Goal: Task Accomplishment & Management: Use online tool/utility

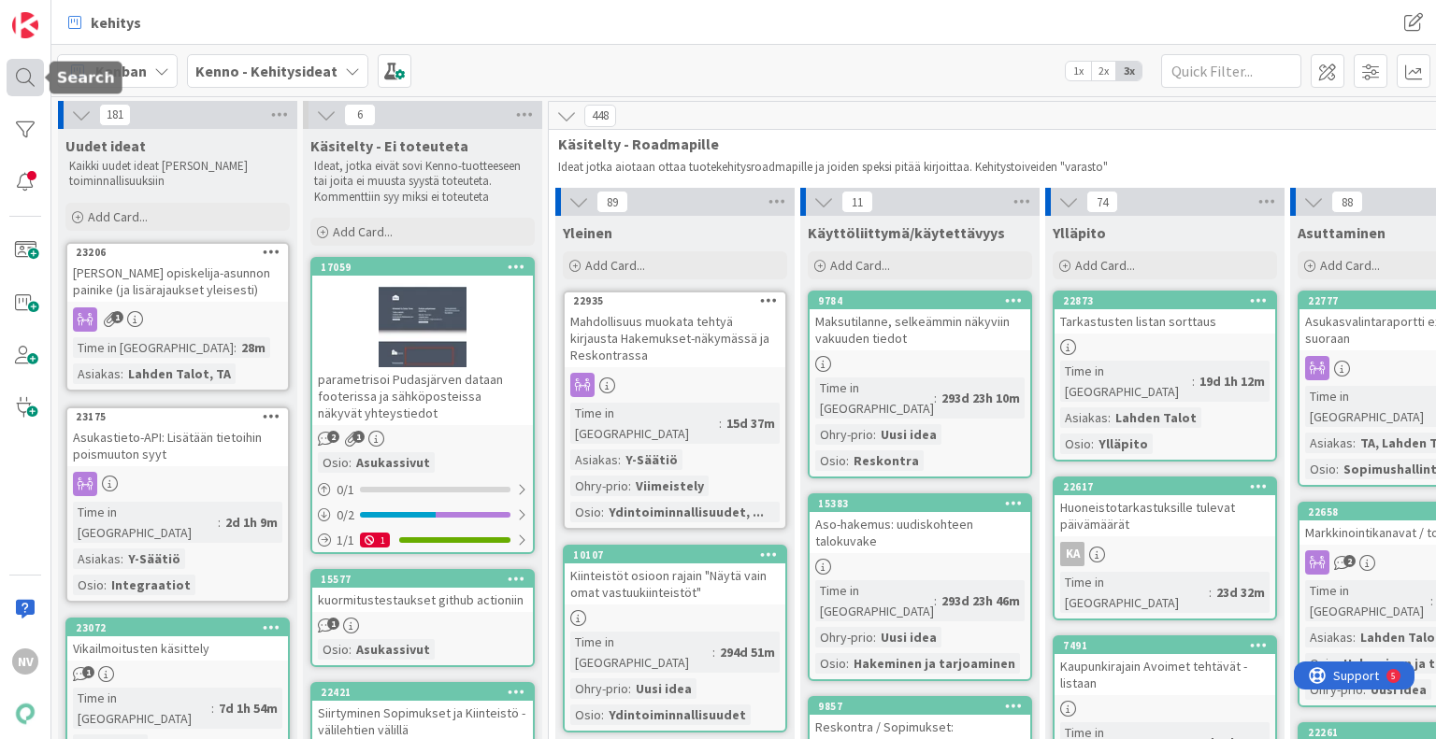
click at [26, 84] on div at bounding box center [25, 77] width 37 height 37
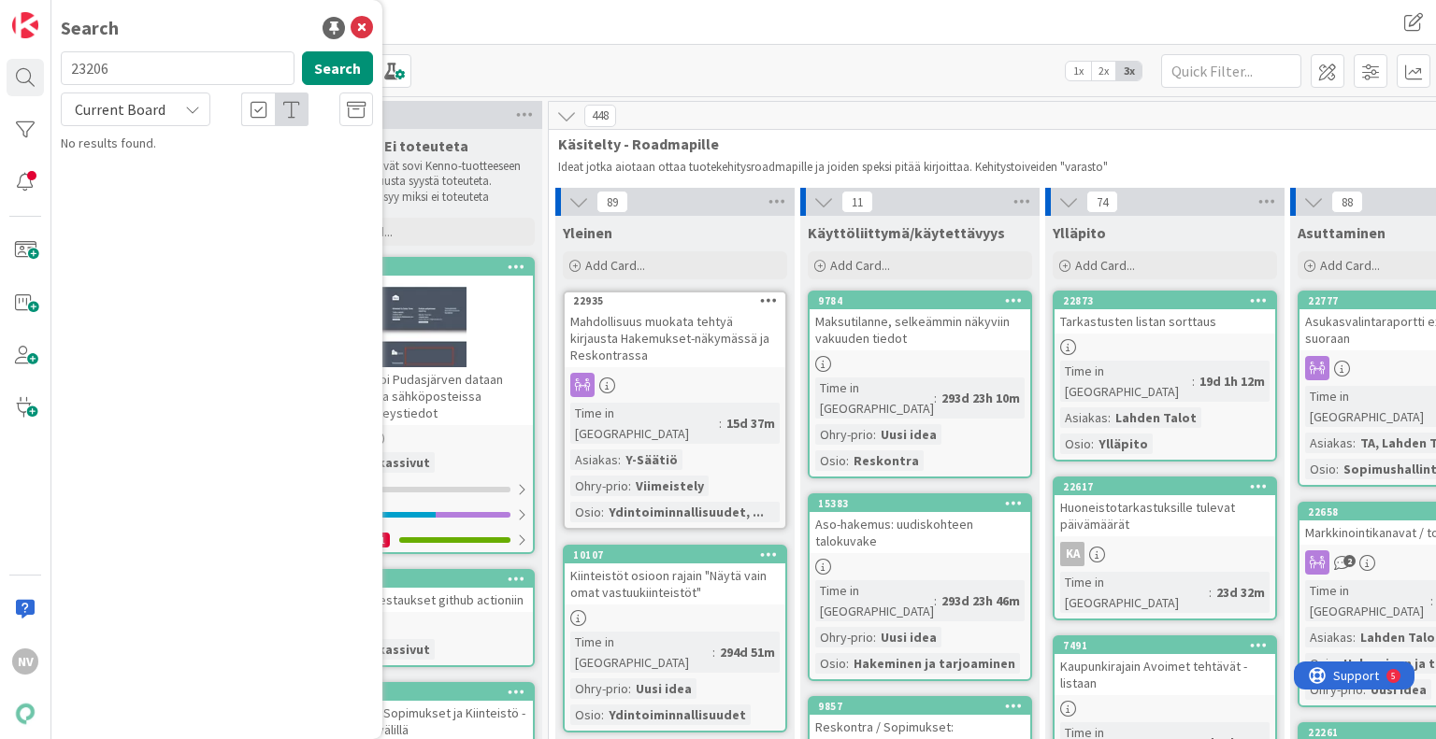
click at [177, 72] on input "23206" at bounding box center [178, 68] width 234 height 34
type input "2"
type input "20925"
click at [193, 113] on icon at bounding box center [192, 109] width 15 height 15
click at [183, 189] on span "All Boards" at bounding box center [168, 187] width 194 height 28
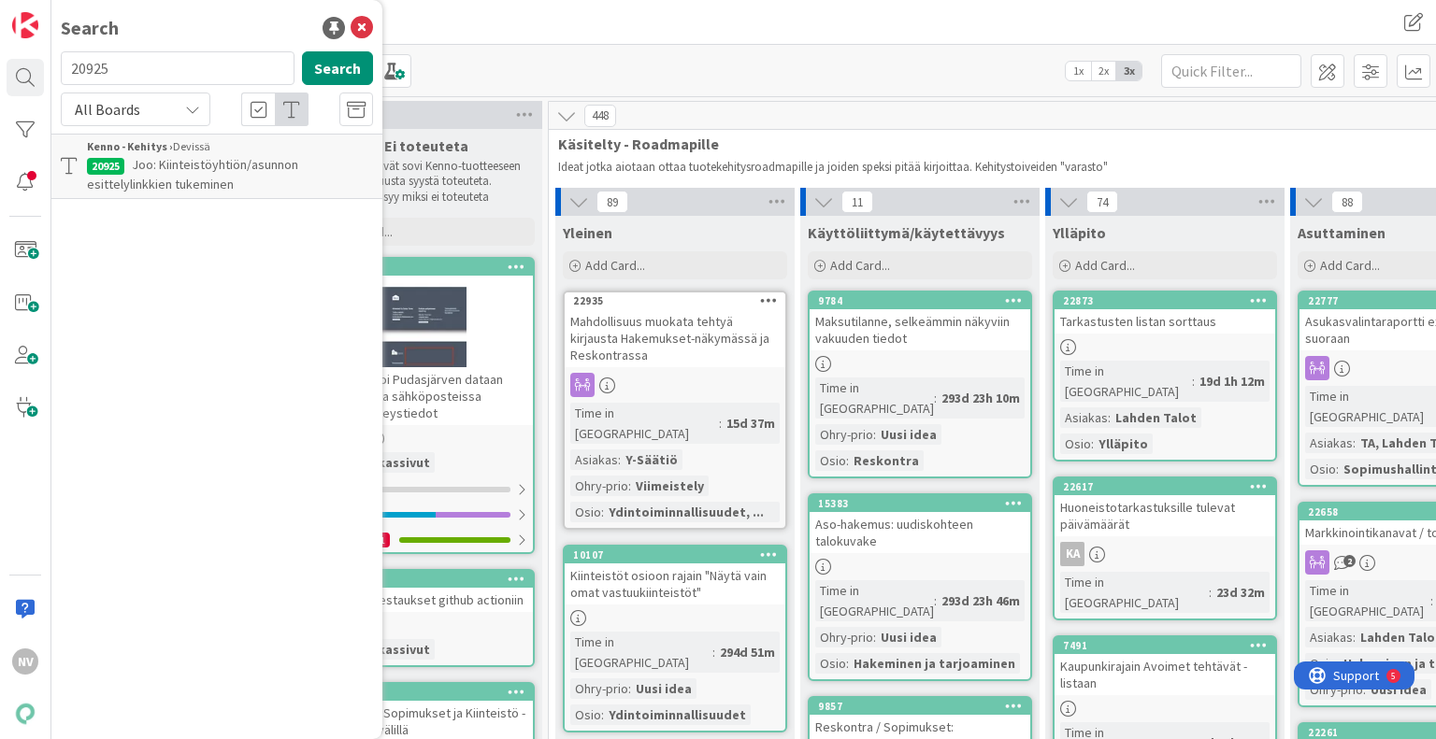
click at [220, 167] on span "Joo: Kiinteistöyhtiön/asunnon esittelylinkkien tukeminen" at bounding box center [192, 174] width 211 height 36
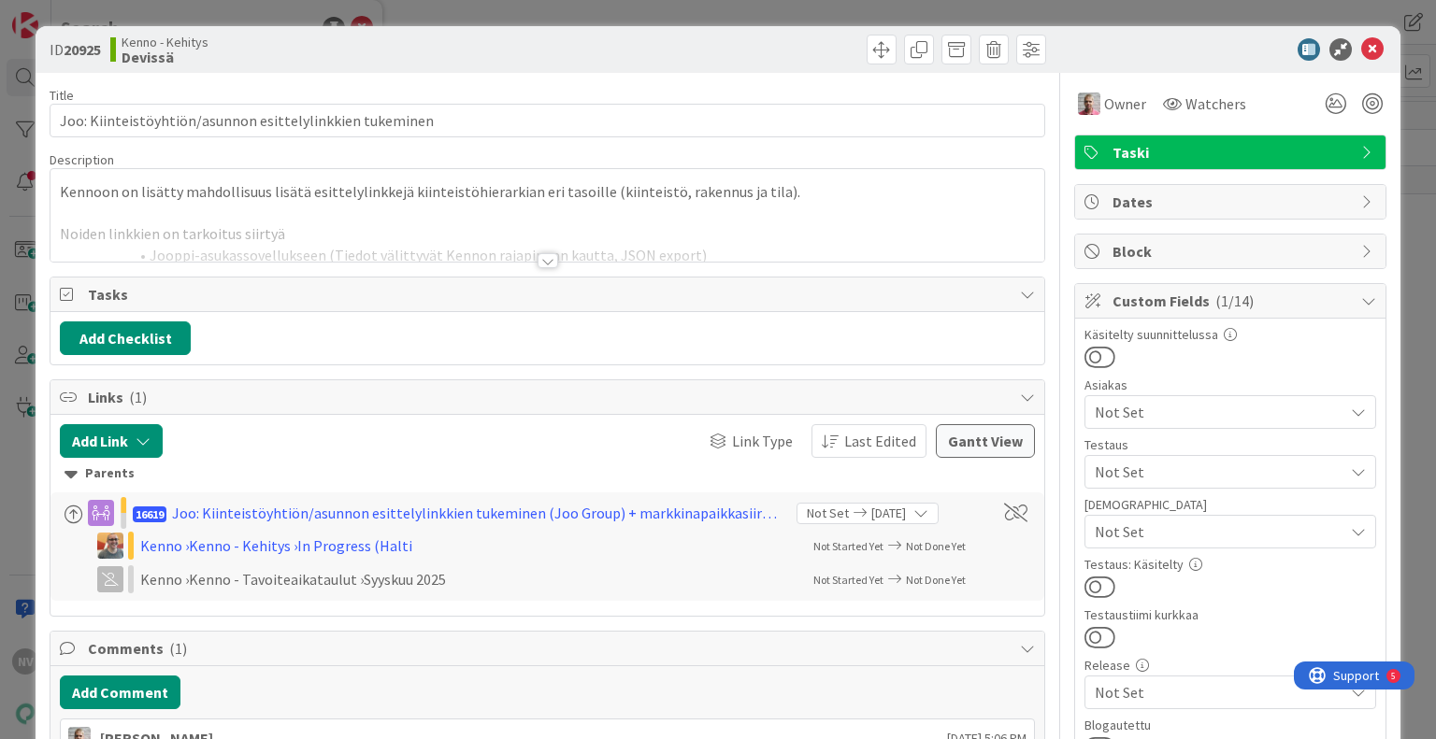
click at [538, 258] on div at bounding box center [547, 260] width 21 height 15
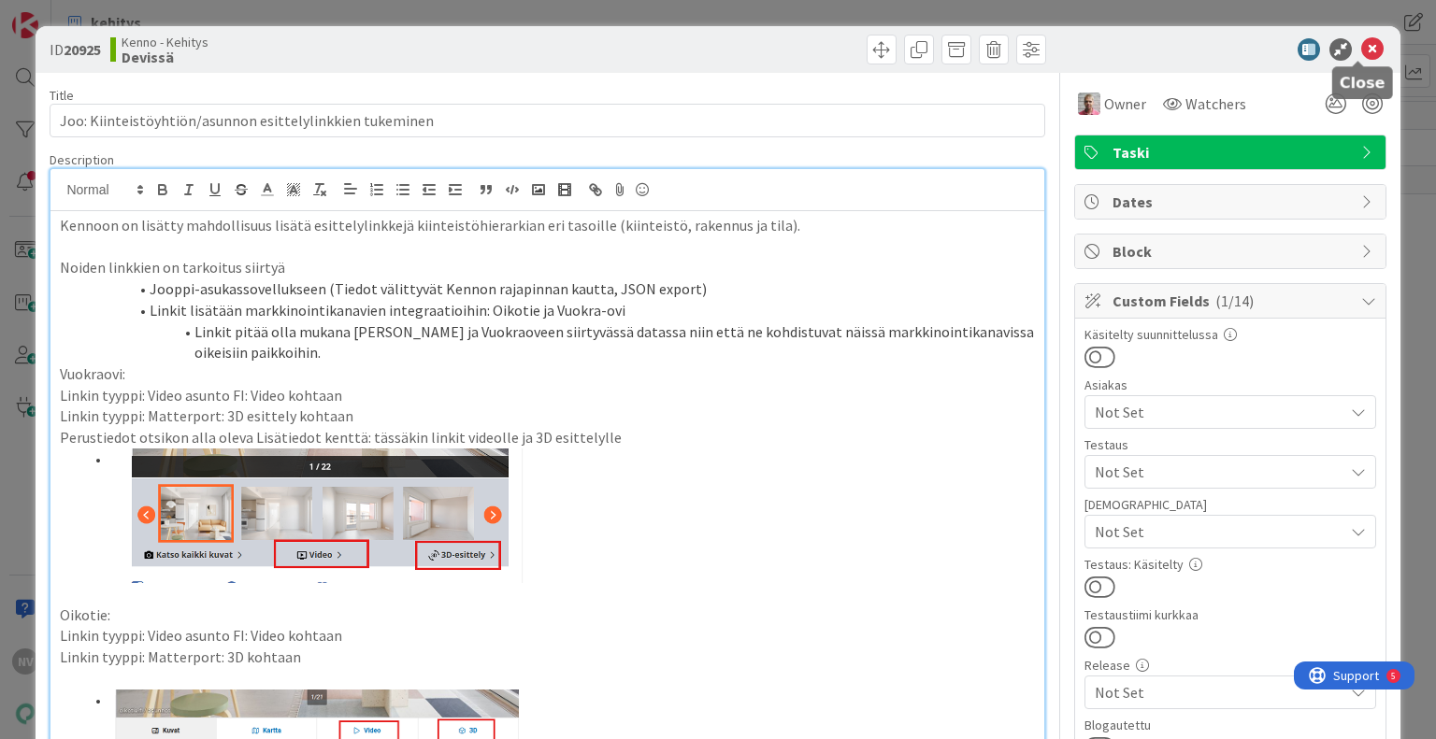
click at [1361, 41] on icon at bounding box center [1372, 49] width 22 height 22
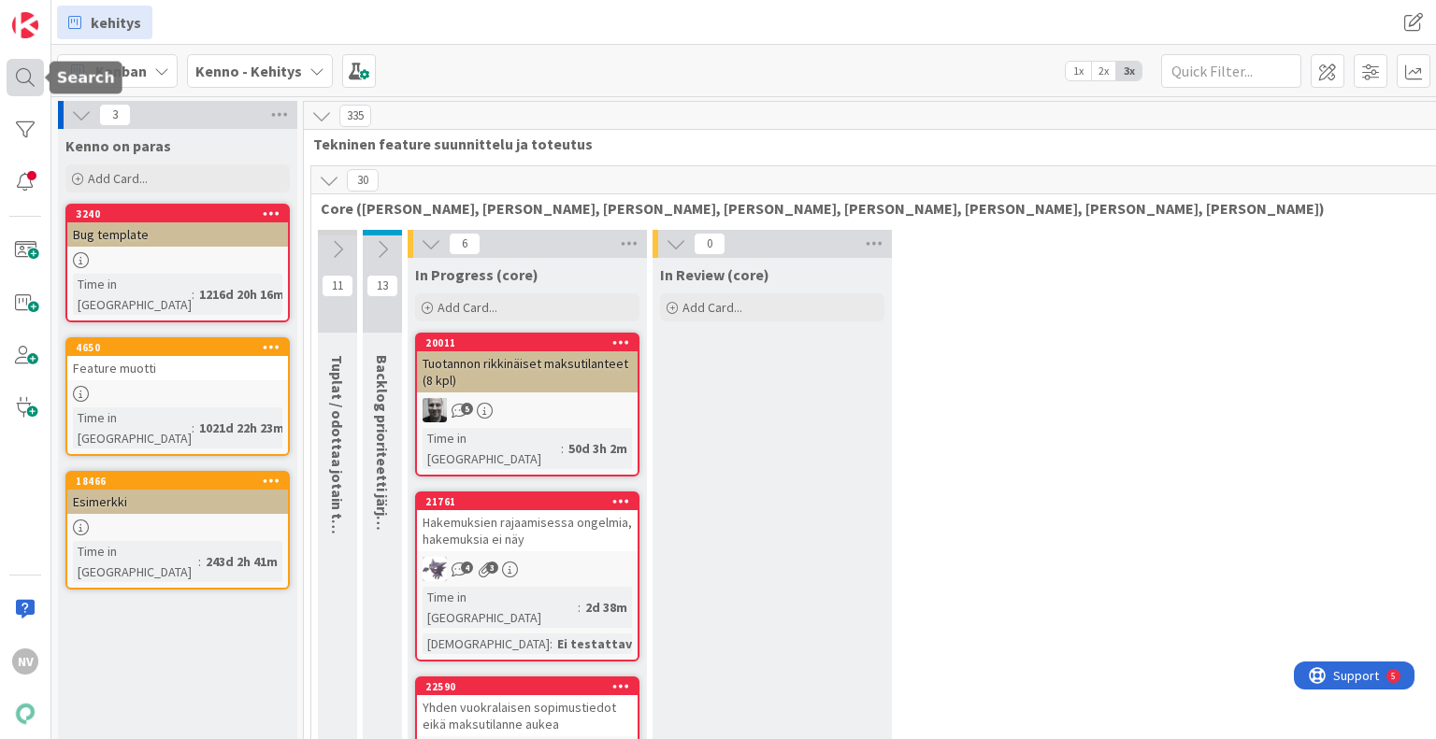
click at [29, 78] on div at bounding box center [25, 77] width 37 height 37
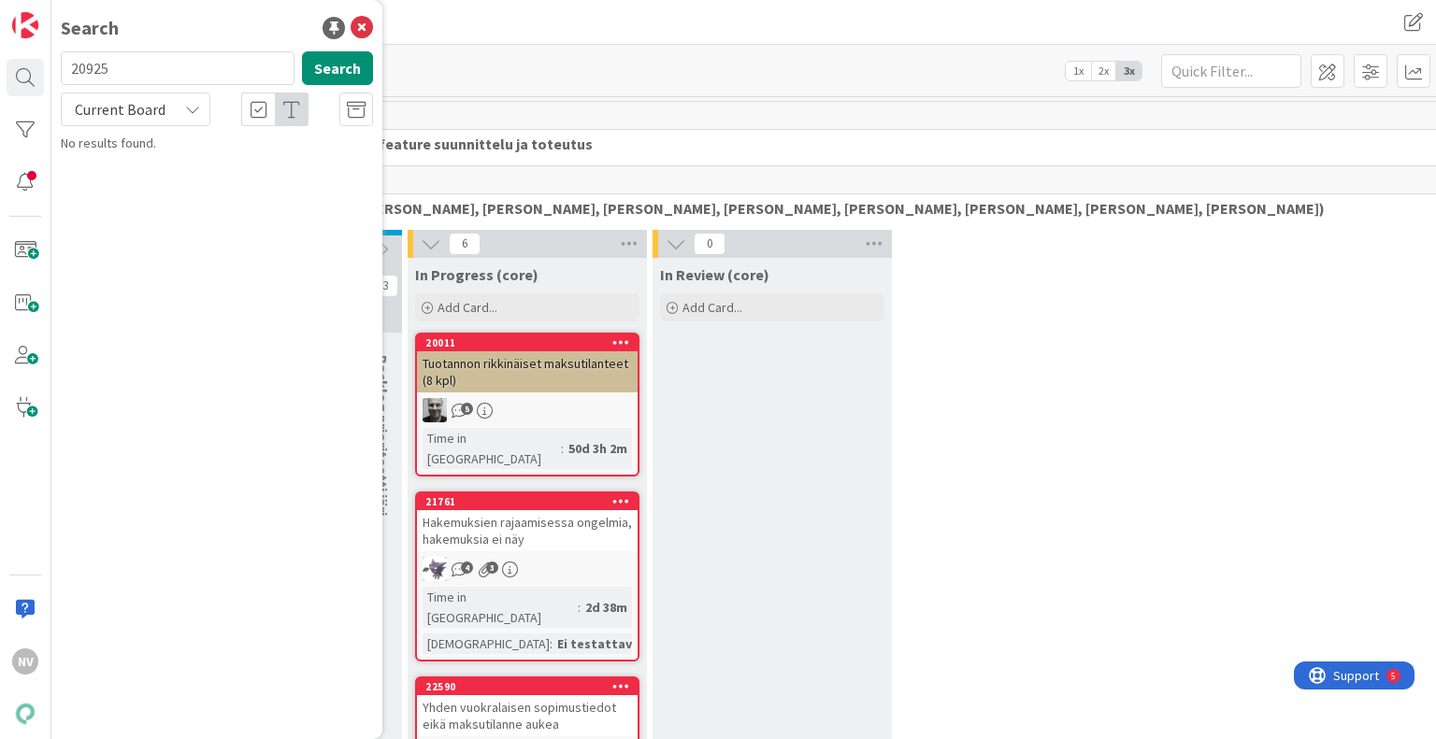
click at [162, 66] on input "20925" at bounding box center [178, 68] width 234 height 34
type input "2"
type input "t"
type input "21910"
click at [194, 110] on icon at bounding box center [192, 109] width 15 height 15
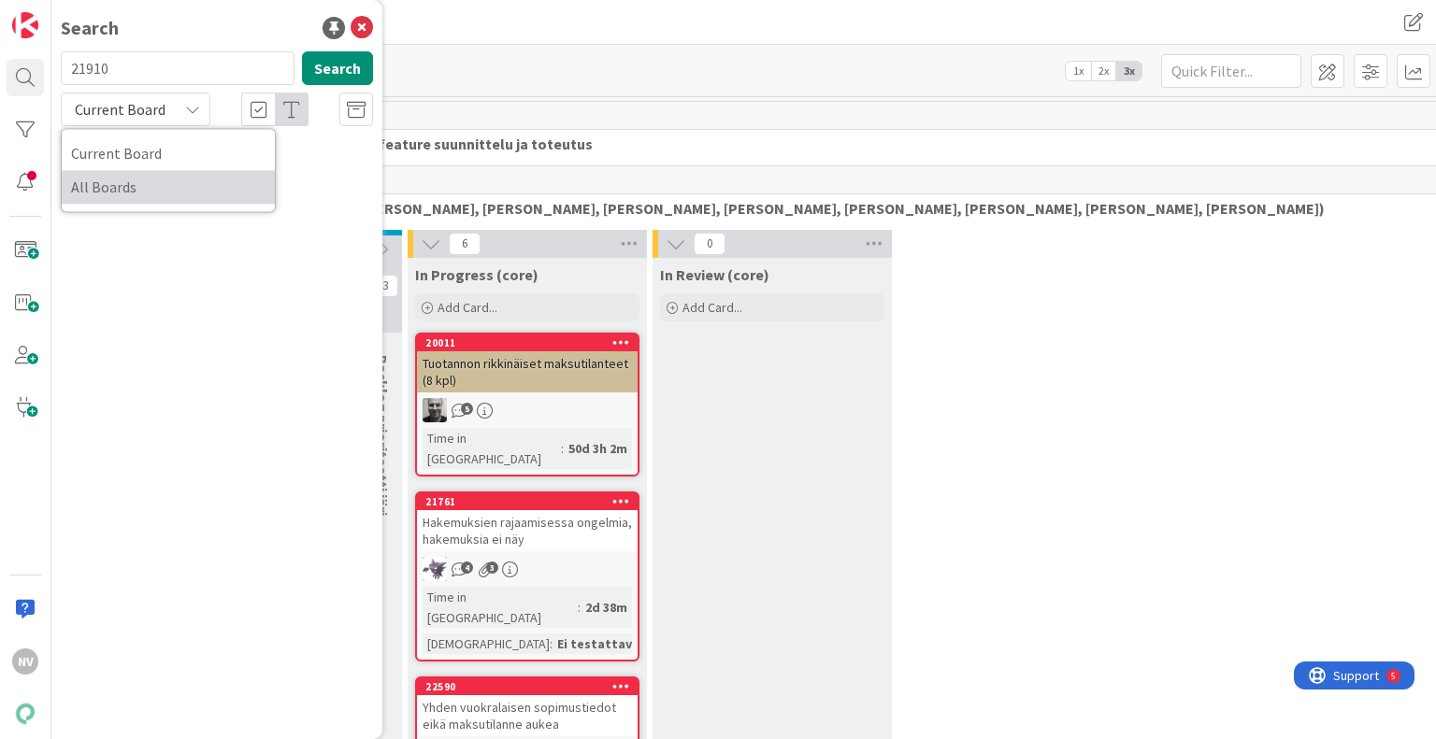
click at [181, 176] on span "All Boards" at bounding box center [168, 187] width 194 height 28
click at [203, 164] on span "Testiviestien merkkimäärärajoite" at bounding box center [224, 164] width 184 height 17
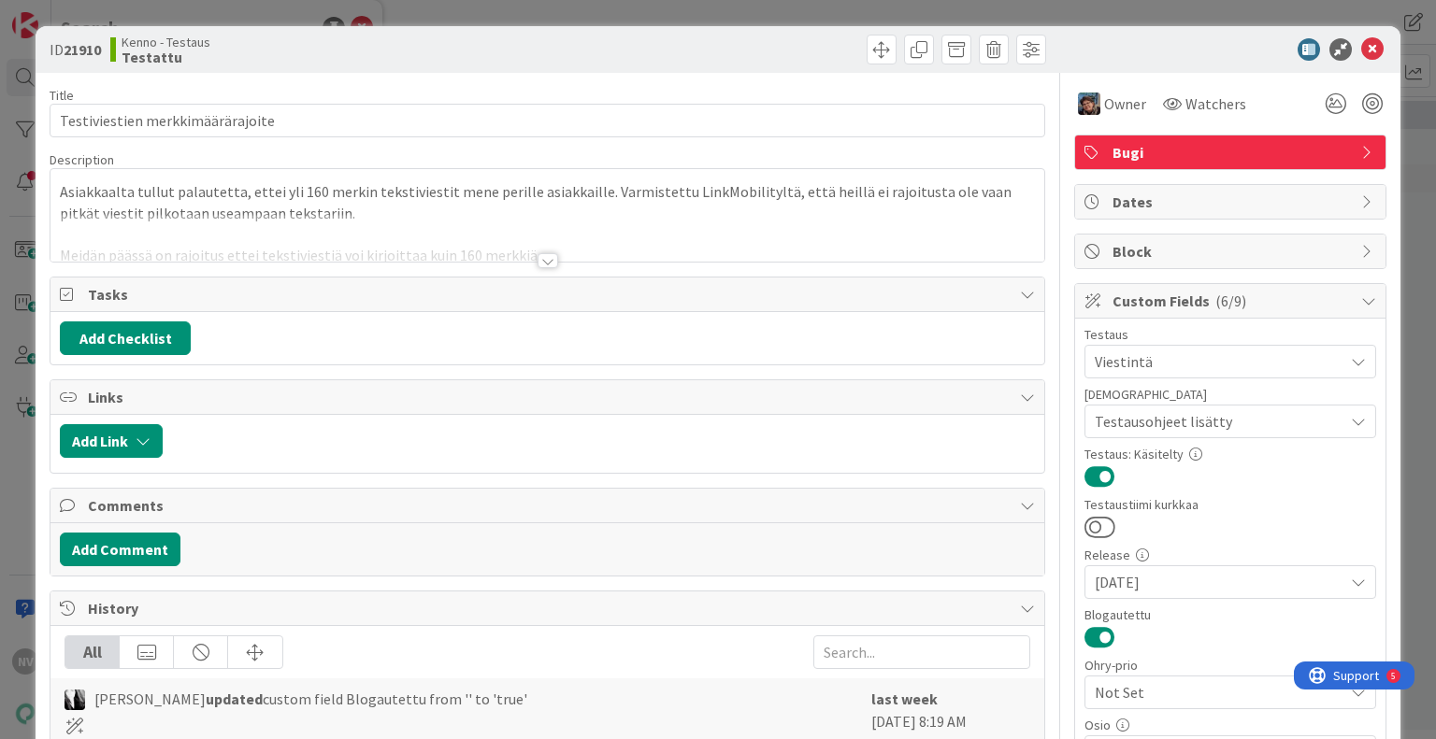
click at [542, 257] on div at bounding box center [547, 260] width 21 height 15
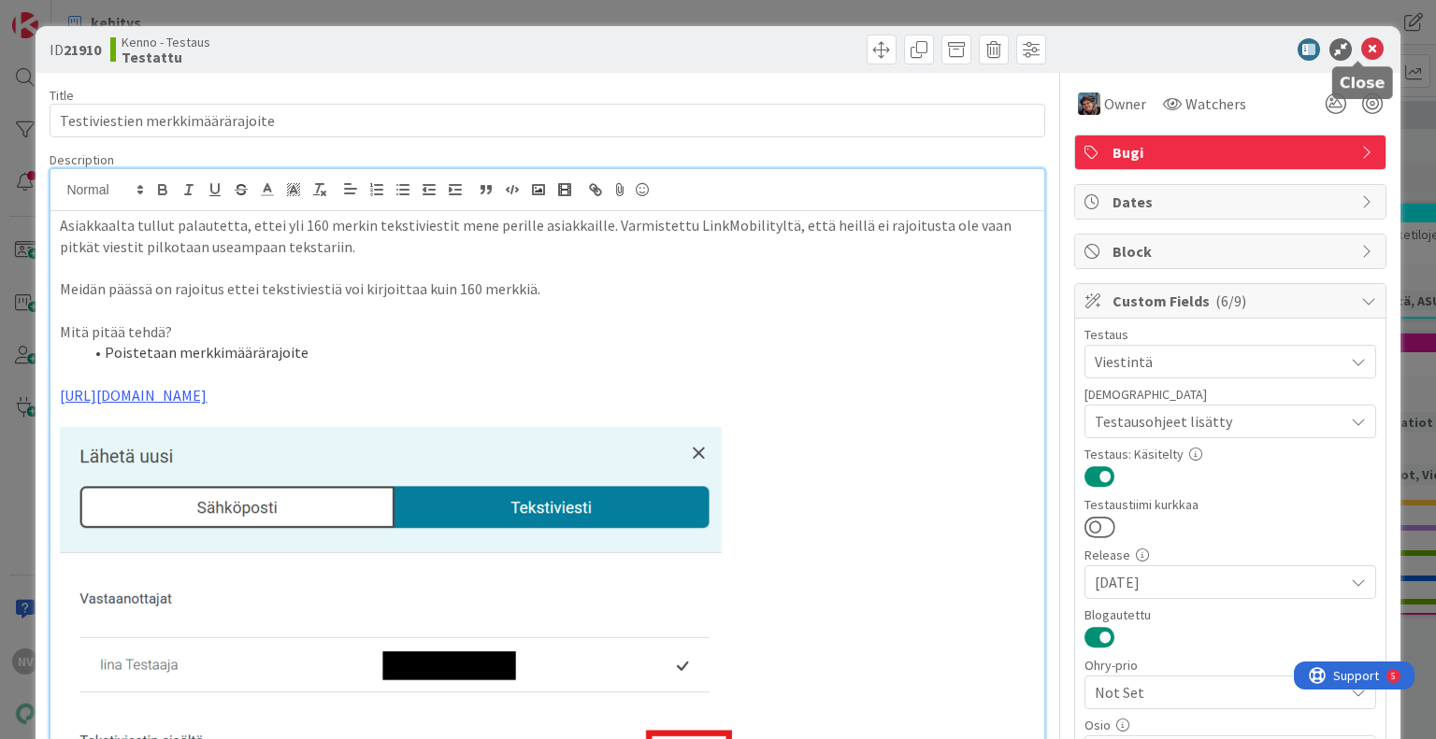
click at [1361, 50] on icon at bounding box center [1372, 49] width 22 height 22
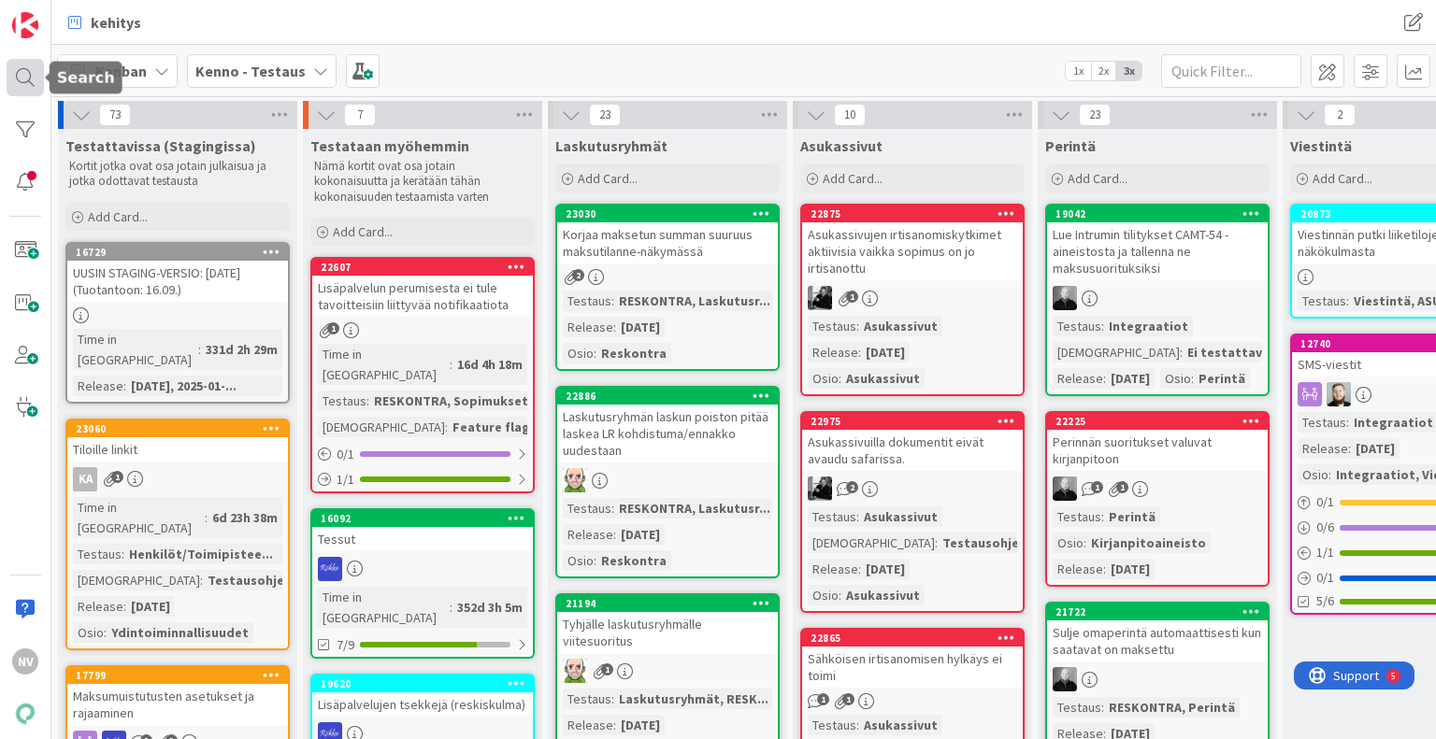
click at [23, 74] on div at bounding box center [25, 77] width 37 height 37
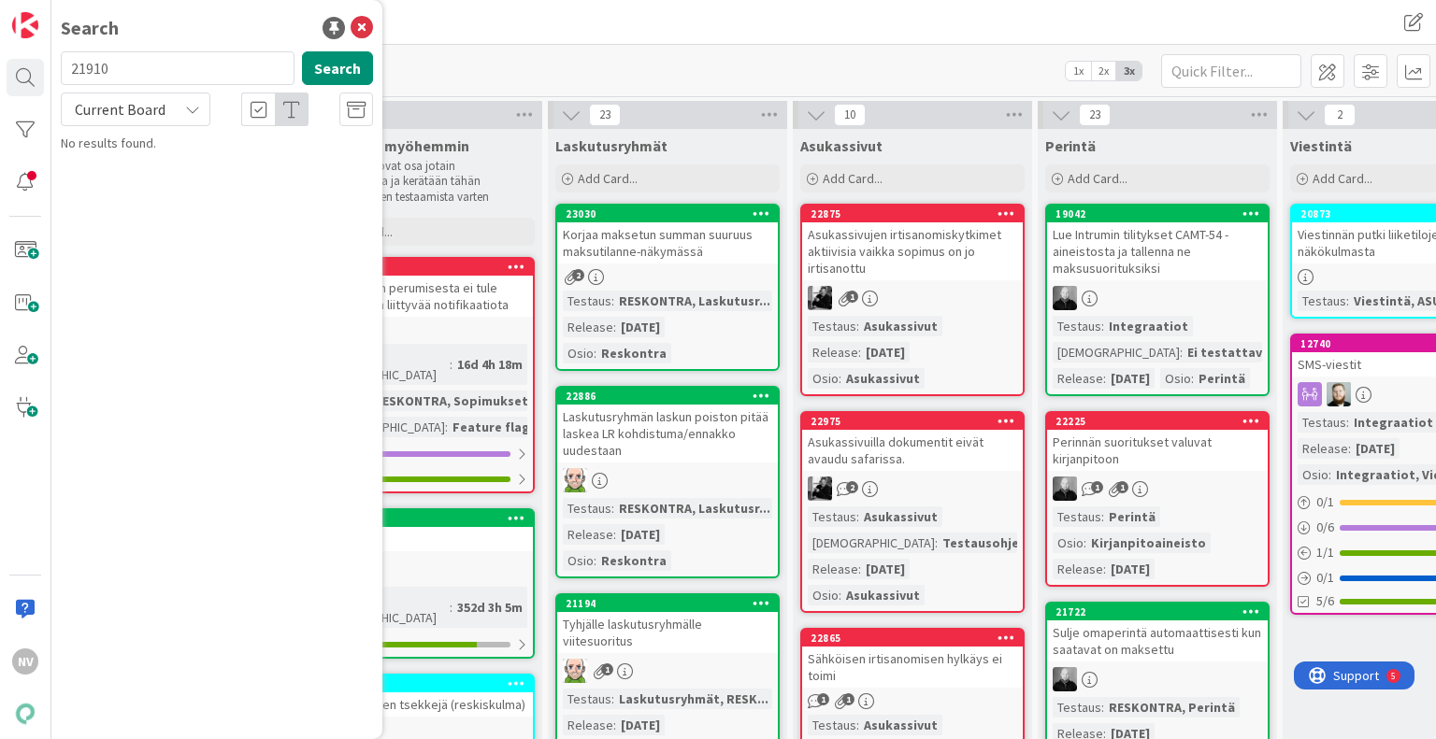
click at [171, 65] on input "21910" at bounding box center [178, 68] width 234 height 34
type input "2"
click at [179, 112] on div "Current Board" at bounding box center [136, 110] width 150 height 34
click at [169, 186] on span "All Boards" at bounding box center [168, 187] width 194 height 28
click at [157, 70] on input "Liana" at bounding box center [178, 68] width 234 height 34
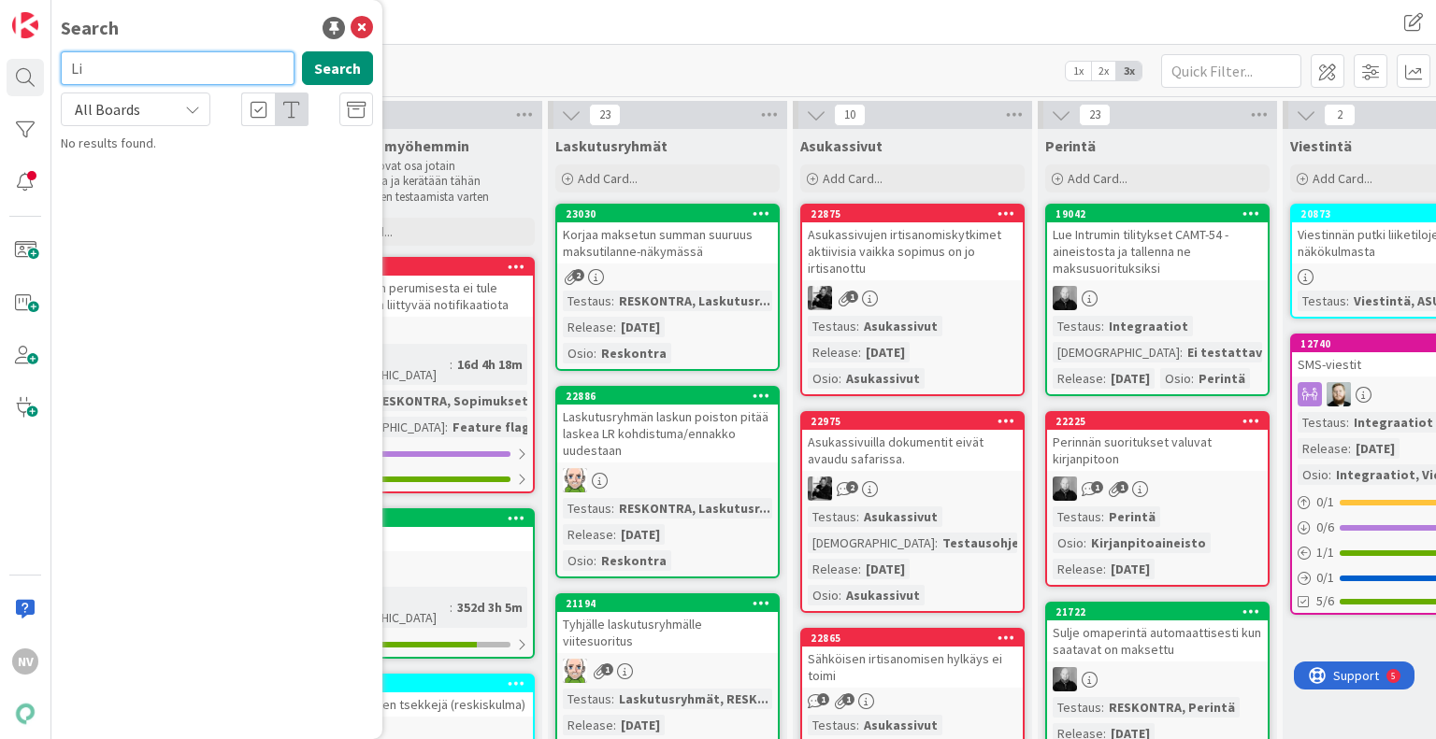
type input "L"
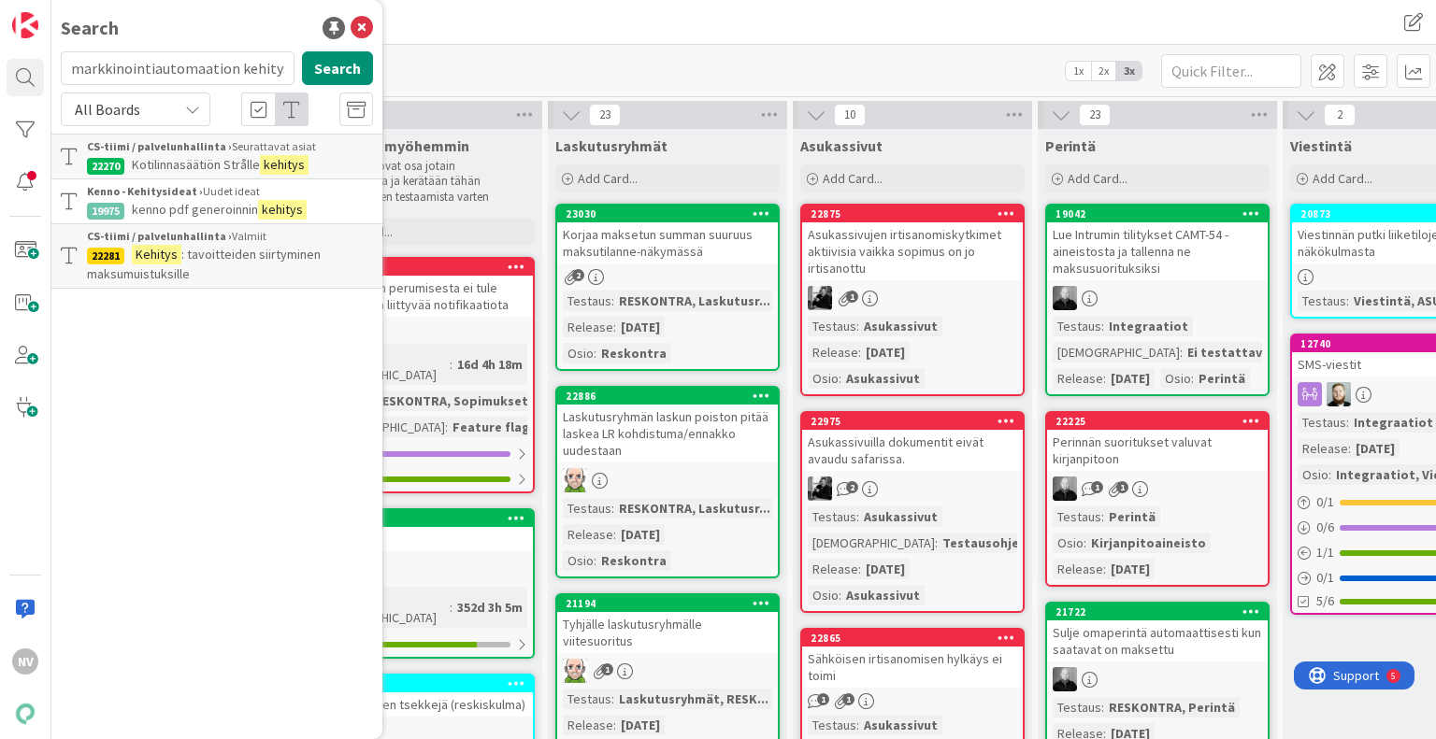
click at [213, 312] on div "Search markkinointiautomaation kehitys Search All Boards Current Board All Boar…" at bounding box center [216, 369] width 331 height 739
click at [287, 63] on input "markkinointiautomaation kehitys" at bounding box center [178, 68] width 234 height 34
type input "m"
click at [354, 52] on button "Search" at bounding box center [337, 68] width 71 height 34
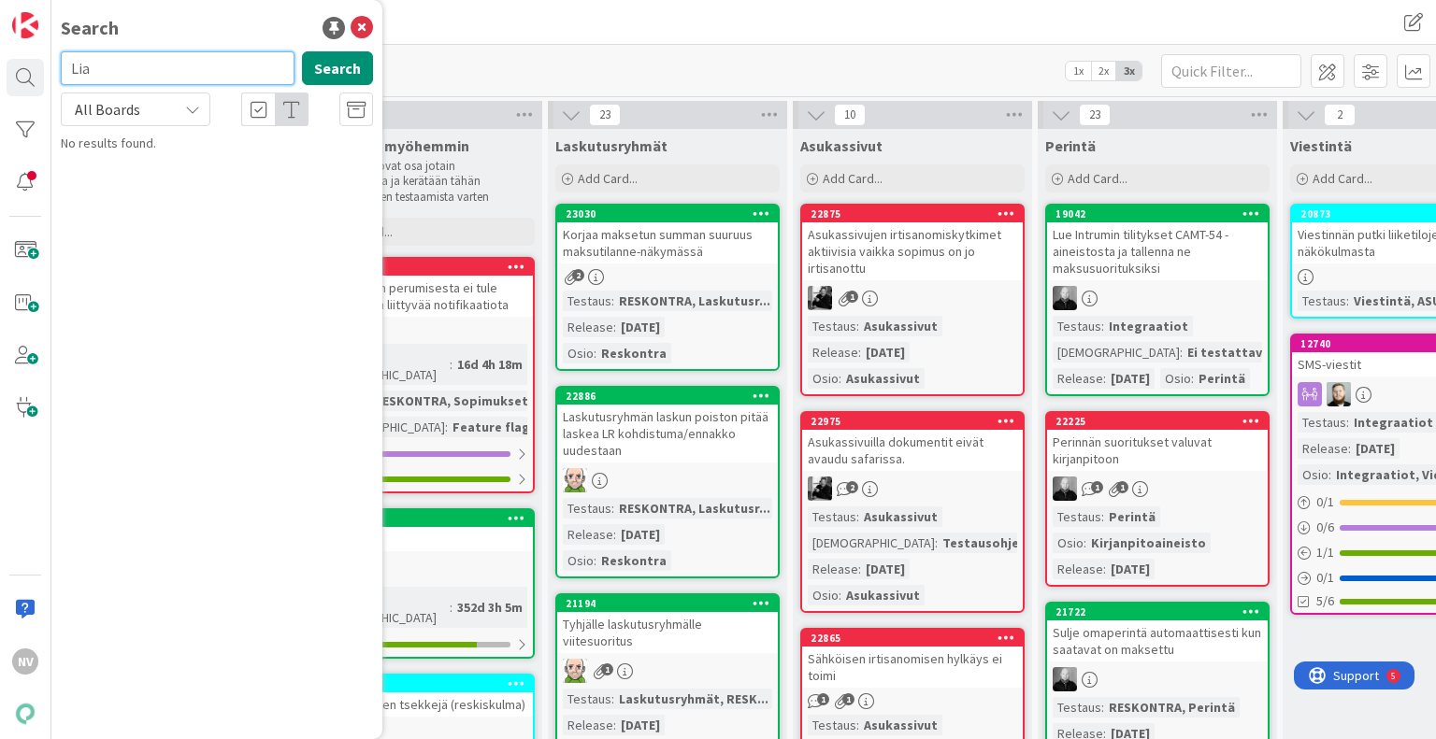
click at [194, 59] on input "Lia" at bounding box center [178, 68] width 234 height 34
type input "L"
type input "hakemus"
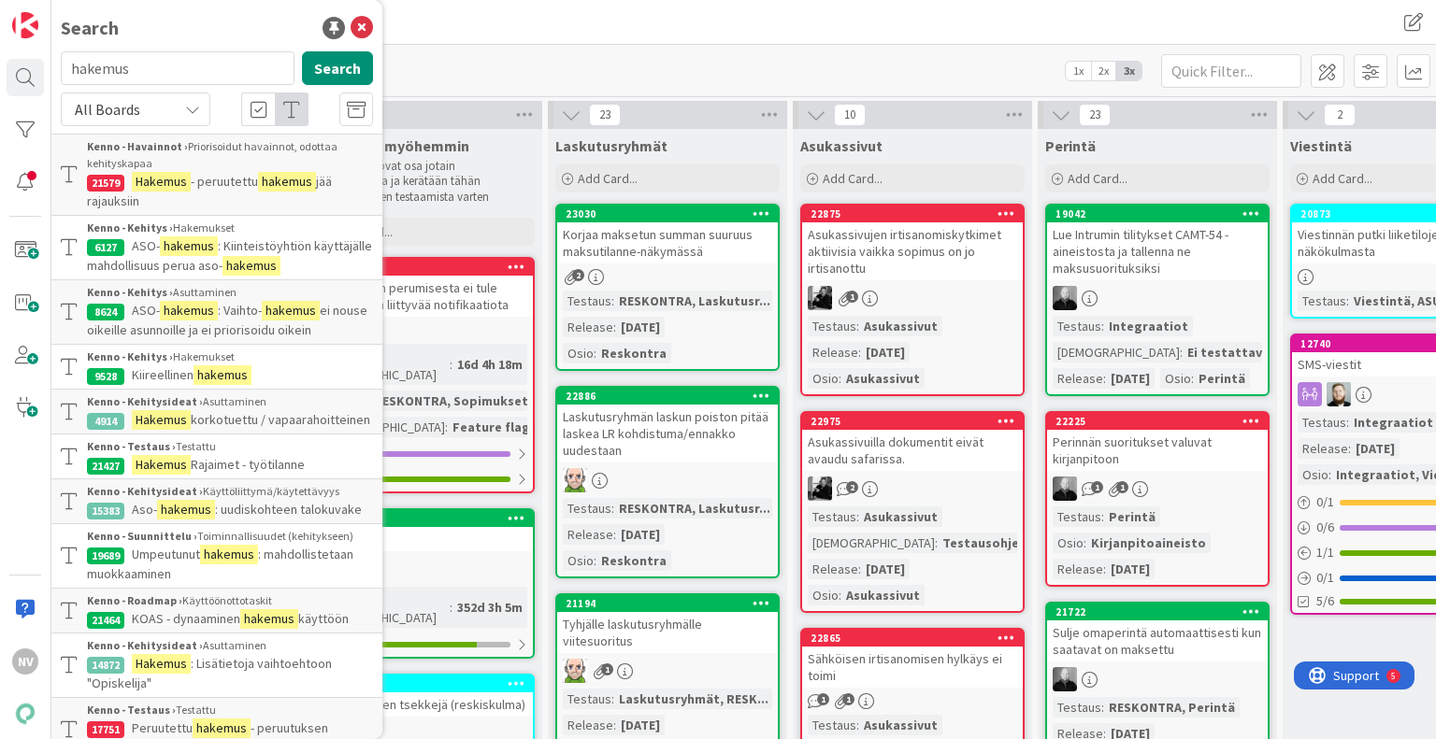
drag, startPoint x: 373, startPoint y: 313, endPoint x: 334, endPoint y: 407, distance: 101.4
click at [334, 407] on div "Kenno - Kehitysideat › Asuttaminen" at bounding box center [230, 401] width 286 height 17
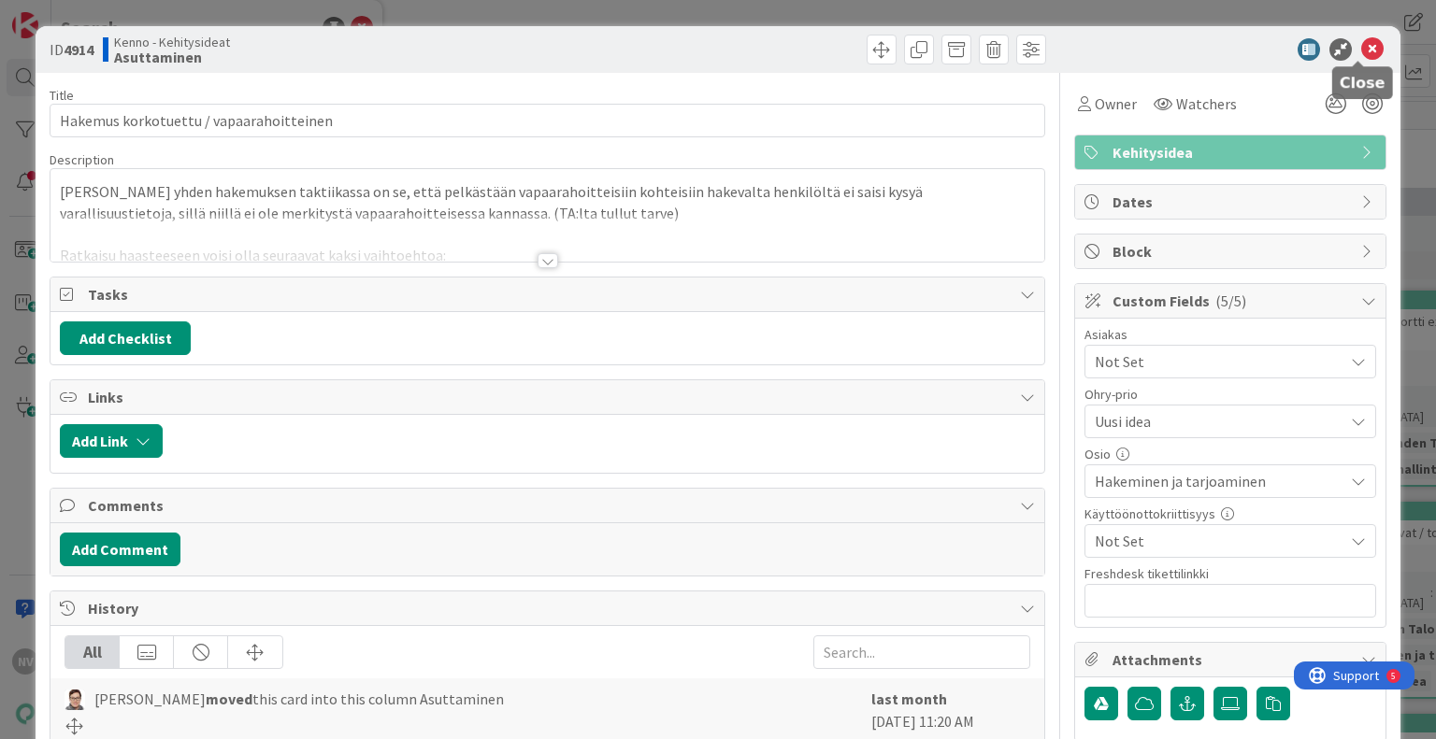
click at [1364, 44] on icon at bounding box center [1372, 49] width 22 height 22
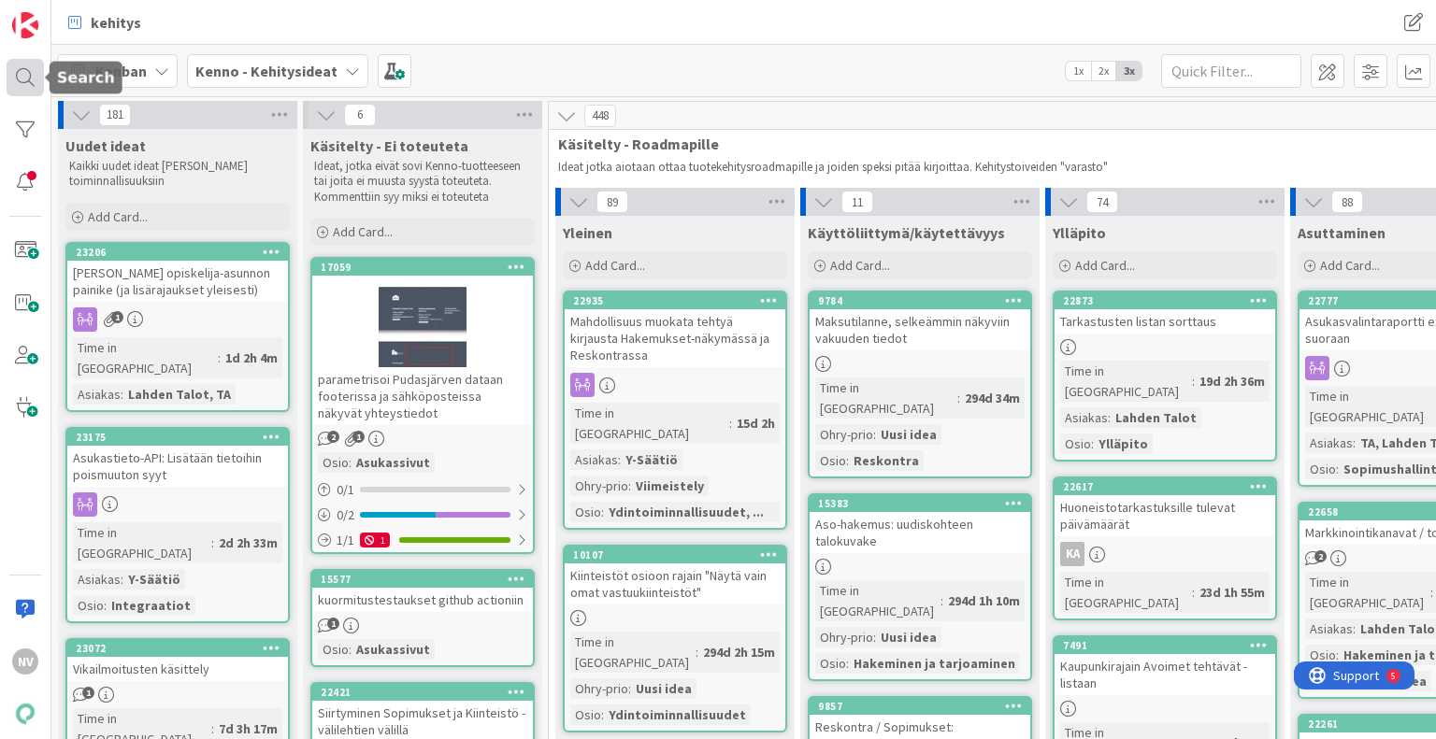
click at [20, 78] on div at bounding box center [25, 77] width 37 height 37
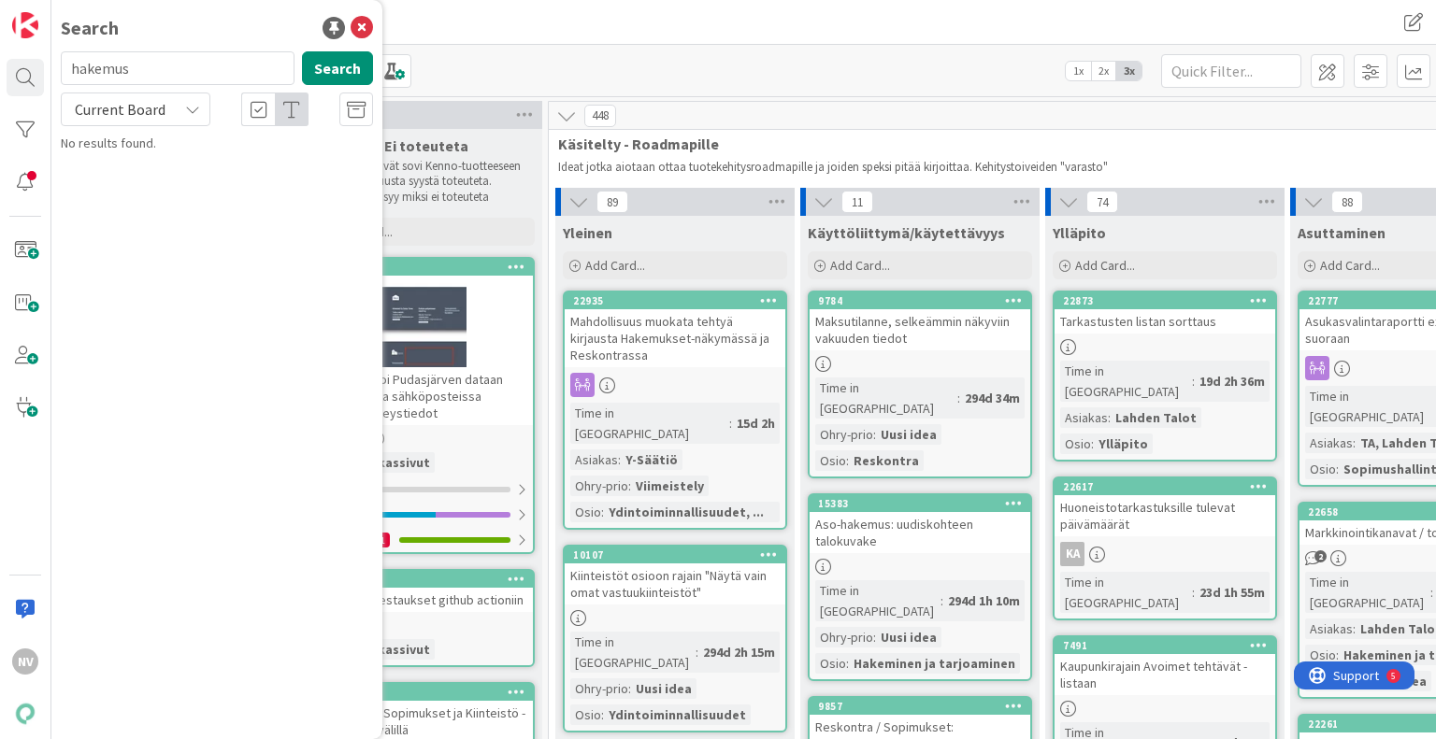
click at [187, 111] on icon at bounding box center [192, 109] width 15 height 15
click at [164, 196] on span "All Boards" at bounding box center [168, 187] width 194 height 28
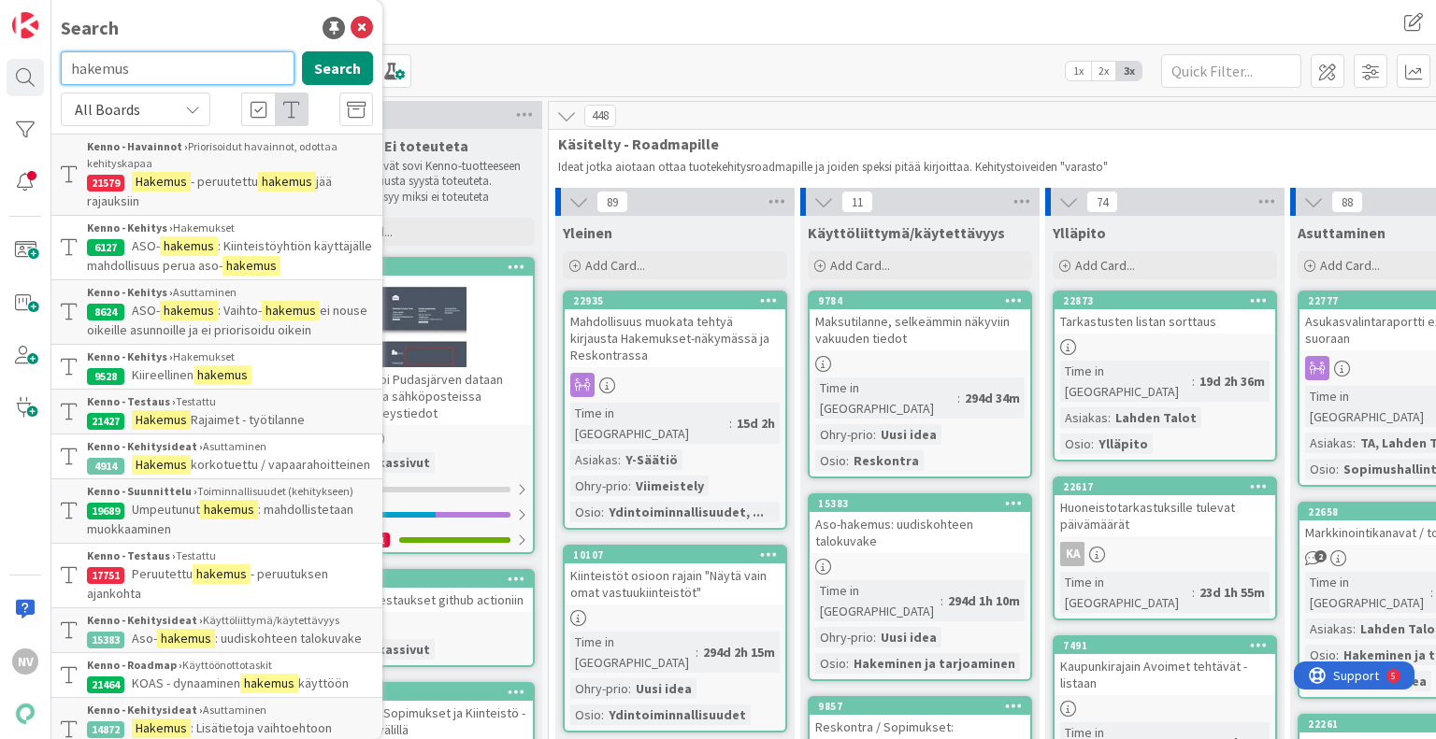
click at [171, 70] on input "hakemus" at bounding box center [178, 68] width 234 height 34
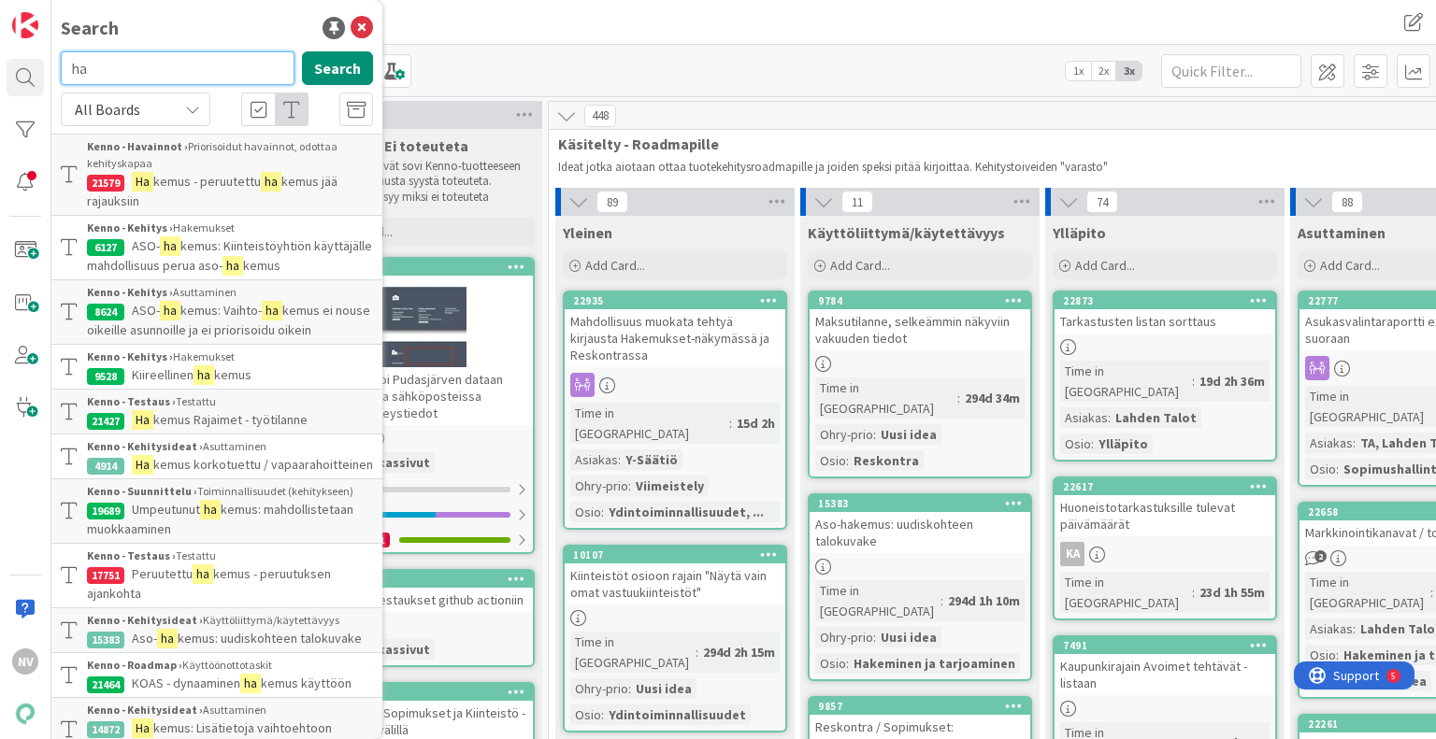
type input "h"
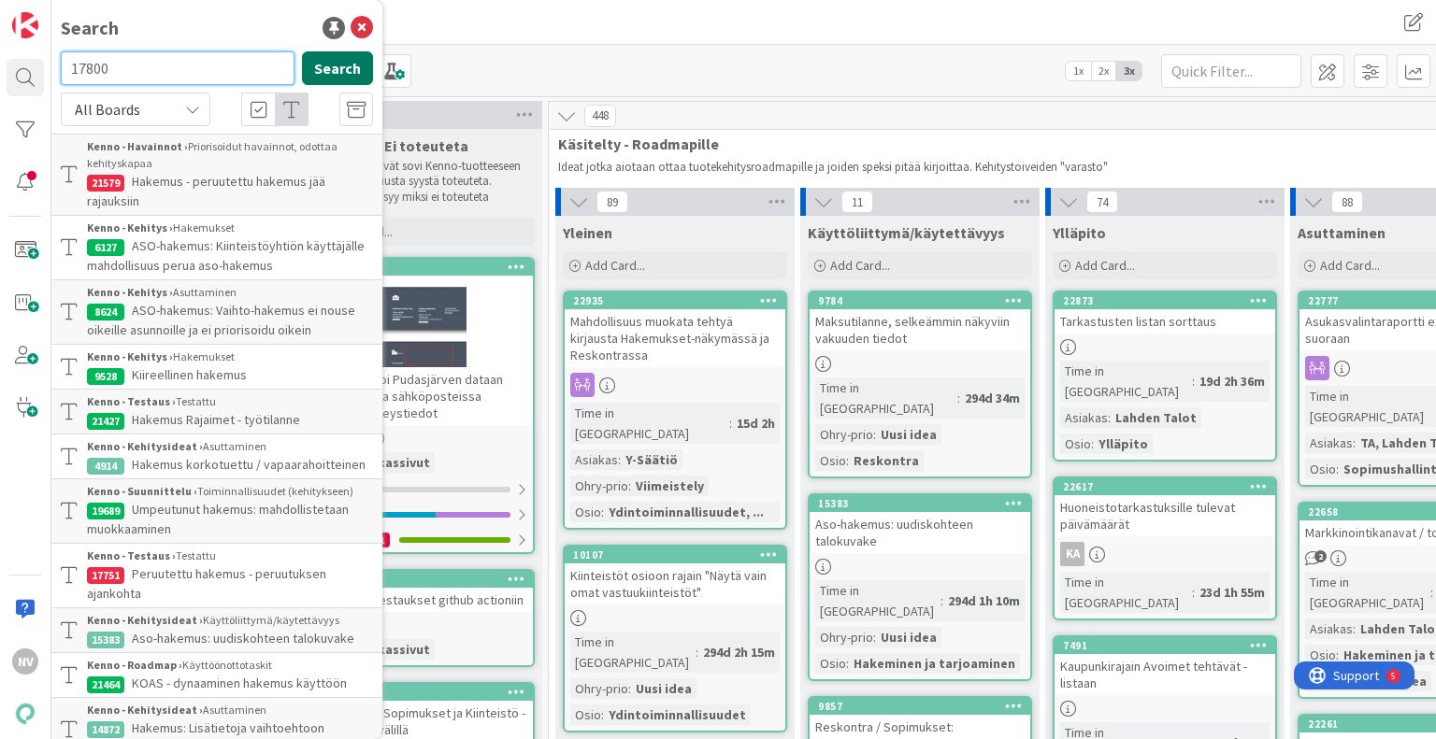
type input "17800"
click at [325, 66] on button "Search" at bounding box center [337, 68] width 71 height 34
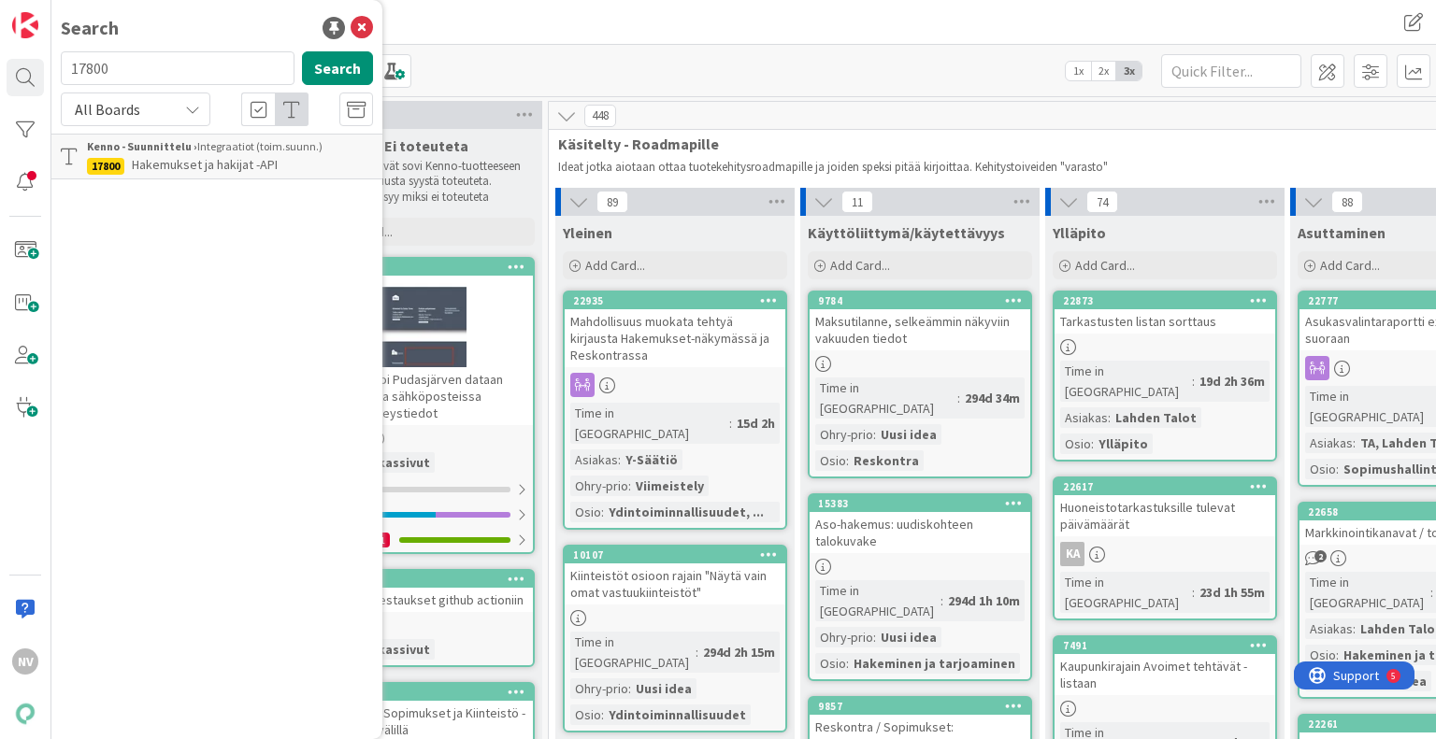
click at [275, 153] on div "Kenno - Suunnittelu › Integraatiot (toim.suunn.)" at bounding box center [230, 146] width 286 height 17
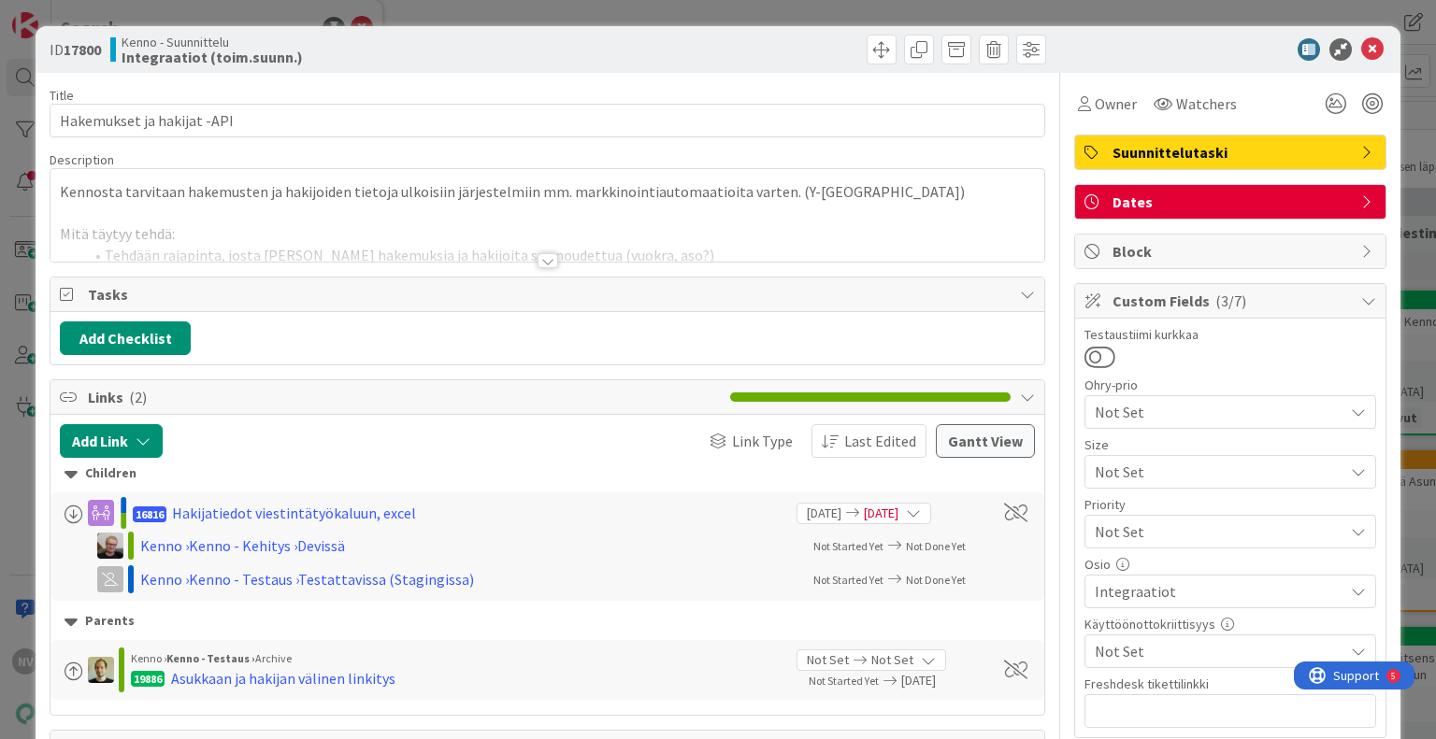
click at [538, 260] on div at bounding box center [547, 260] width 21 height 15
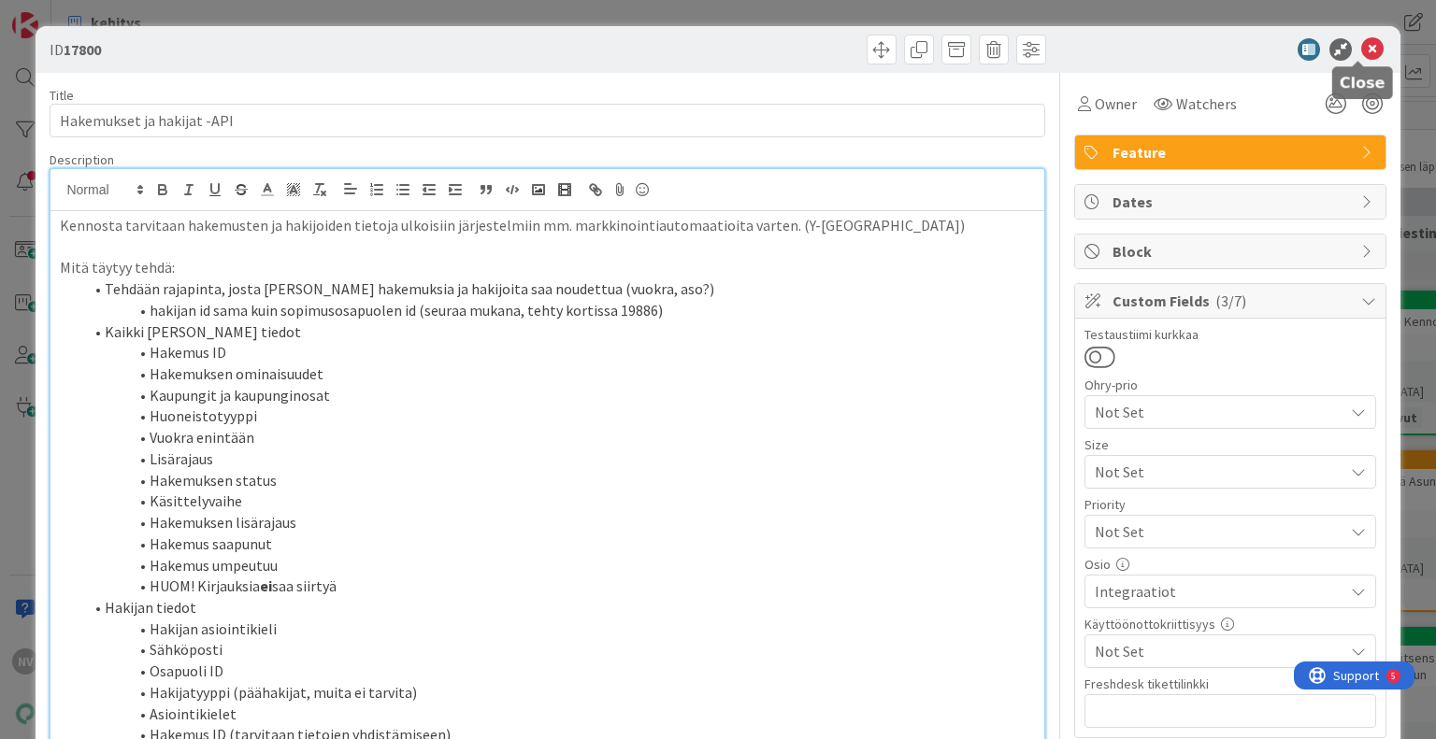
click at [1361, 51] on icon at bounding box center [1372, 49] width 22 height 22
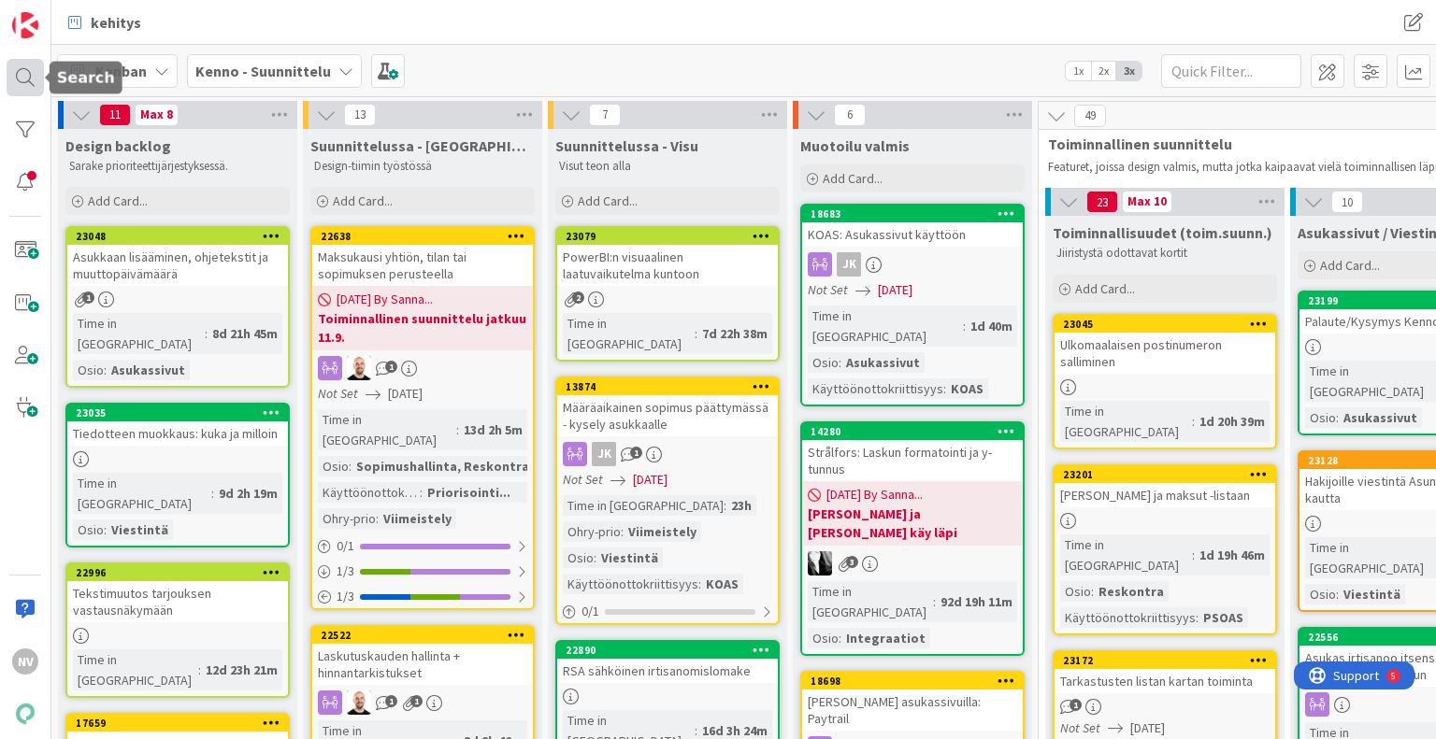
click at [23, 79] on div at bounding box center [25, 77] width 37 height 37
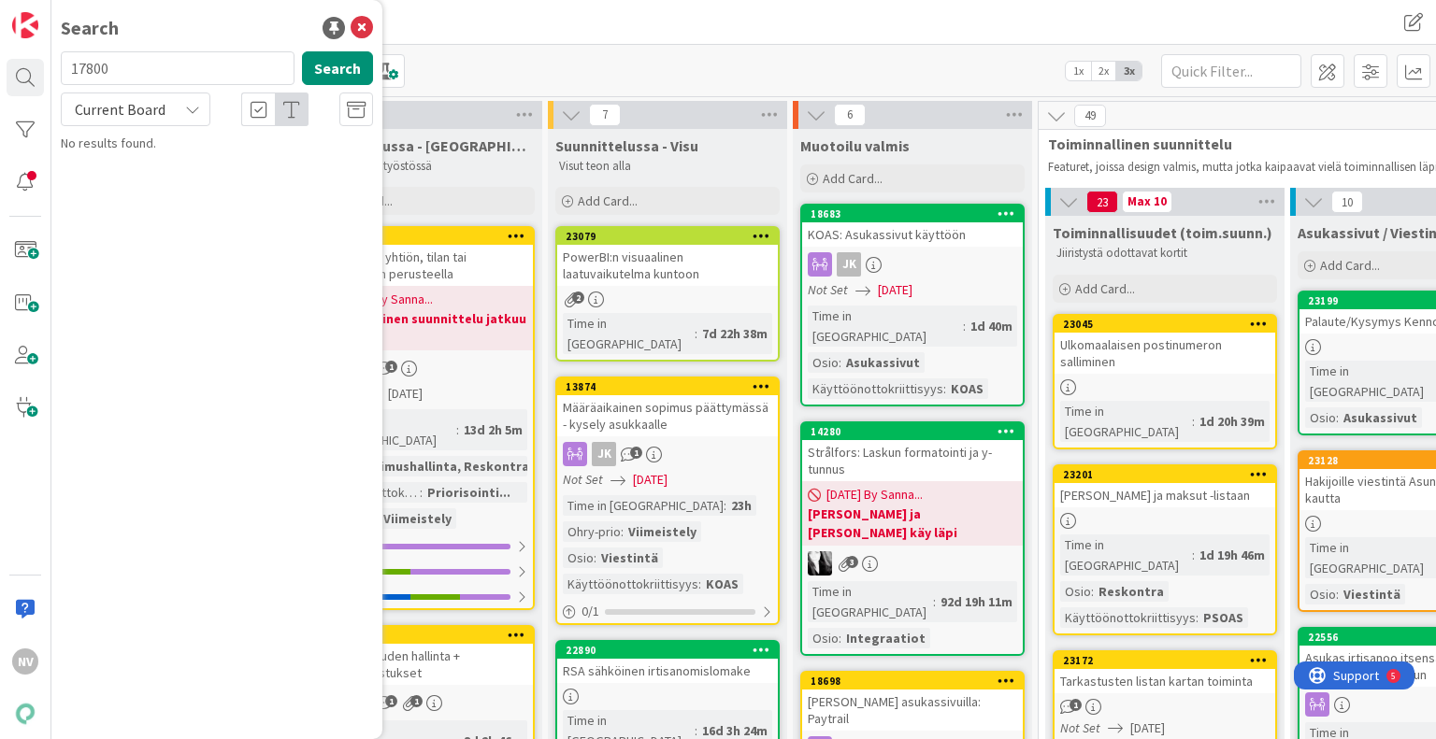
click at [180, 64] on input "17800" at bounding box center [178, 68] width 234 height 34
type input "1"
click at [189, 104] on icon at bounding box center [192, 109] width 15 height 15
click at [179, 190] on span "All Boards" at bounding box center [168, 187] width 194 height 28
click at [154, 76] on input "text" at bounding box center [178, 68] width 234 height 34
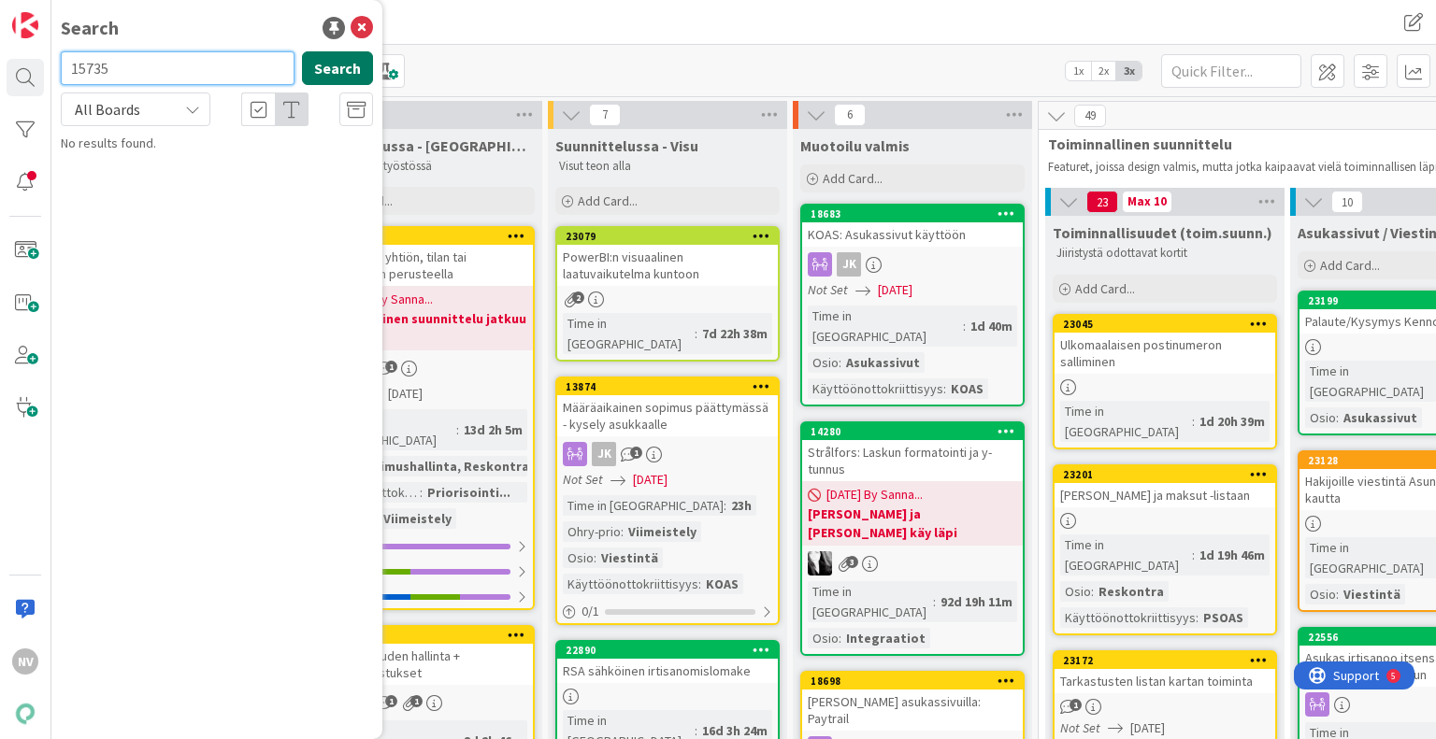
type input "15735"
click at [344, 66] on button "Search" at bounding box center [337, 68] width 71 height 34
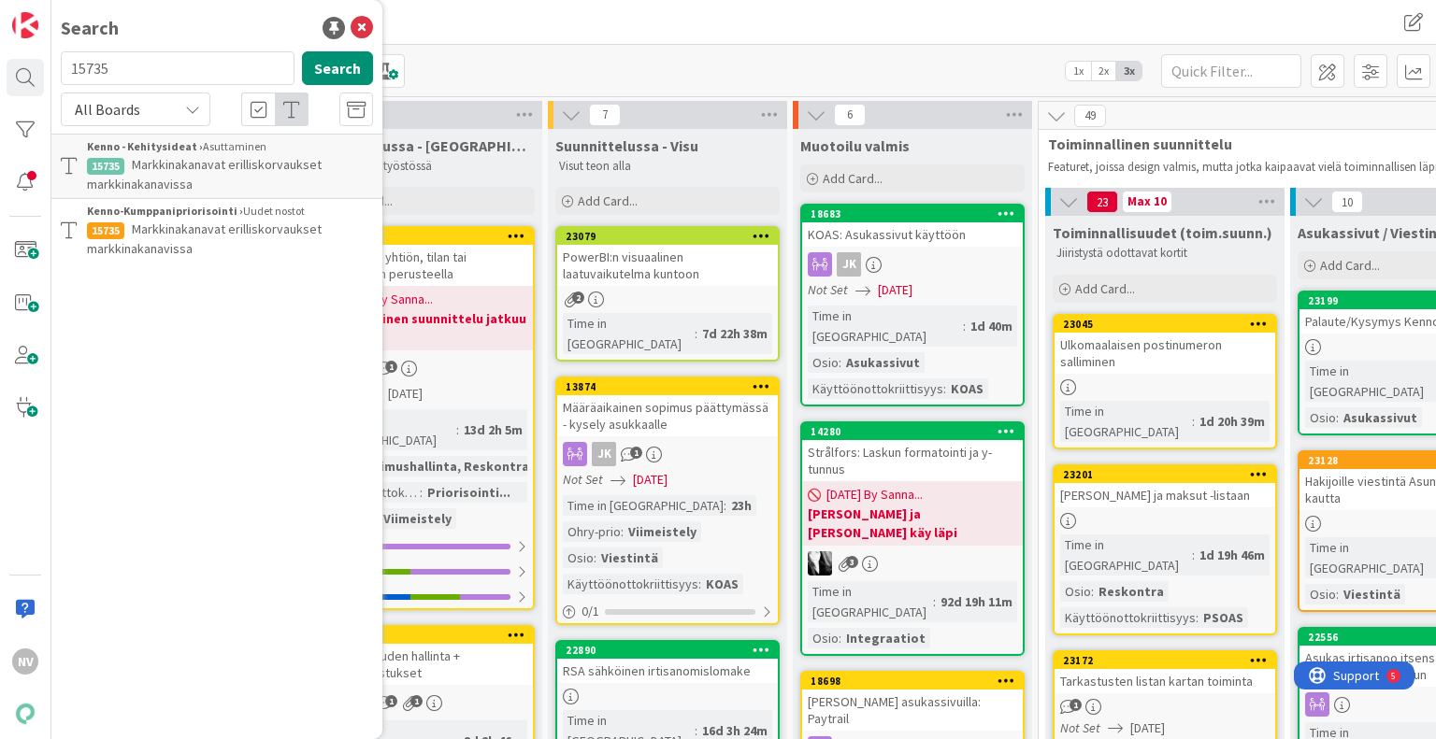
click at [265, 173] on p "Markkinakanavat erilliskorvaukset markkinakanavissa" at bounding box center [230, 174] width 286 height 39
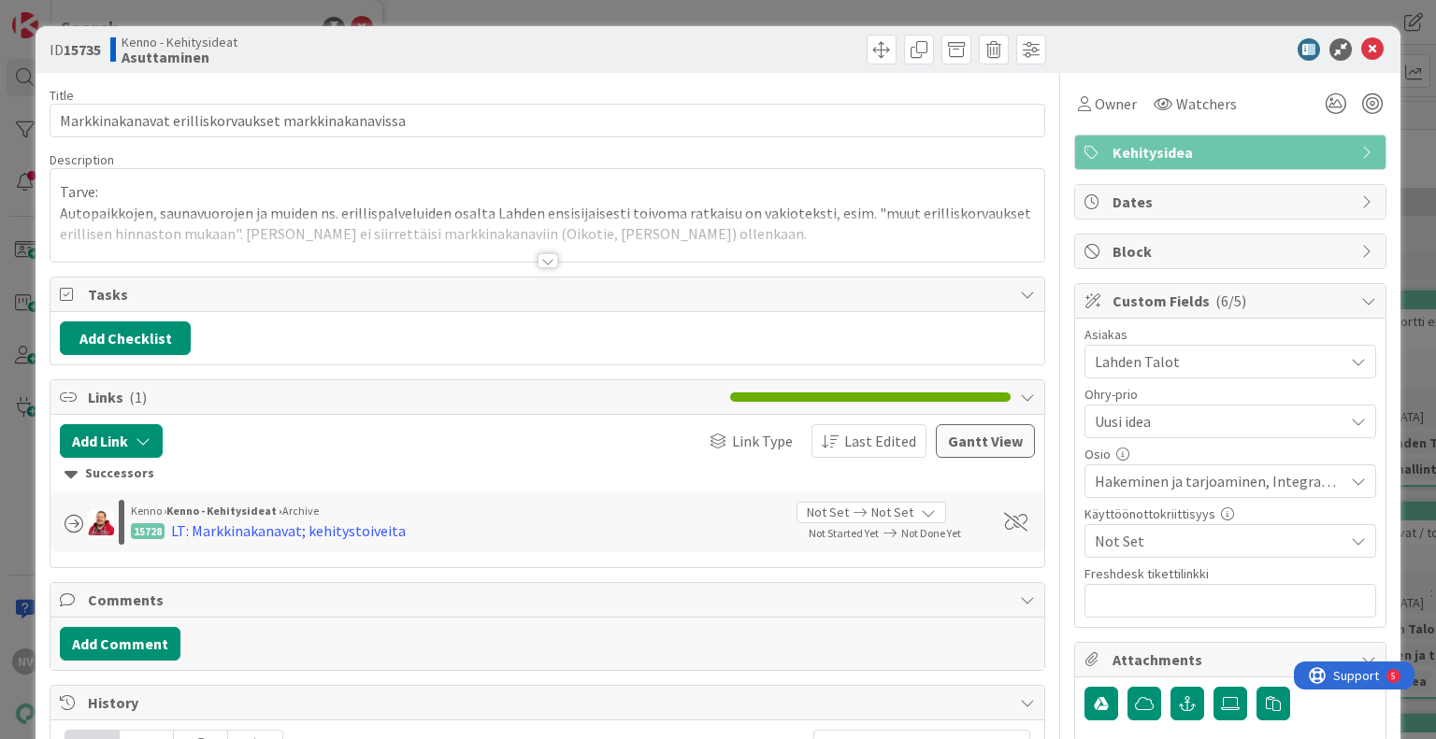
click at [546, 262] on div at bounding box center [547, 260] width 21 height 15
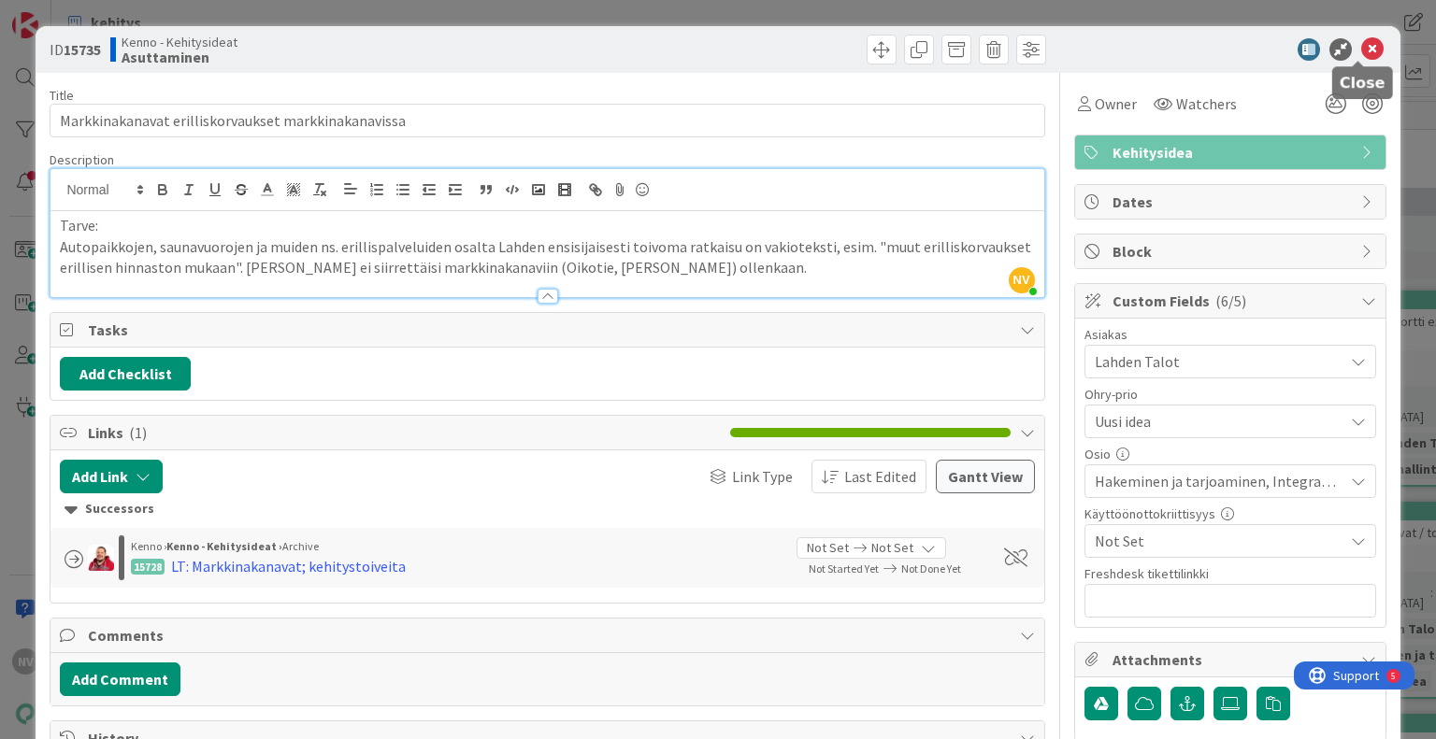
click at [1361, 53] on icon at bounding box center [1372, 49] width 22 height 22
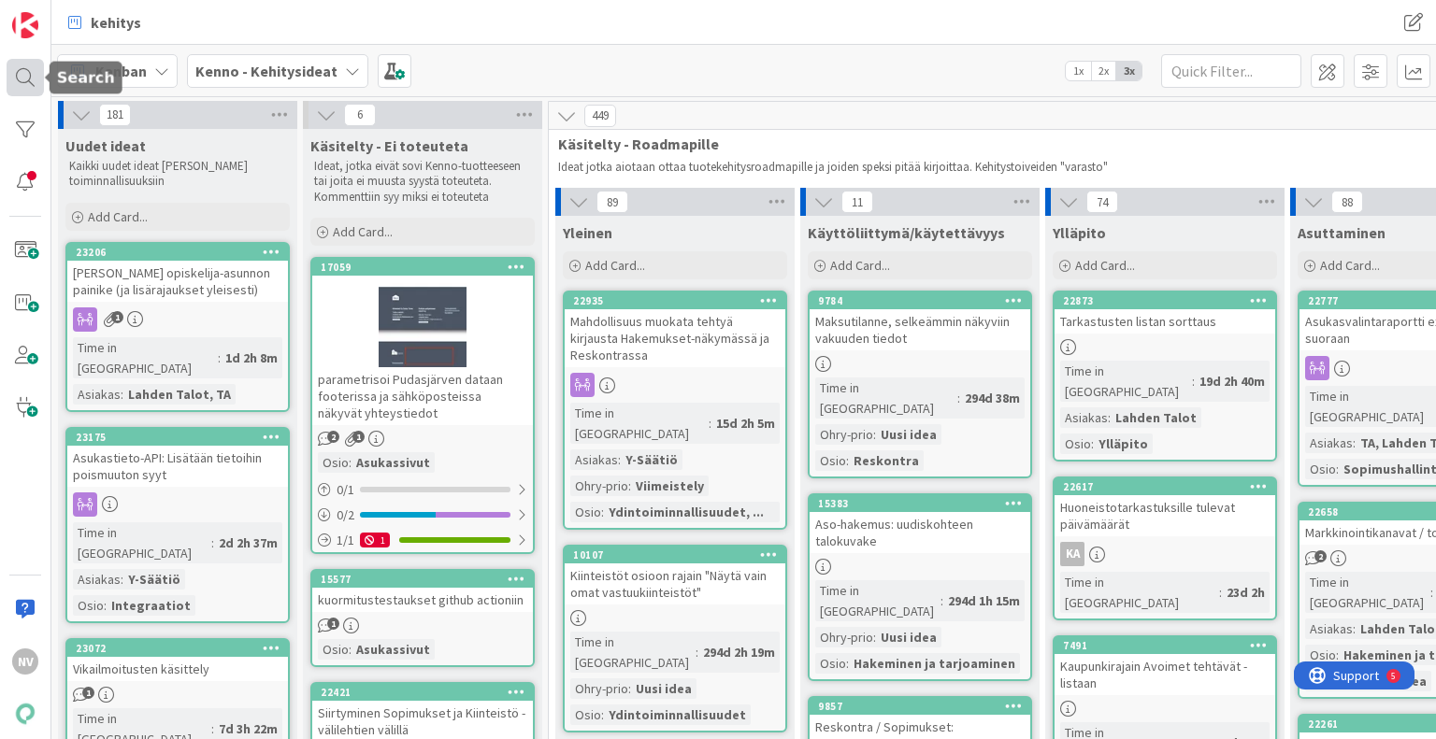
click at [22, 79] on div at bounding box center [25, 77] width 37 height 37
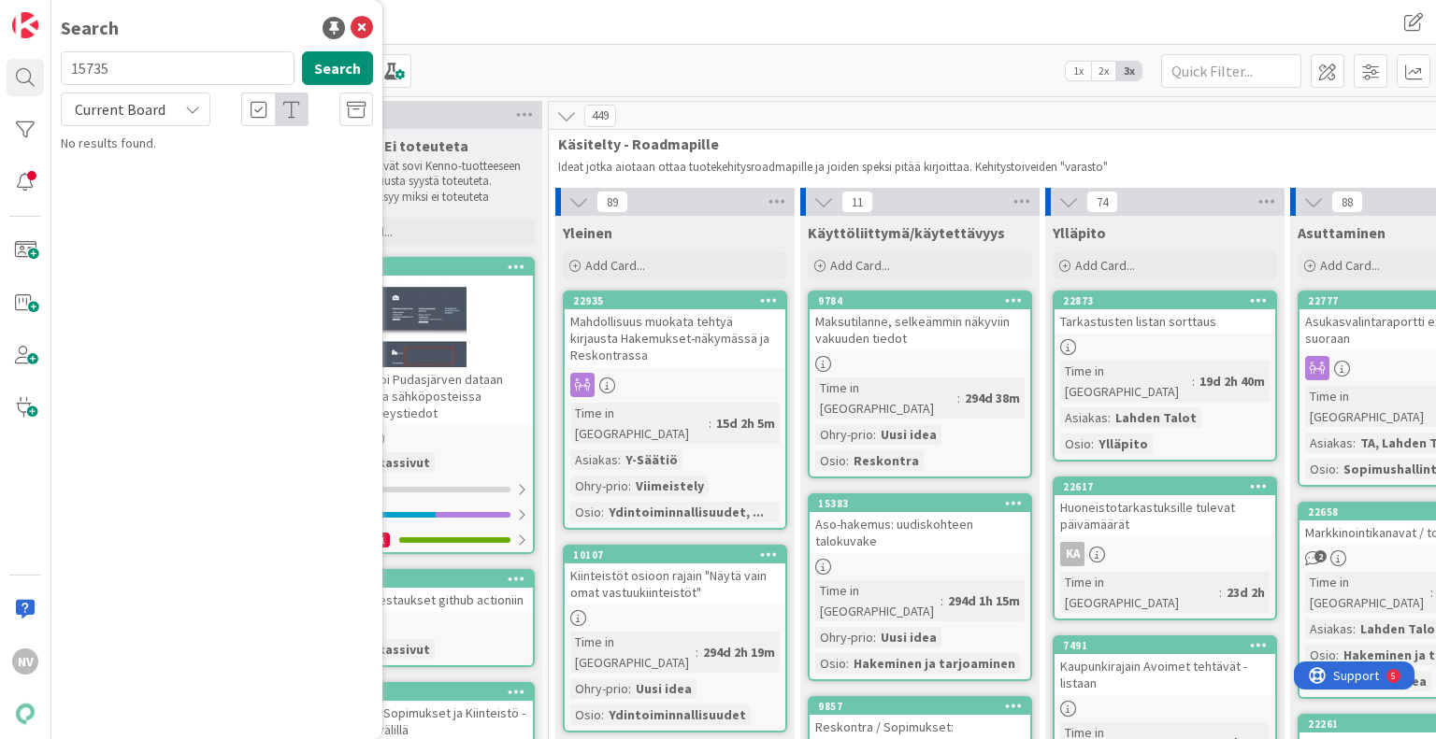
click at [146, 62] on input "15735" at bounding box center [178, 68] width 234 height 34
type input "1"
click at [192, 114] on icon at bounding box center [192, 109] width 15 height 15
click at [168, 197] on span "All Boards" at bounding box center [168, 187] width 194 height 28
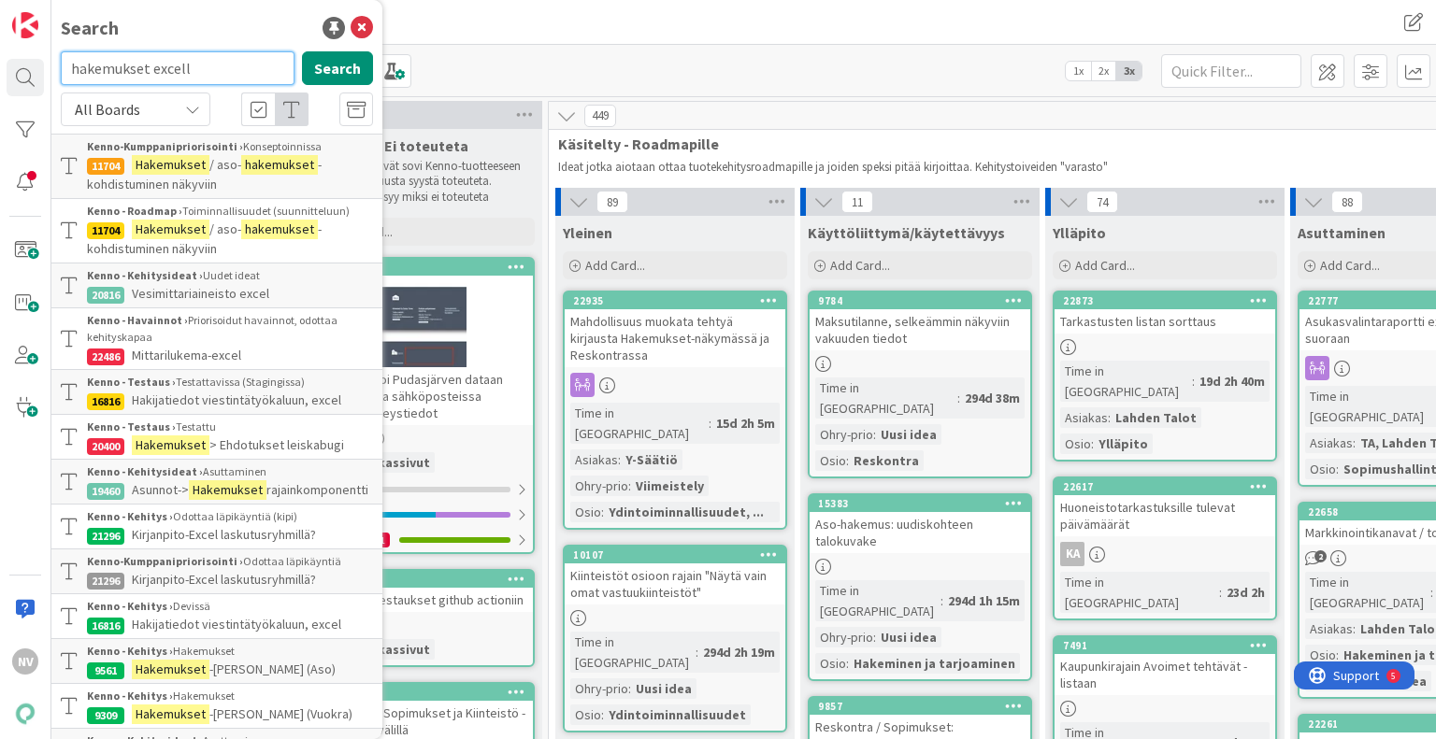
click at [149, 69] on input "hakemukset excell" at bounding box center [178, 68] width 234 height 34
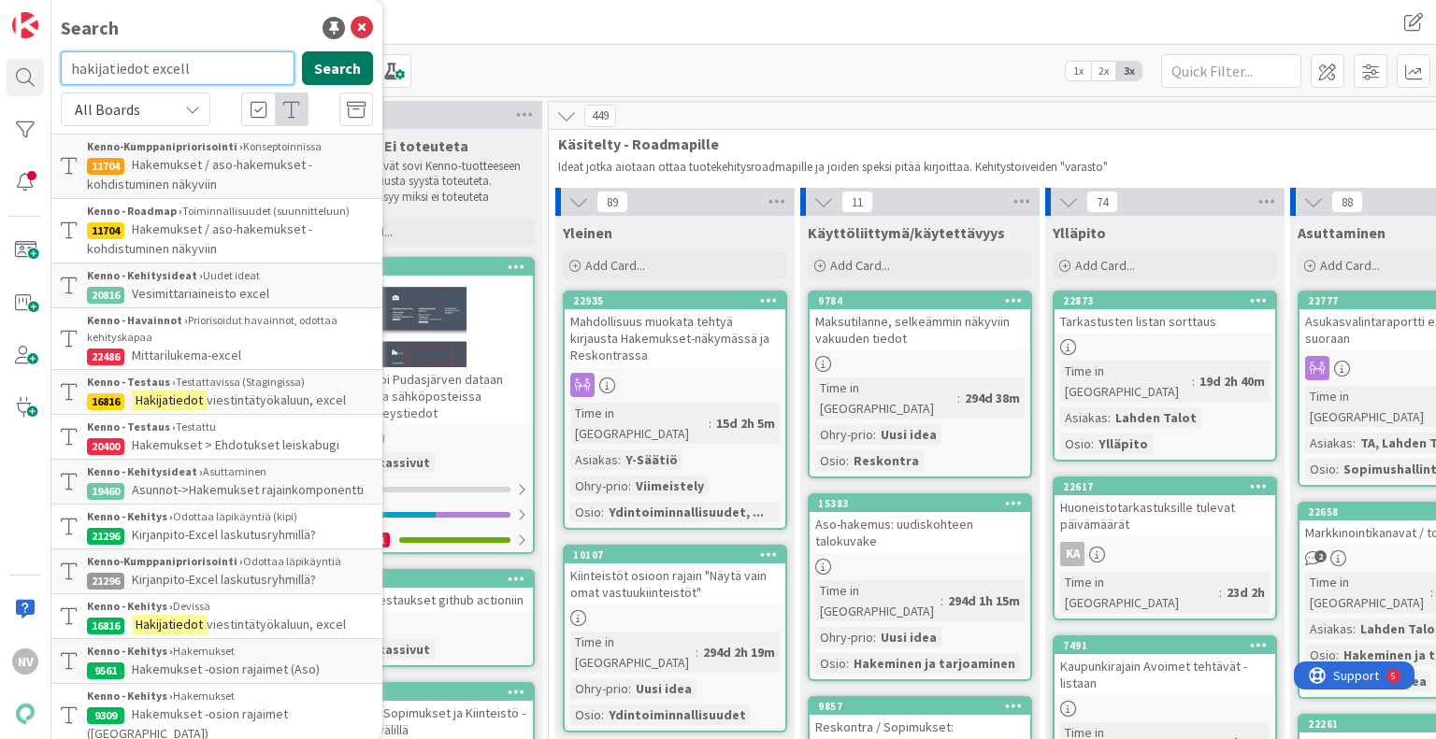
type input "hakijatiedot excell"
click at [311, 74] on button "Search" at bounding box center [337, 68] width 71 height 34
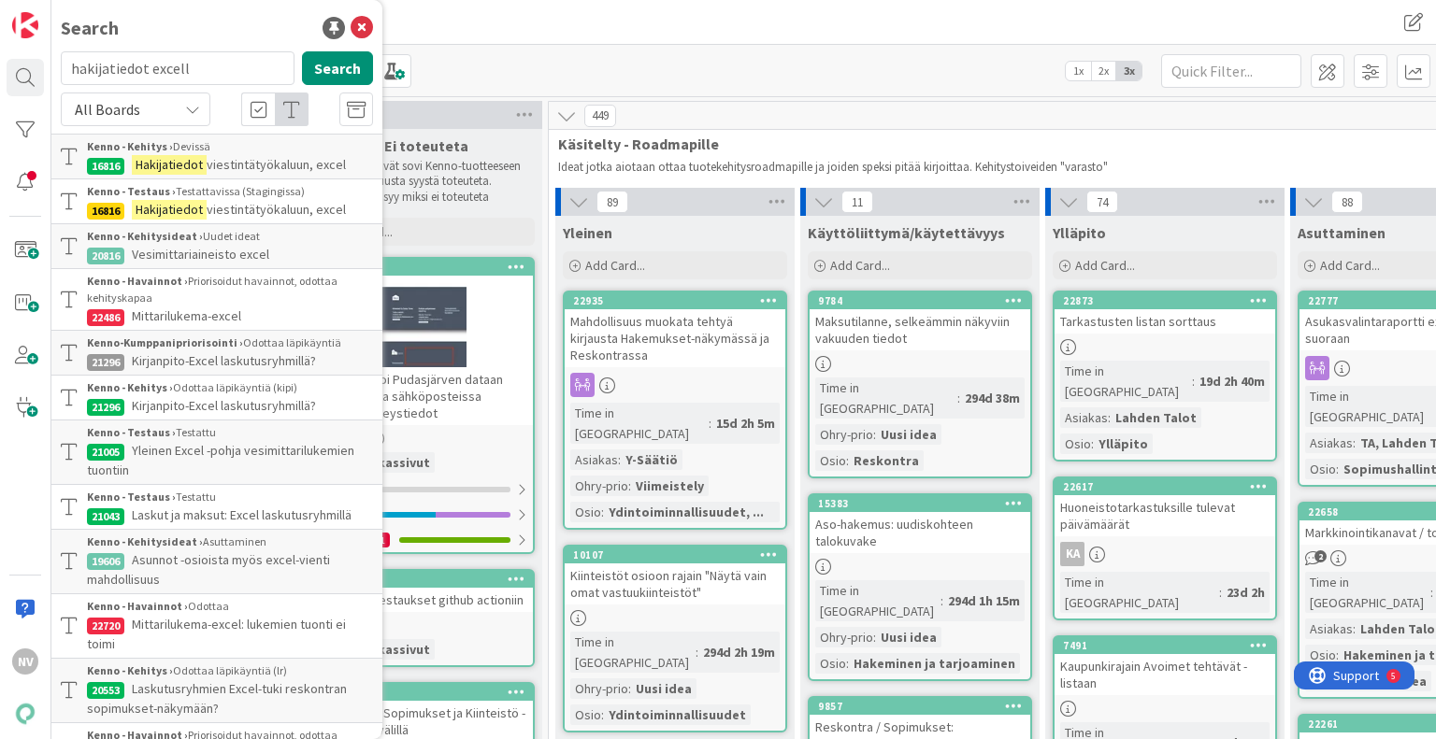
click at [291, 160] on span "viestintätyökaluun, excel" at bounding box center [276, 164] width 139 height 17
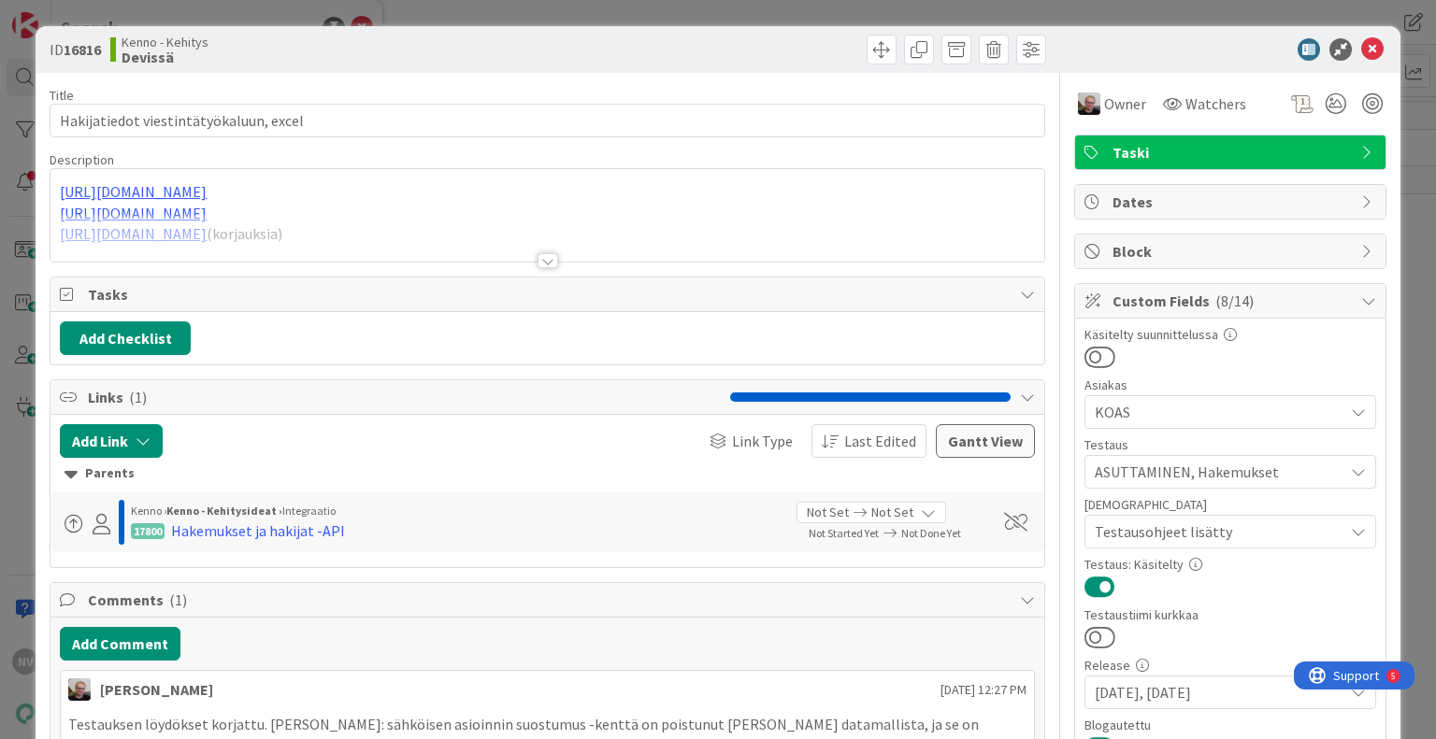
click at [541, 261] on div at bounding box center [547, 260] width 21 height 15
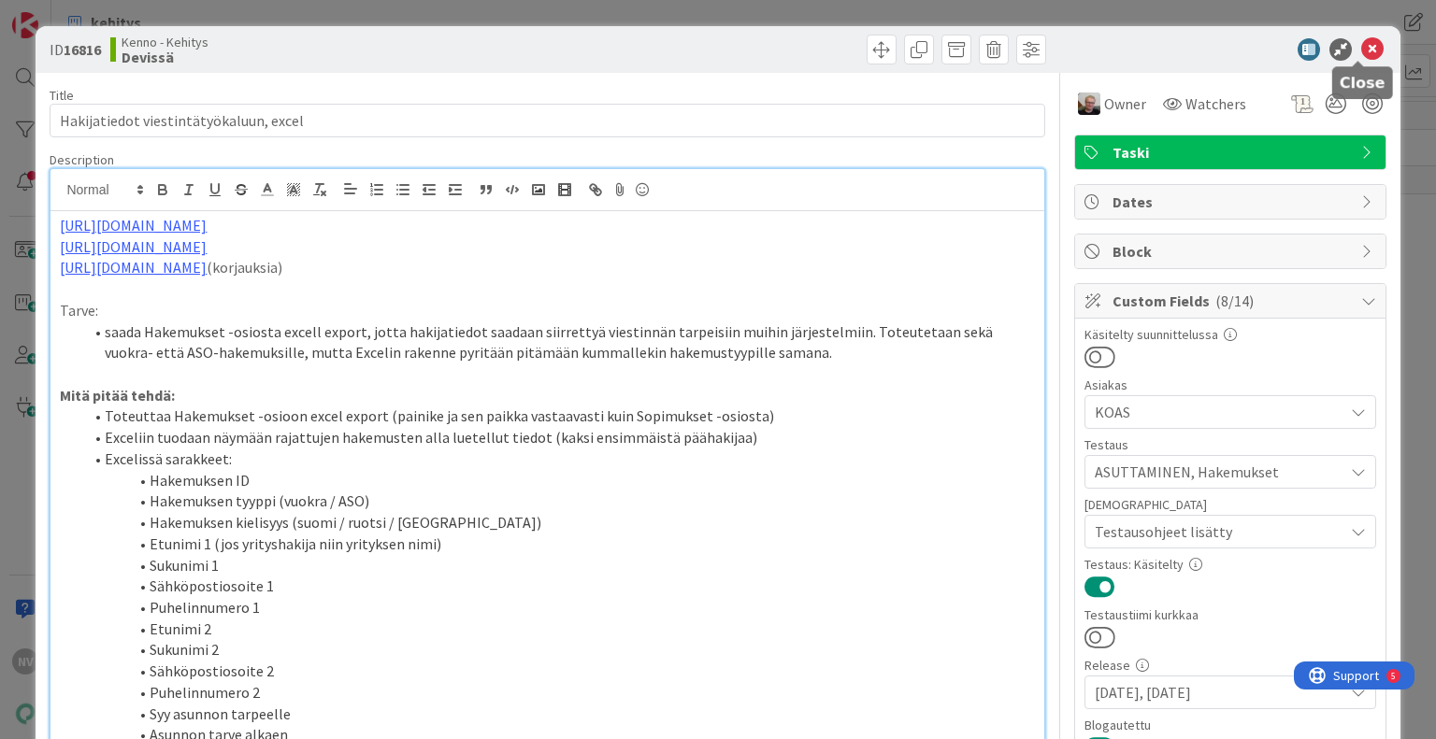
click at [1364, 41] on icon at bounding box center [1372, 49] width 22 height 22
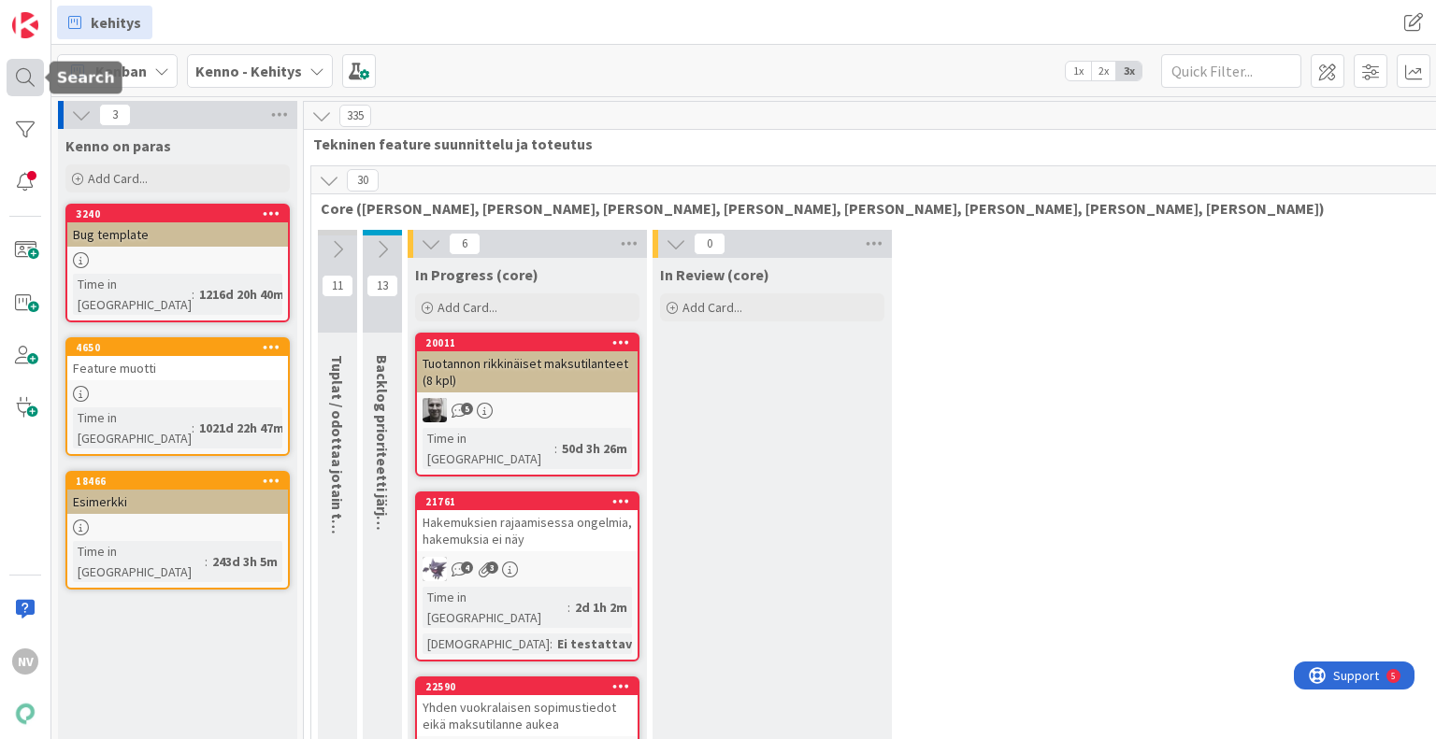
click at [22, 78] on div at bounding box center [25, 77] width 37 height 37
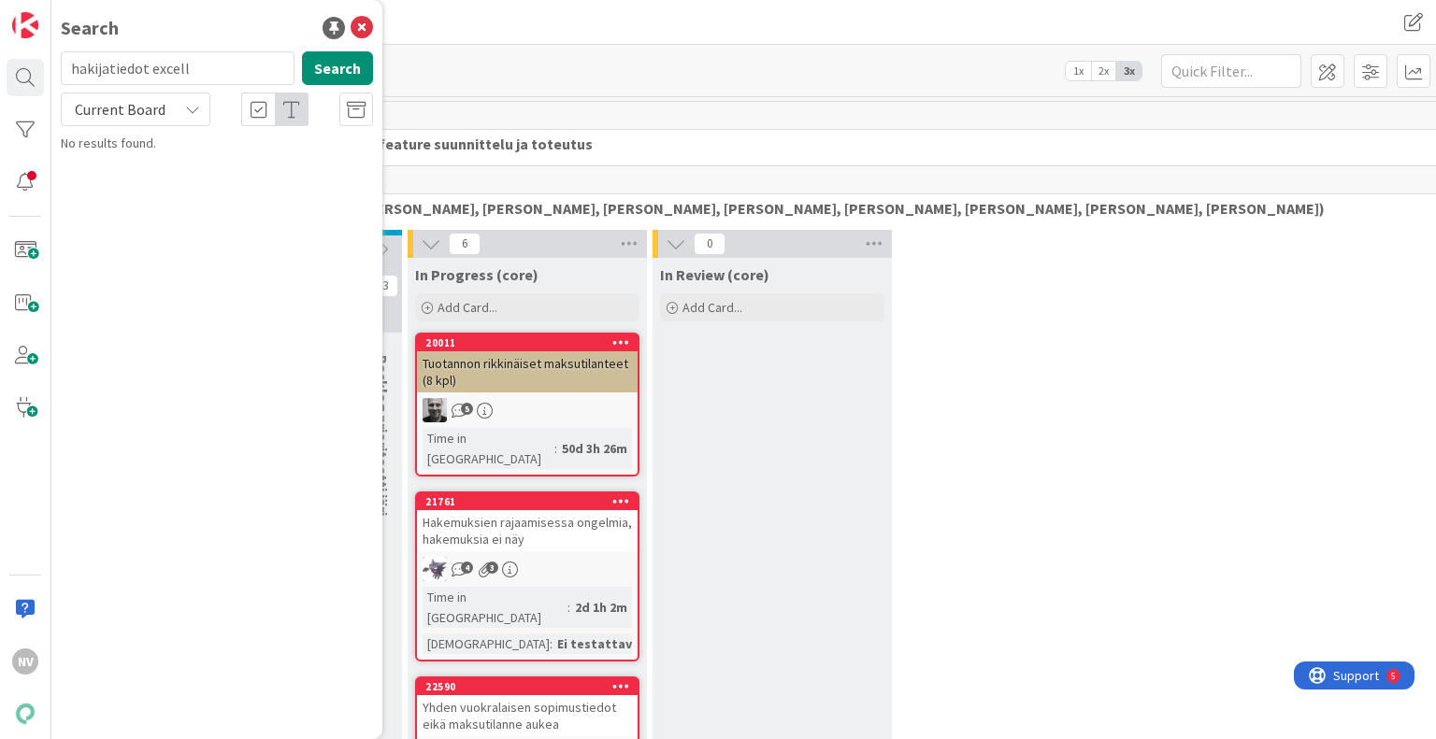
click at [204, 79] on input "hakijatiedot excell" at bounding box center [178, 68] width 234 height 34
type input "h"
click at [181, 113] on div "Current Board" at bounding box center [136, 110] width 150 height 34
click at [174, 189] on span "All Boards" at bounding box center [168, 187] width 194 height 28
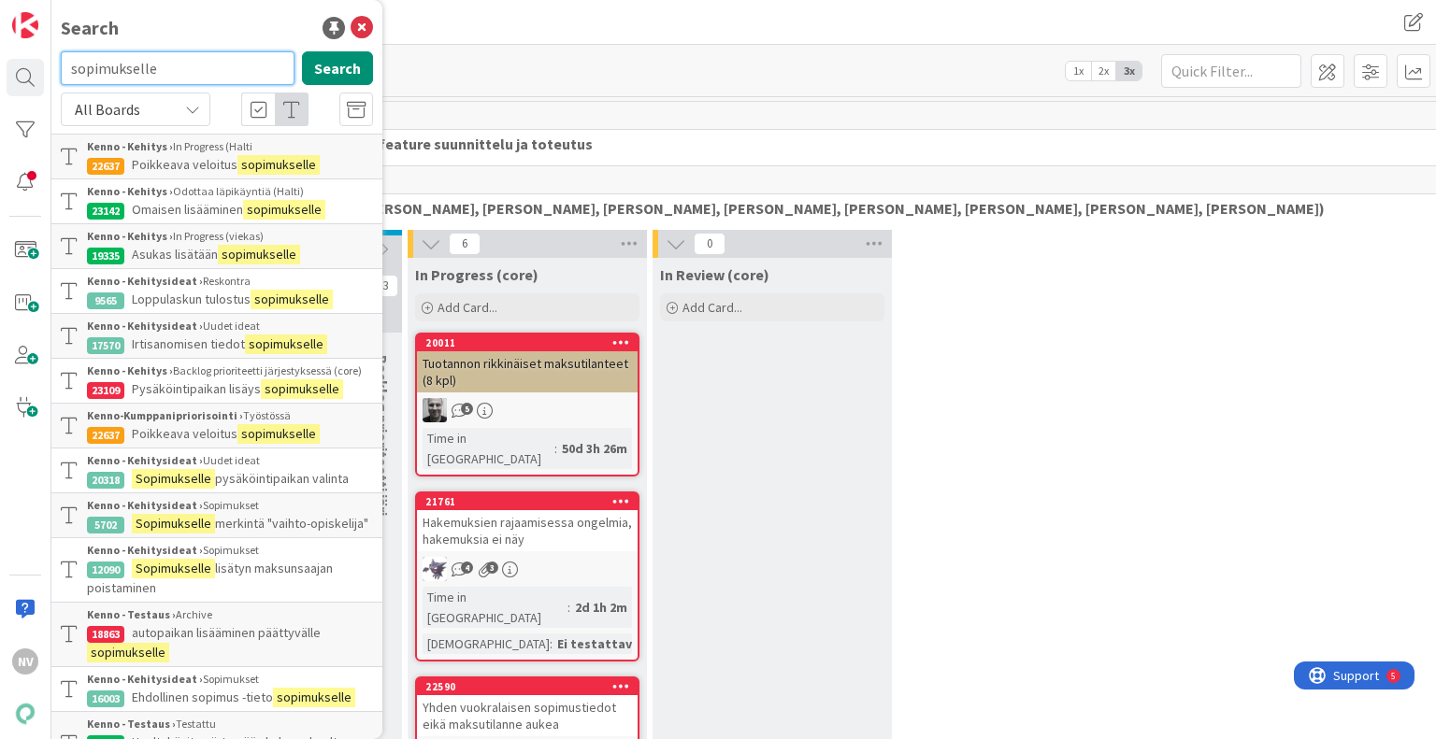
click at [181, 73] on input "sopimukselle" at bounding box center [178, 68] width 234 height 34
click at [331, 55] on button "Search" at bounding box center [337, 68] width 71 height 34
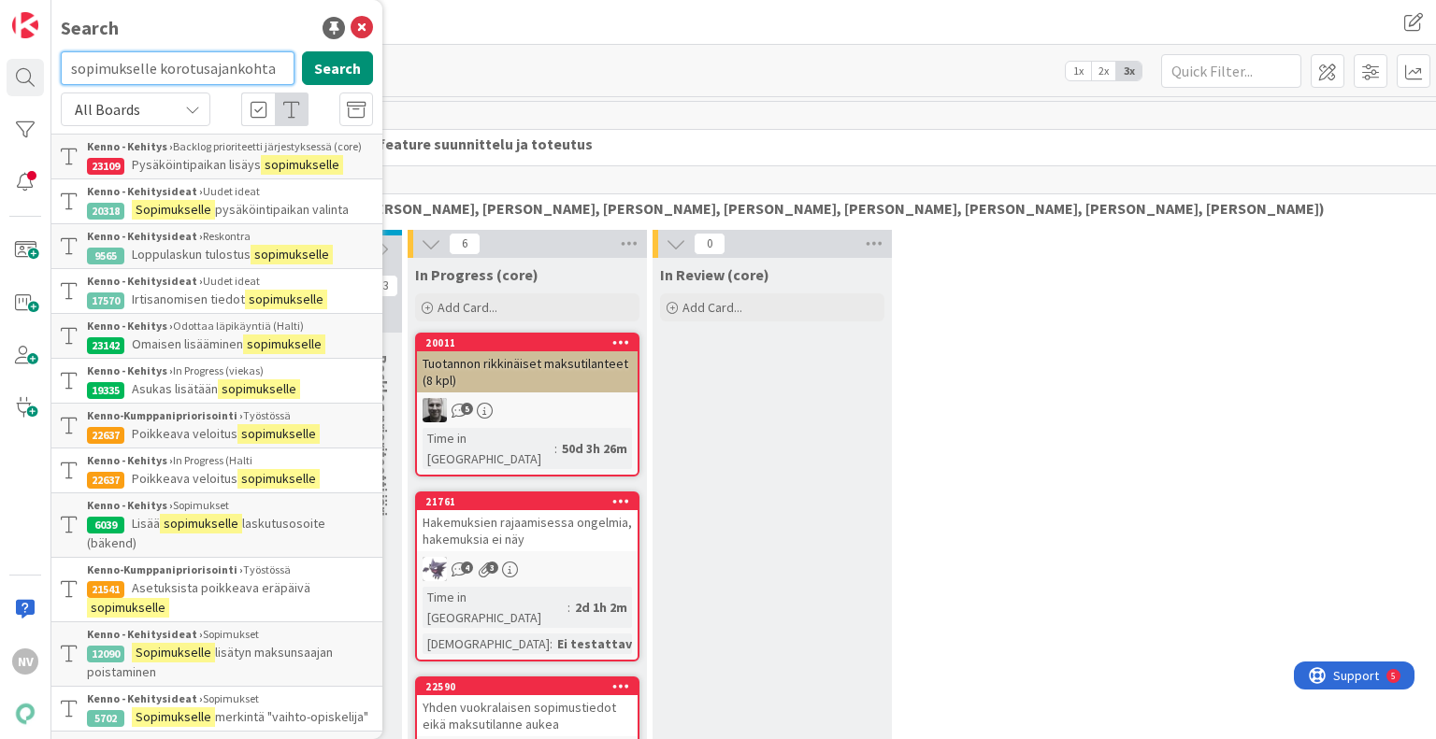
click at [252, 66] on input "sopimukselle korotusajankohta" at bounding box center [178, 68] width 234 height 34
click at [269, 68] on input "sopimukselle korotusajankohta" at bounding box center [178, 68] width 234 height 34
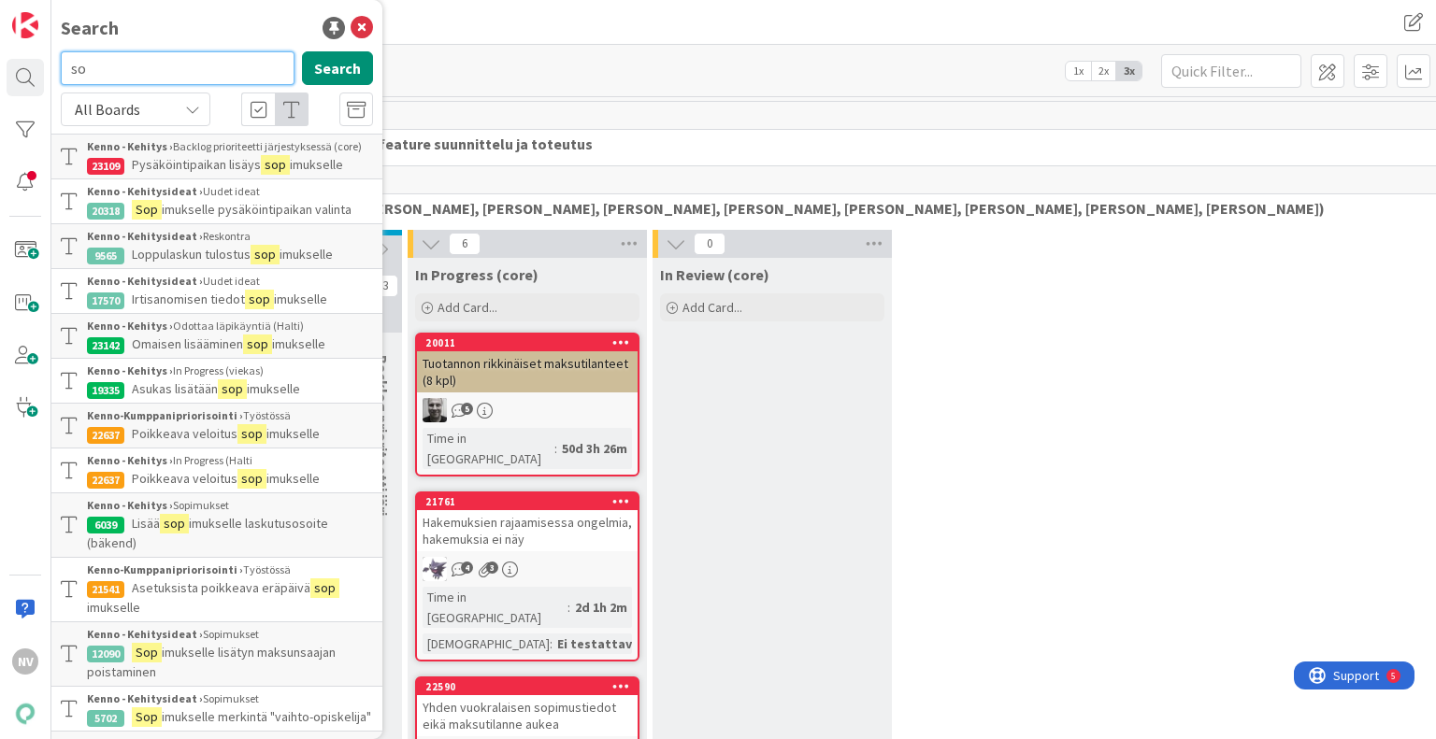
type input "s"
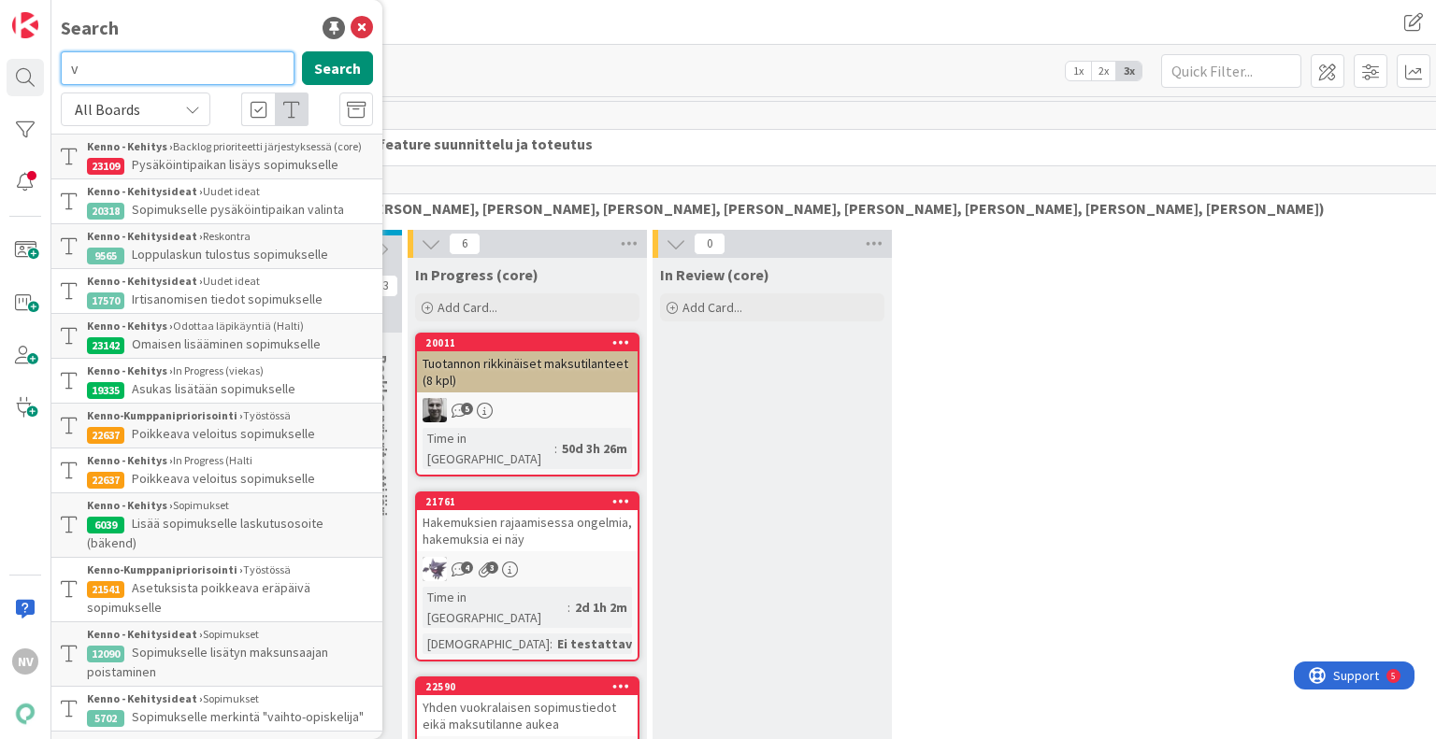
click at [269, 68] on input "v" at bounding box center [178, 68] width 234 height 34
click at [320, 70] on button "Search" at bounding box center [337, 68] width 71 height 34
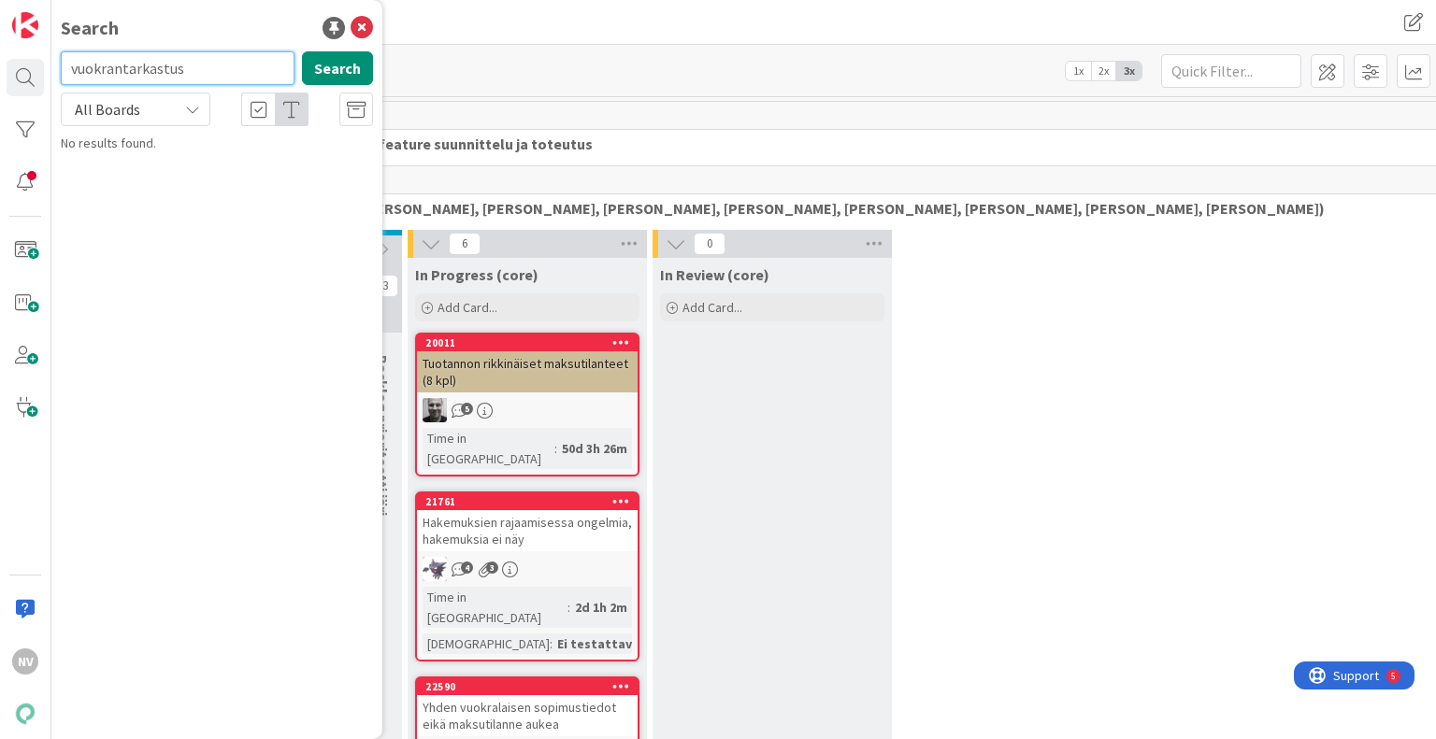
click at [213, 61] on input "vuokrantarkastus" at bounding box center [178, 68] width 234 height 34
type input "v"
click at [568, 29] on div "kehitys" at bounding box center [411, 23] width 708 height 34
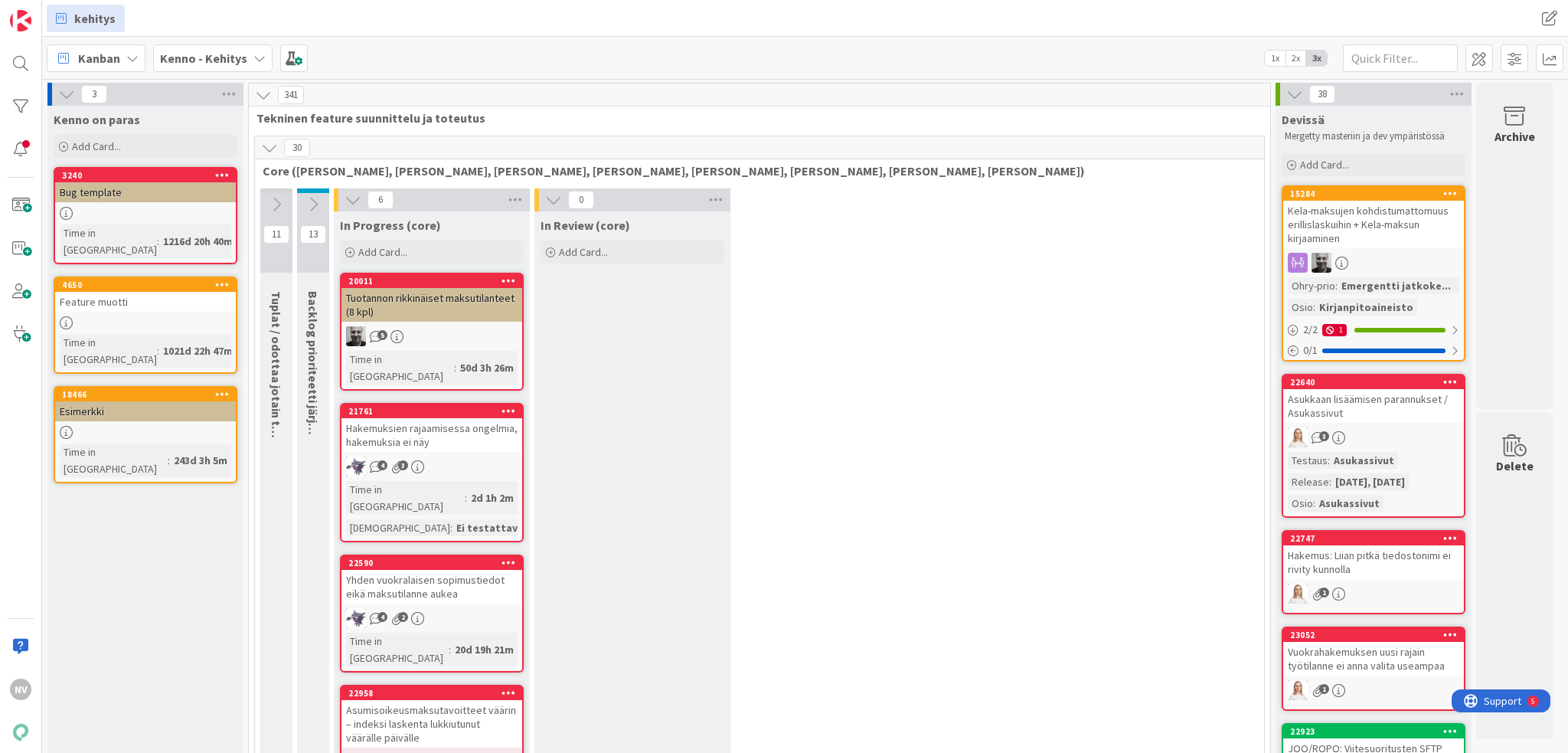
click at [257, 61] on icon at bounding box center [259, 58] width 12 height 12
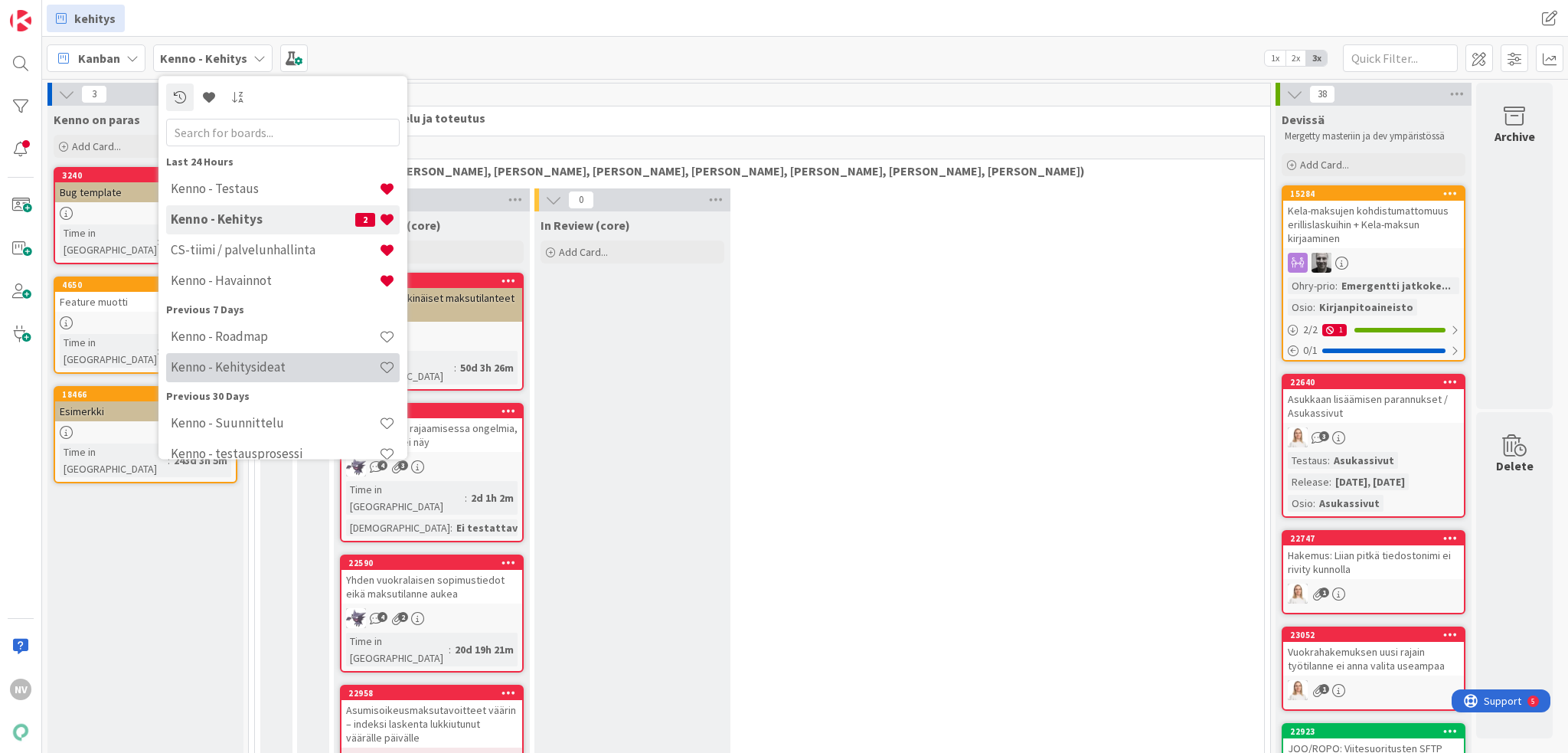
click at [279, 363] on h4 "Kenno - Kehitysideat" at bounding box center [274, 367] width 208 height 16
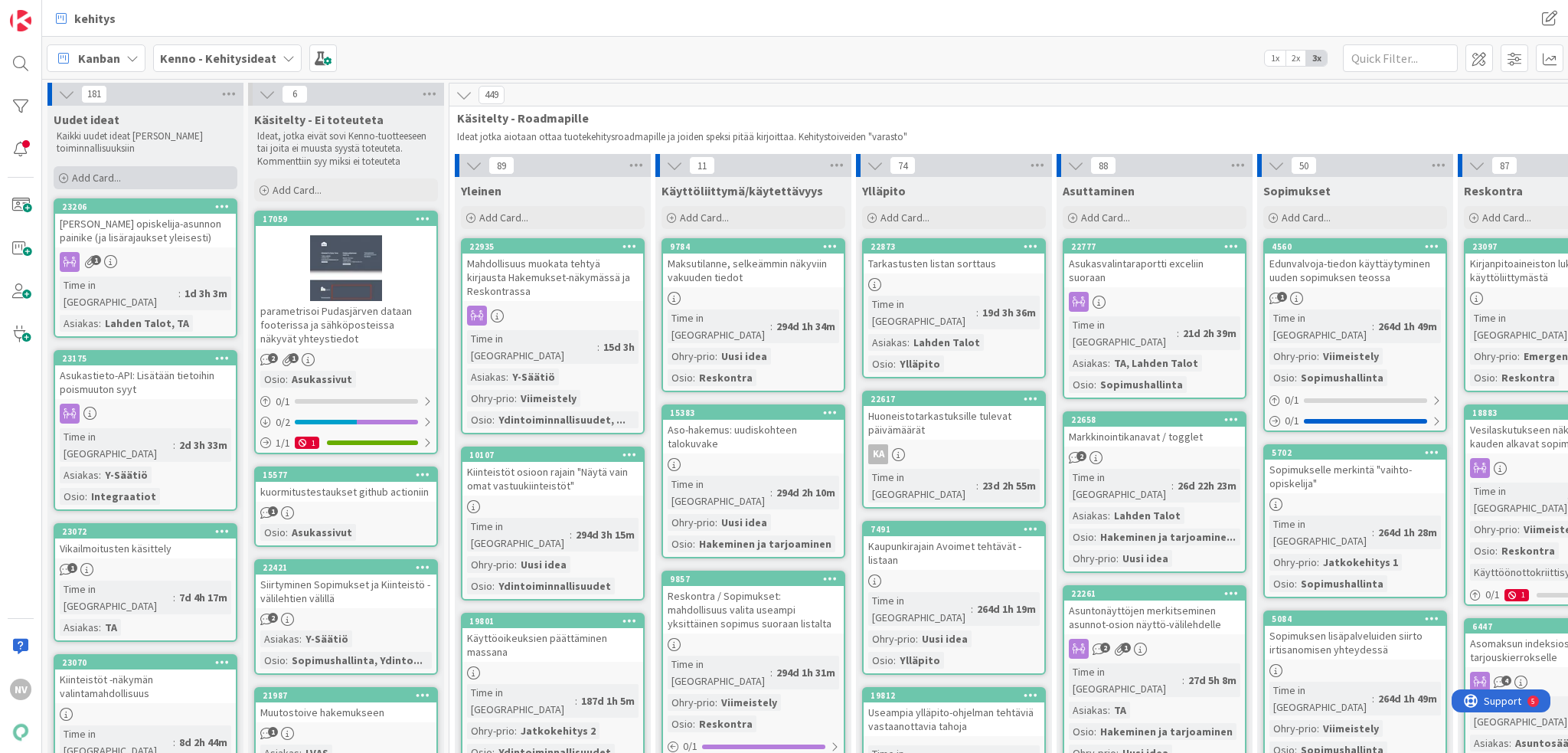
click at [98, 175] on span "Add Card..." at bounding box center [97, 177] width 49 height 14
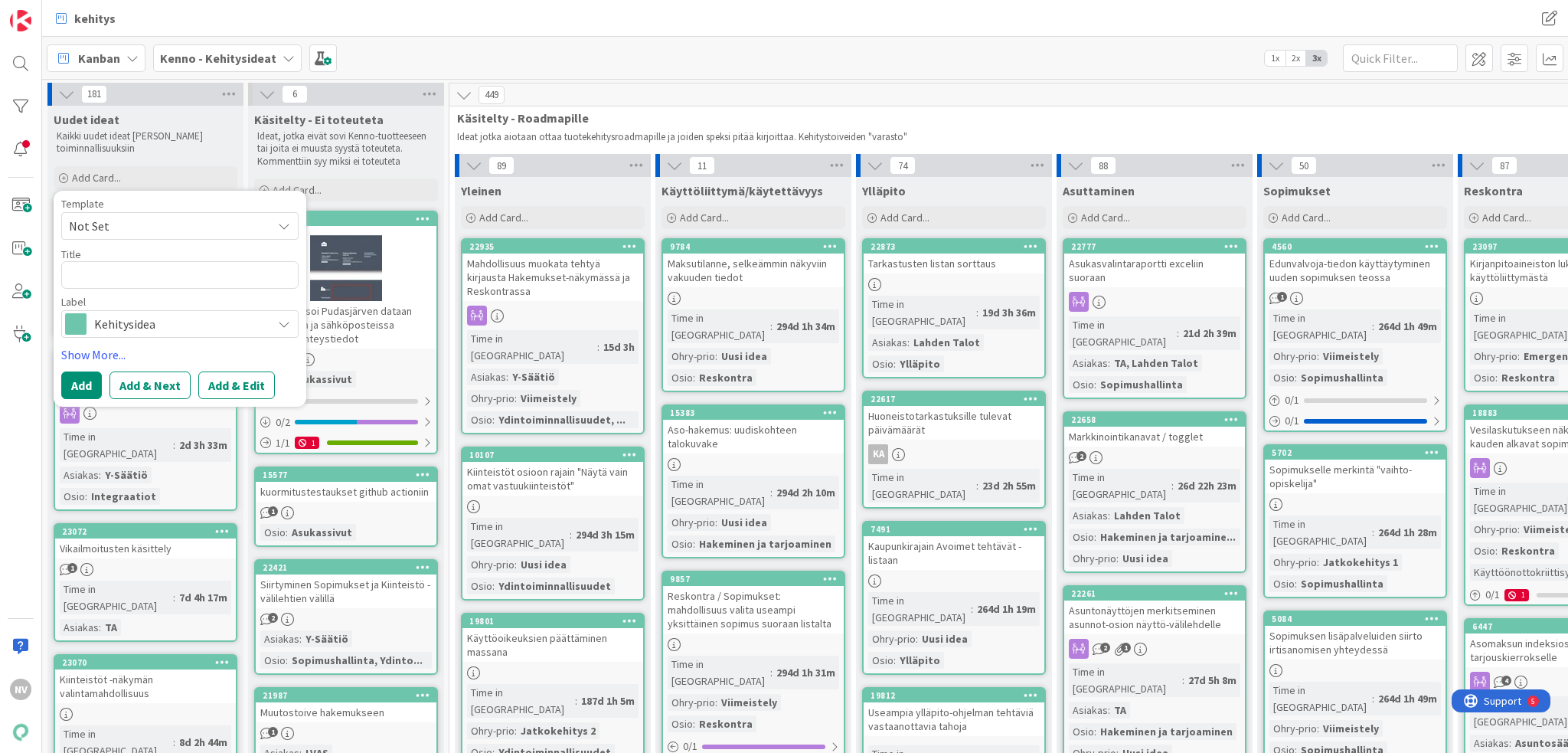
click at [279, 220] on icon at bounding box center [283, 225] width 12 height 12
click at [259, 284] on span "Kennon uusi toiminnallisuus (korttipohja)" at bounding box center [192, 292] width 219 height 20
type textarea "x"
type textarea "Kennon uusi toiminnallisuus (korttipohja)"
click at [639, 34] on div "kehitys kehitys" at bounding box center [804, 18] width 1526 height 37
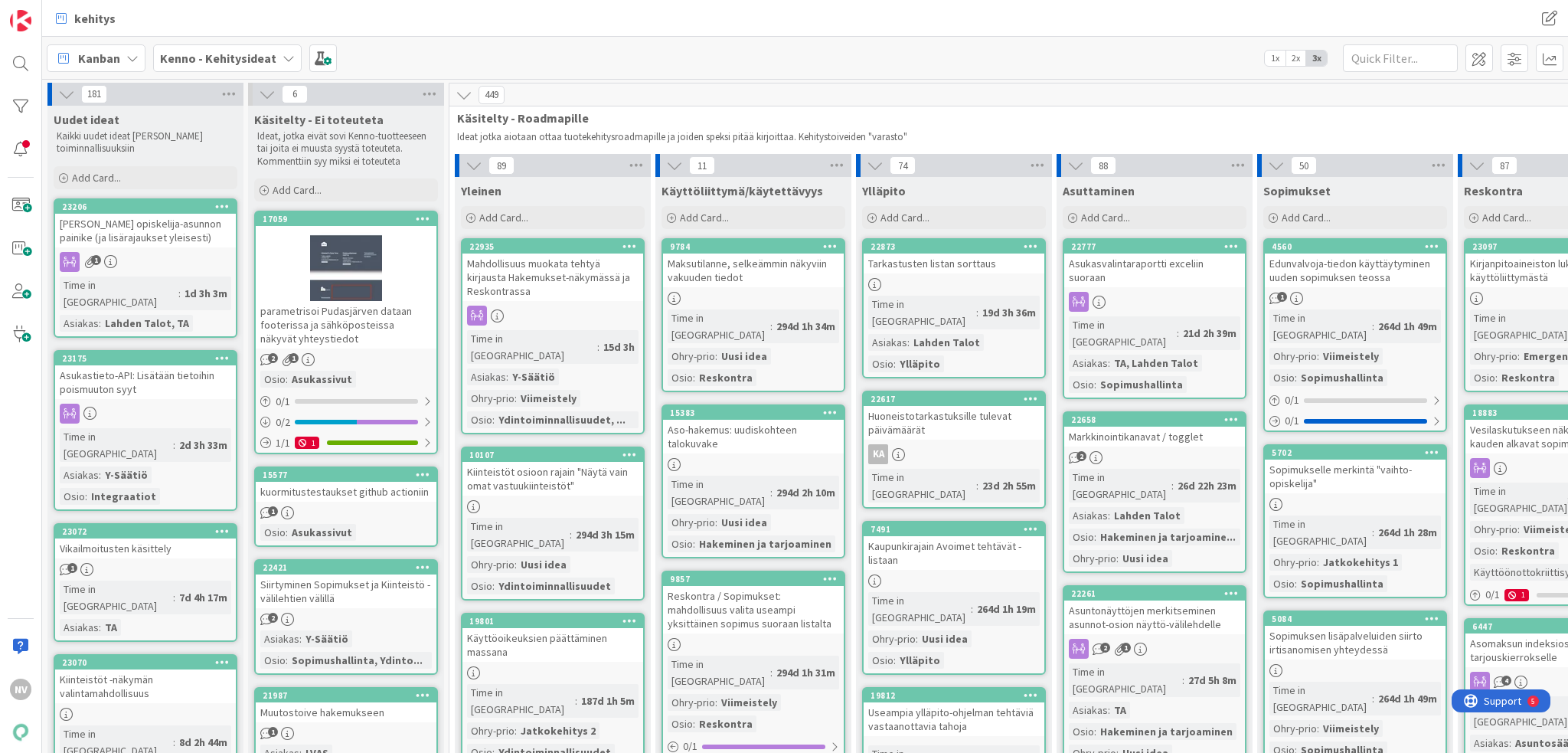
click at [143, 229] on div "[PERSON_NAME] opiskelija-asunnon painike (ja lisärajaukset yleisesti)" at bounding box center [145, 230] width 181 height 34
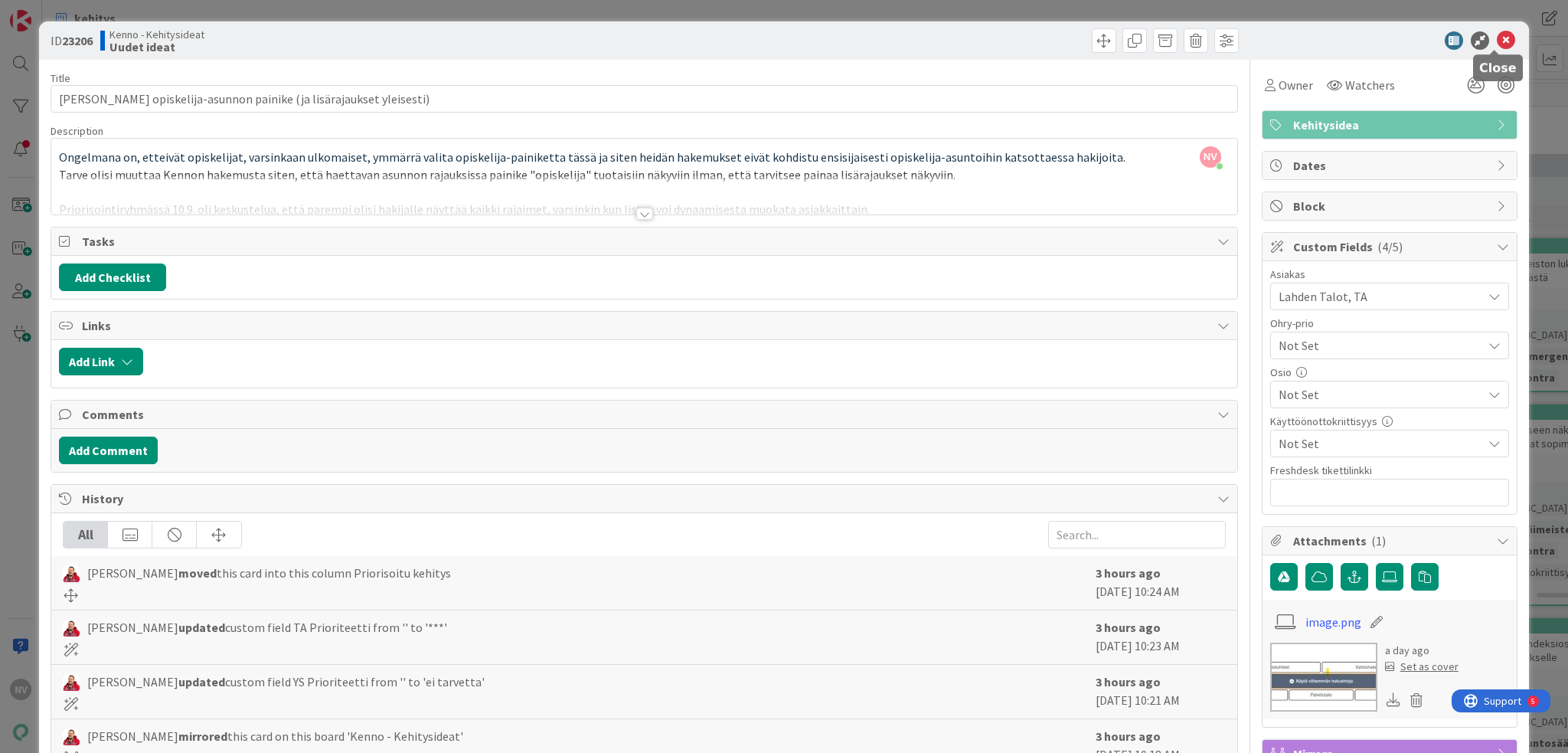
click at [1176, 36] on icon at bounding box center [1506, 40] width 18 height 18
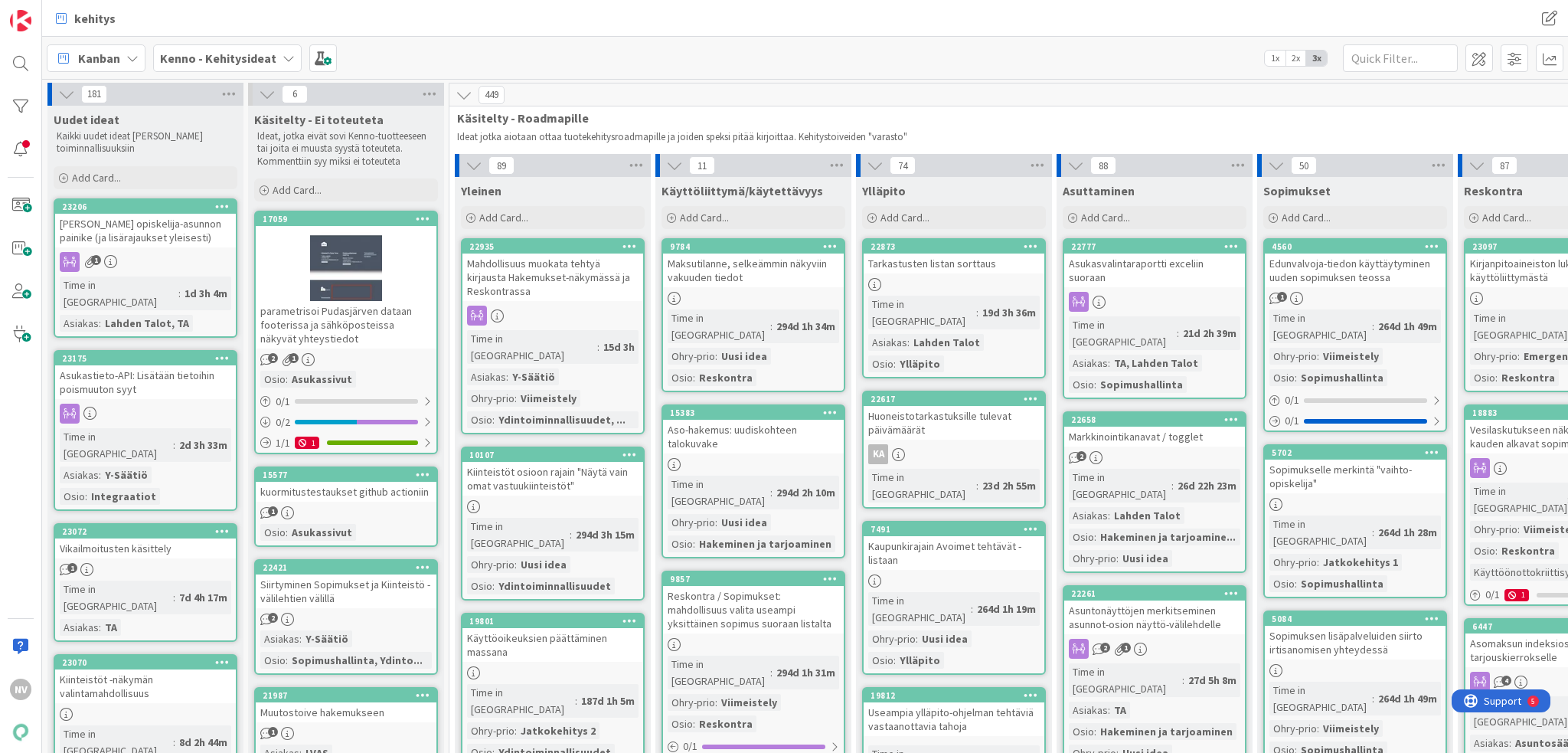
click at [134, 365] on div "Asukastieto-API: Lisätään tietoihin poismuuton syyt" at bounding box center [145, 382] width 181 height 34
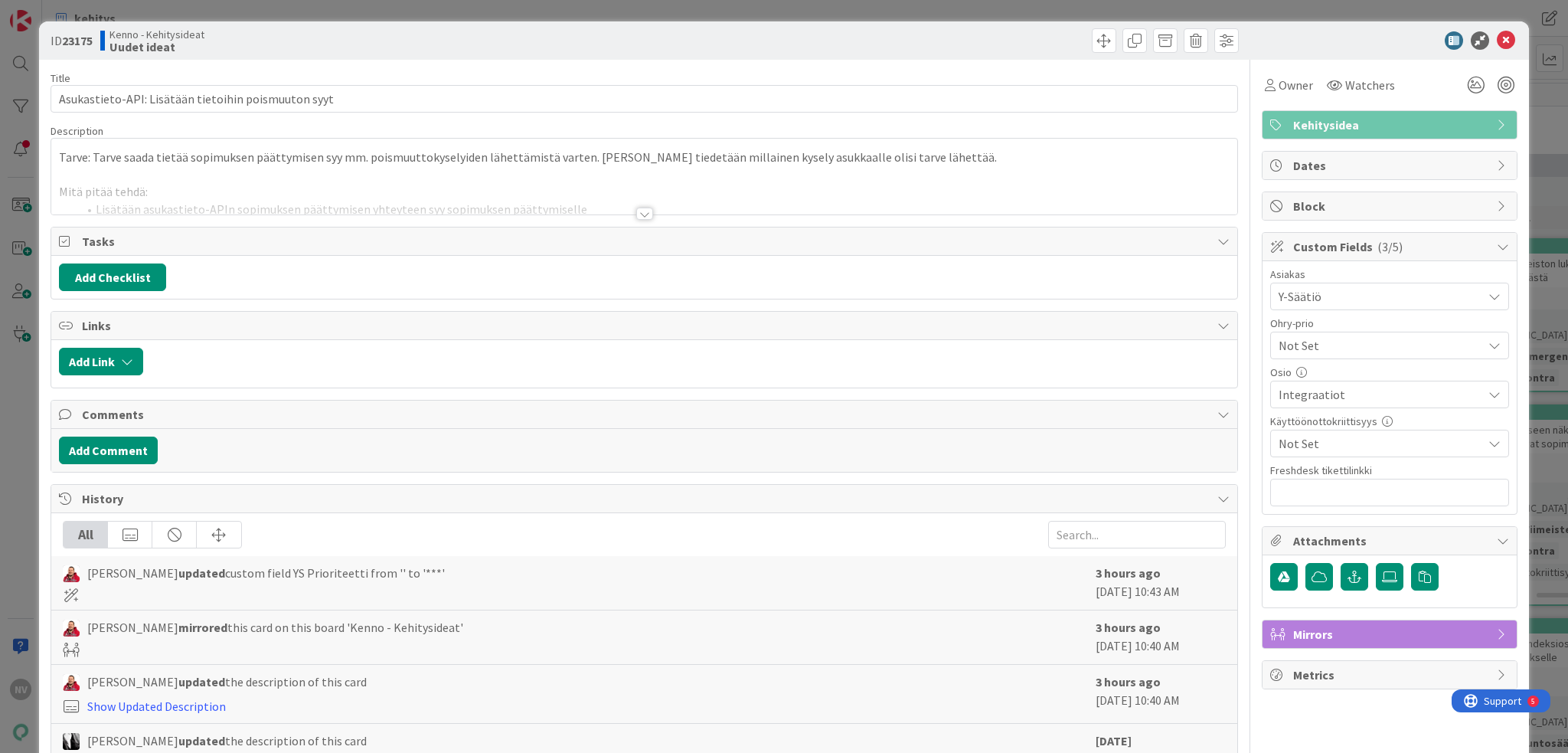
click at [639, 211] on div at bounding box center [645, 213] width 17 height 12
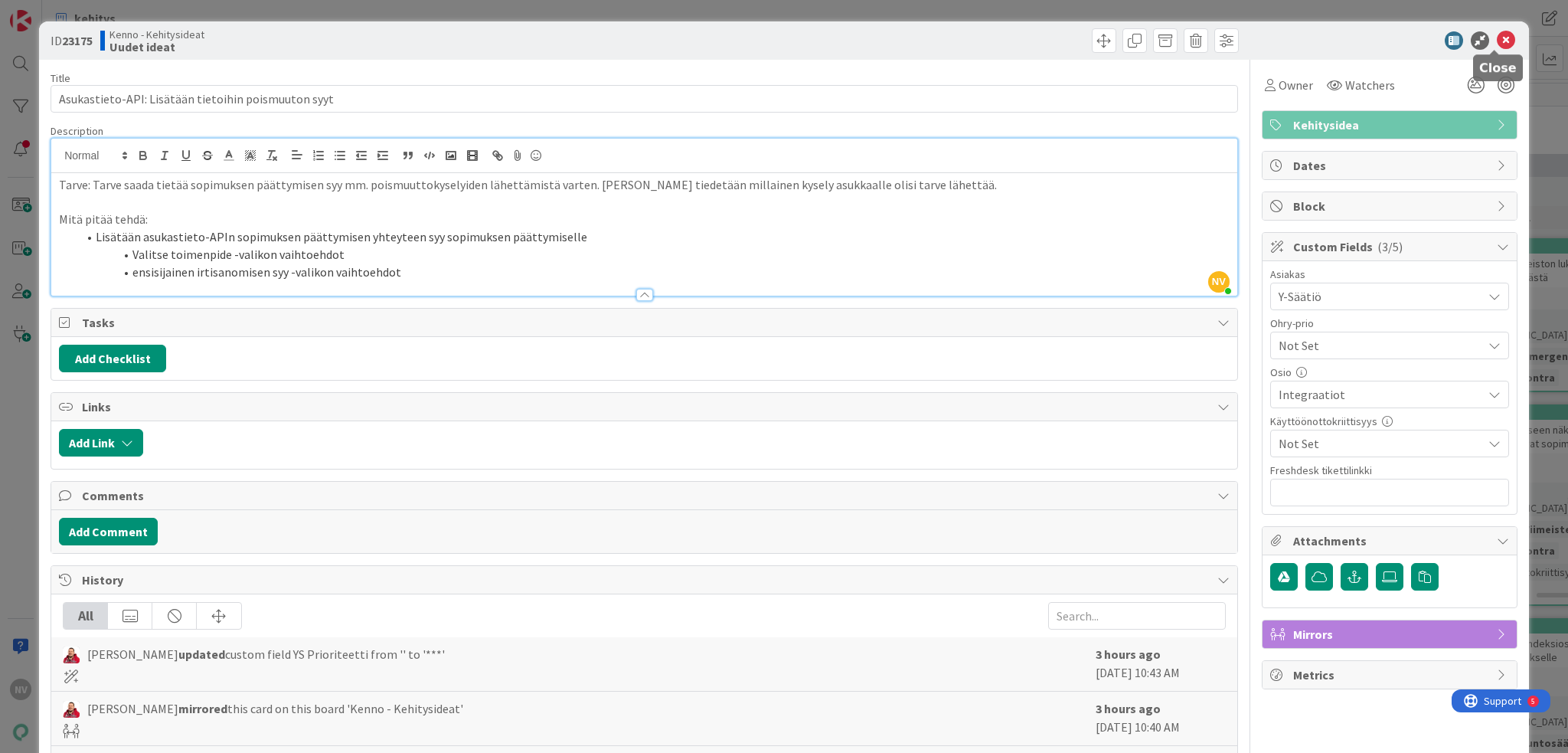
click at [1176, 38] on icon at bounding box center [1506, 40] width 18 height 18
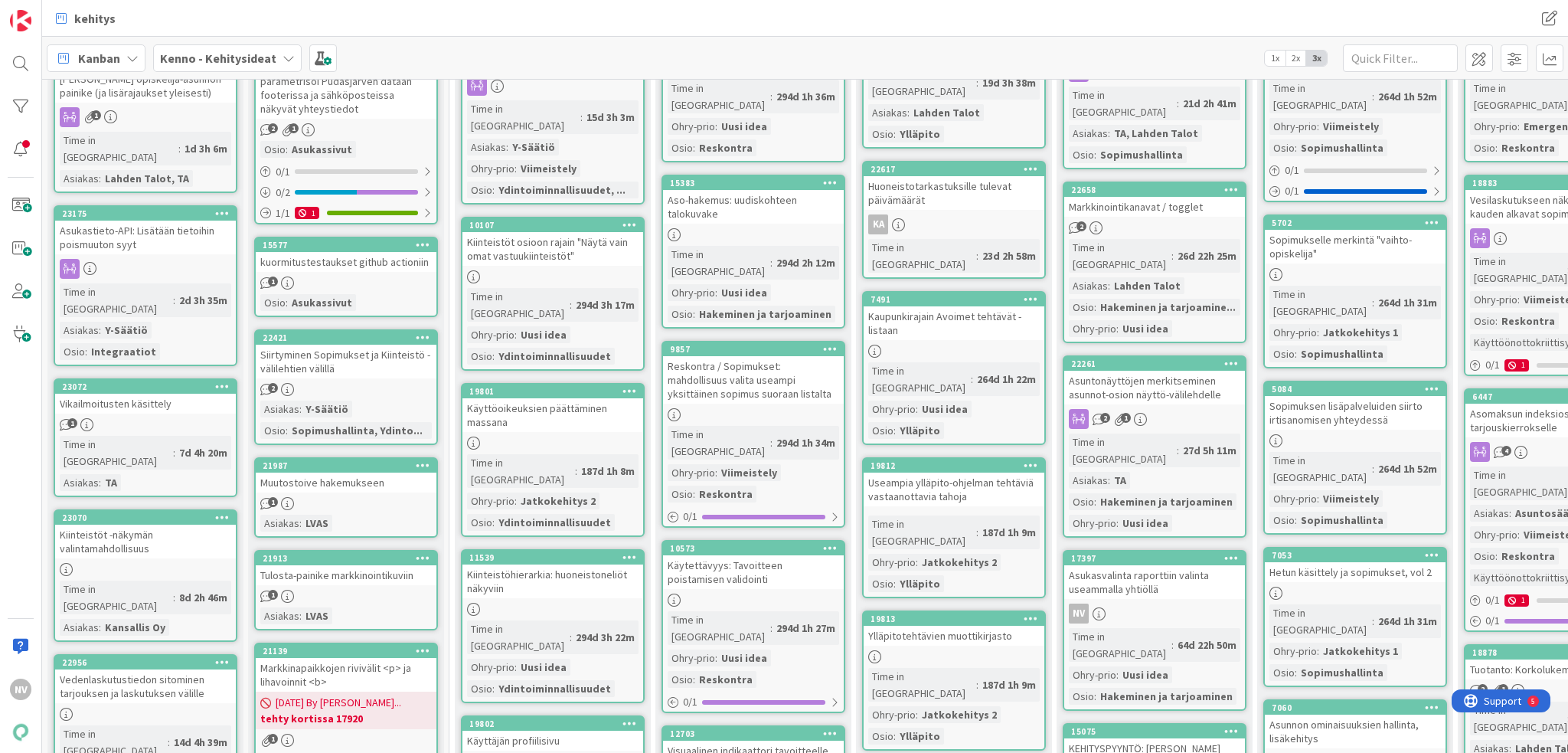
type textarea "x"
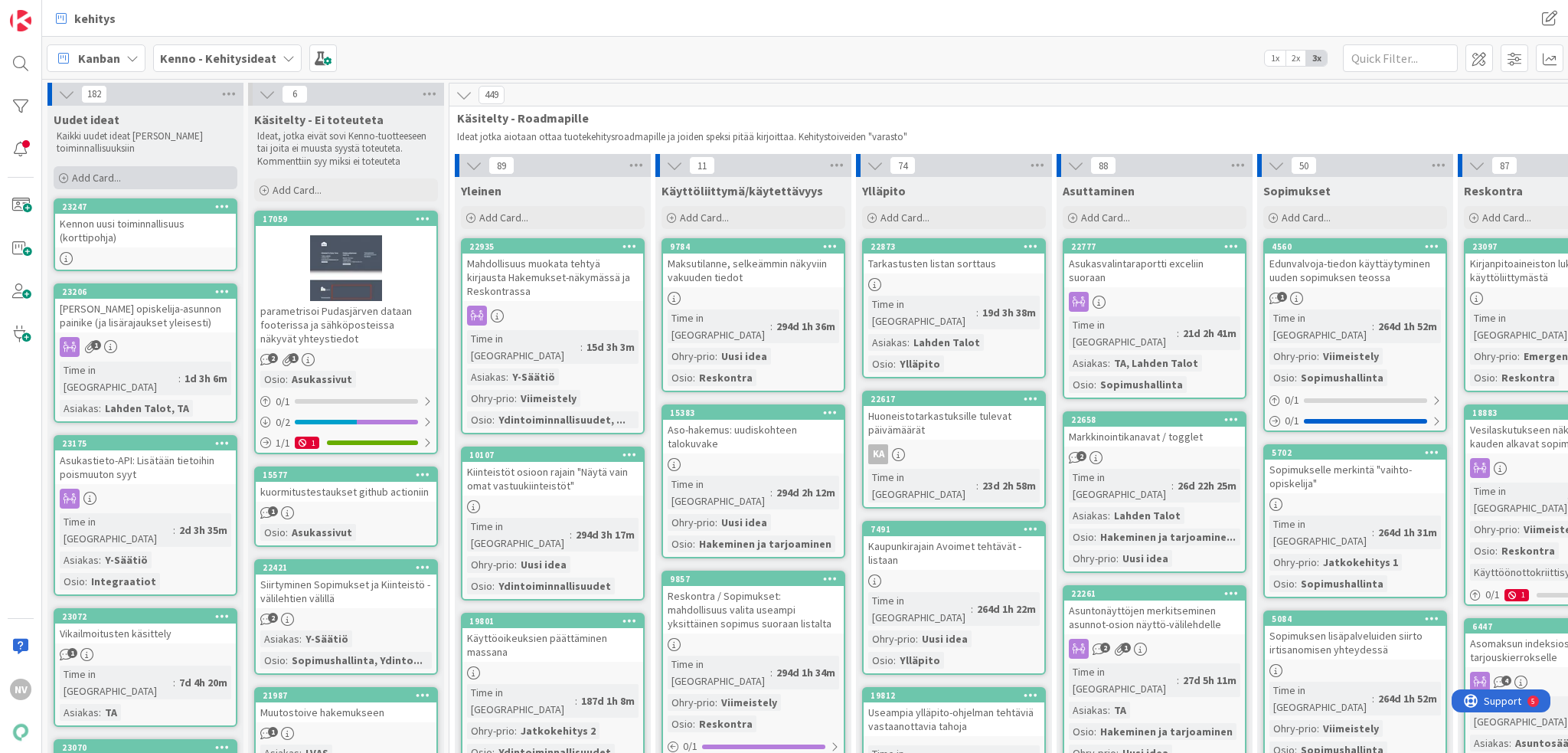
click at [131, 171] on div "Add Card..." at bounding box center [145, 178] width 184 height 23
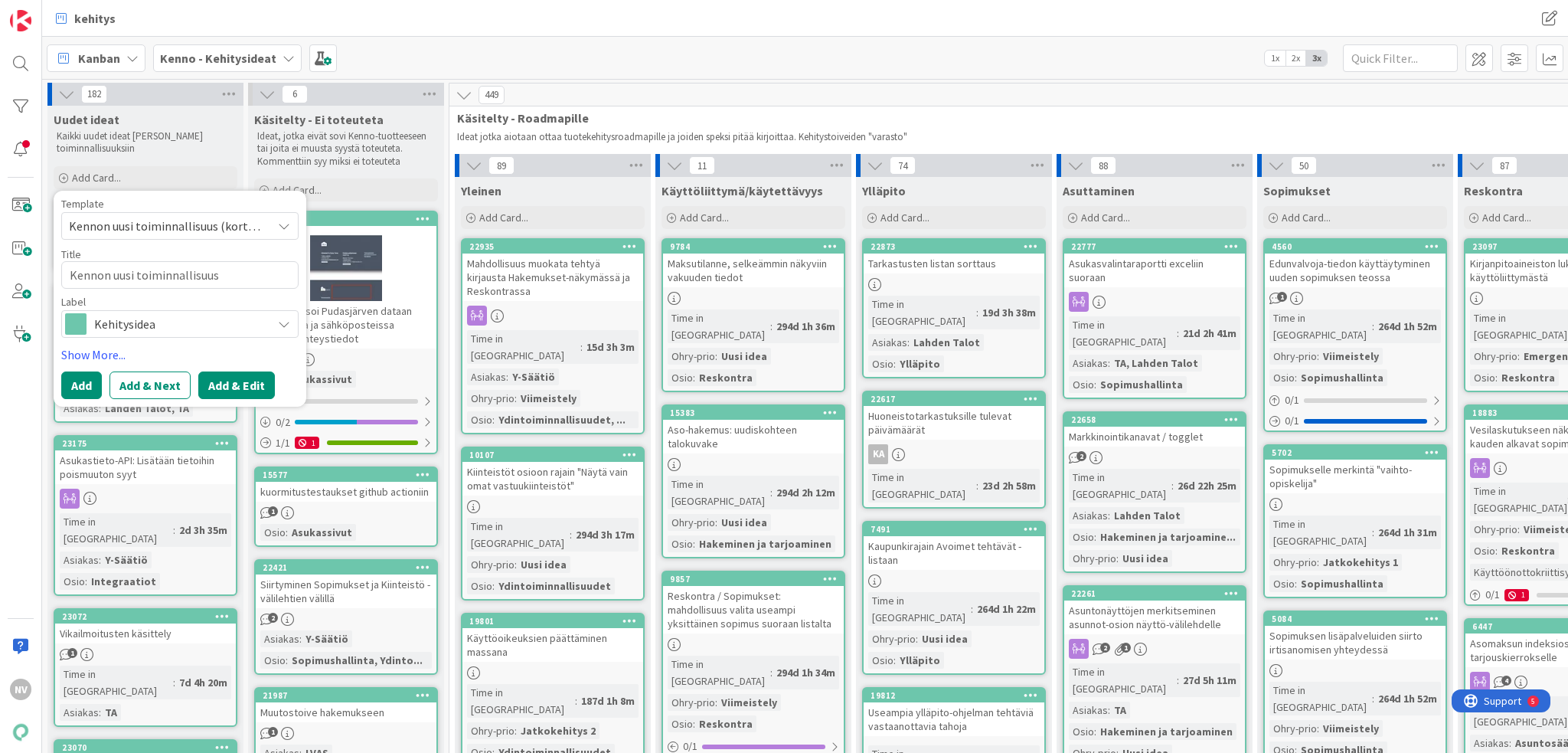
click at [239, 383] on button "Add & Edit" at bounding box center [236, 385] width 76 height 28
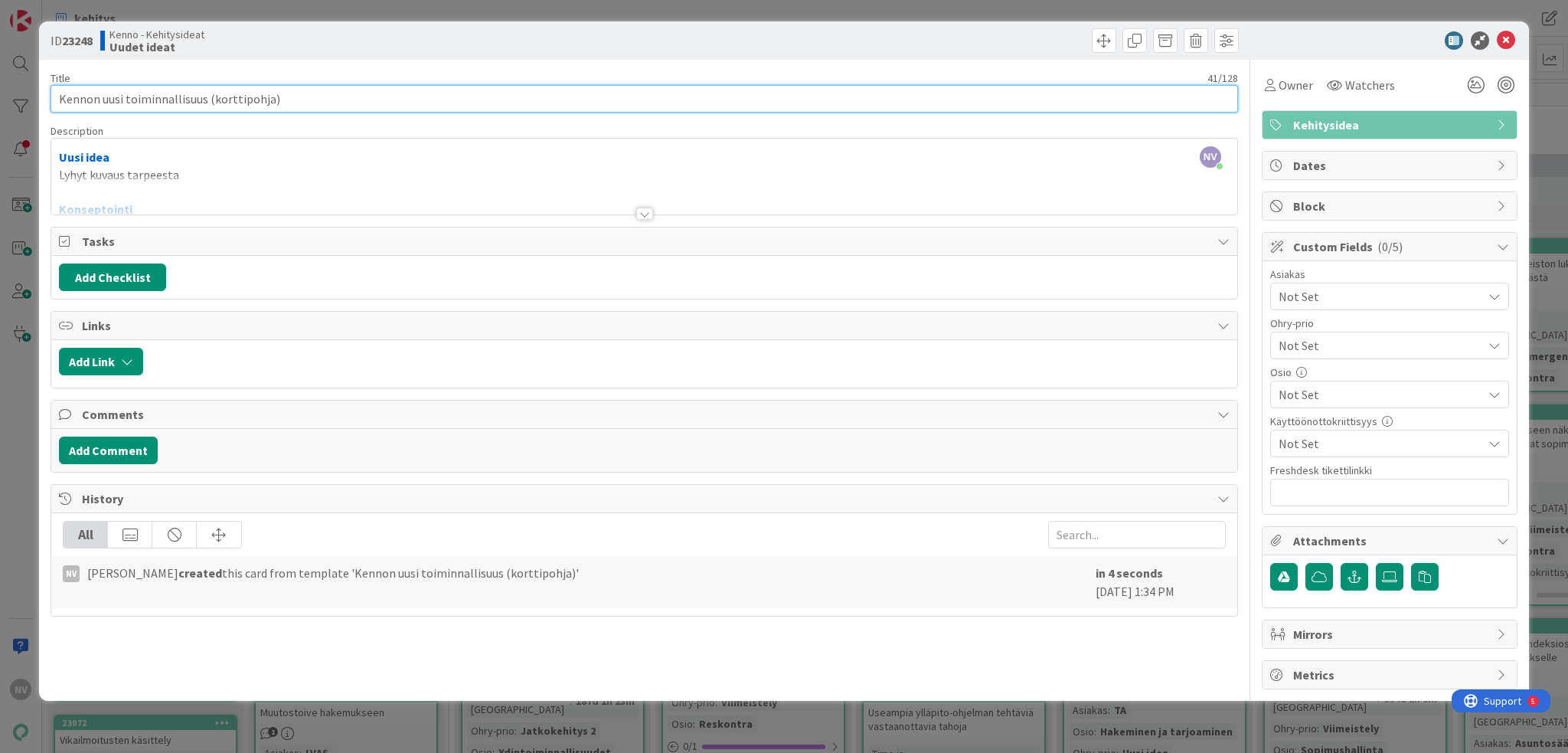
drag, startPoint x: 292, startPoint y: 102, endPoint x: 39, endPoint y: 72, distance: 254.8
click at [28, 69] on div "ID 23248 Kenno - Kehitysideat Uudet ideat Title 41 / 128 Kennon uusi toiminnall…" at bounding box center [784, 376] width 1568 height 753
type input "Sähkönkulutus laskutus Kennosta"
click at [649, 216] on div at bounding box center [645, 213] width 17 height 12
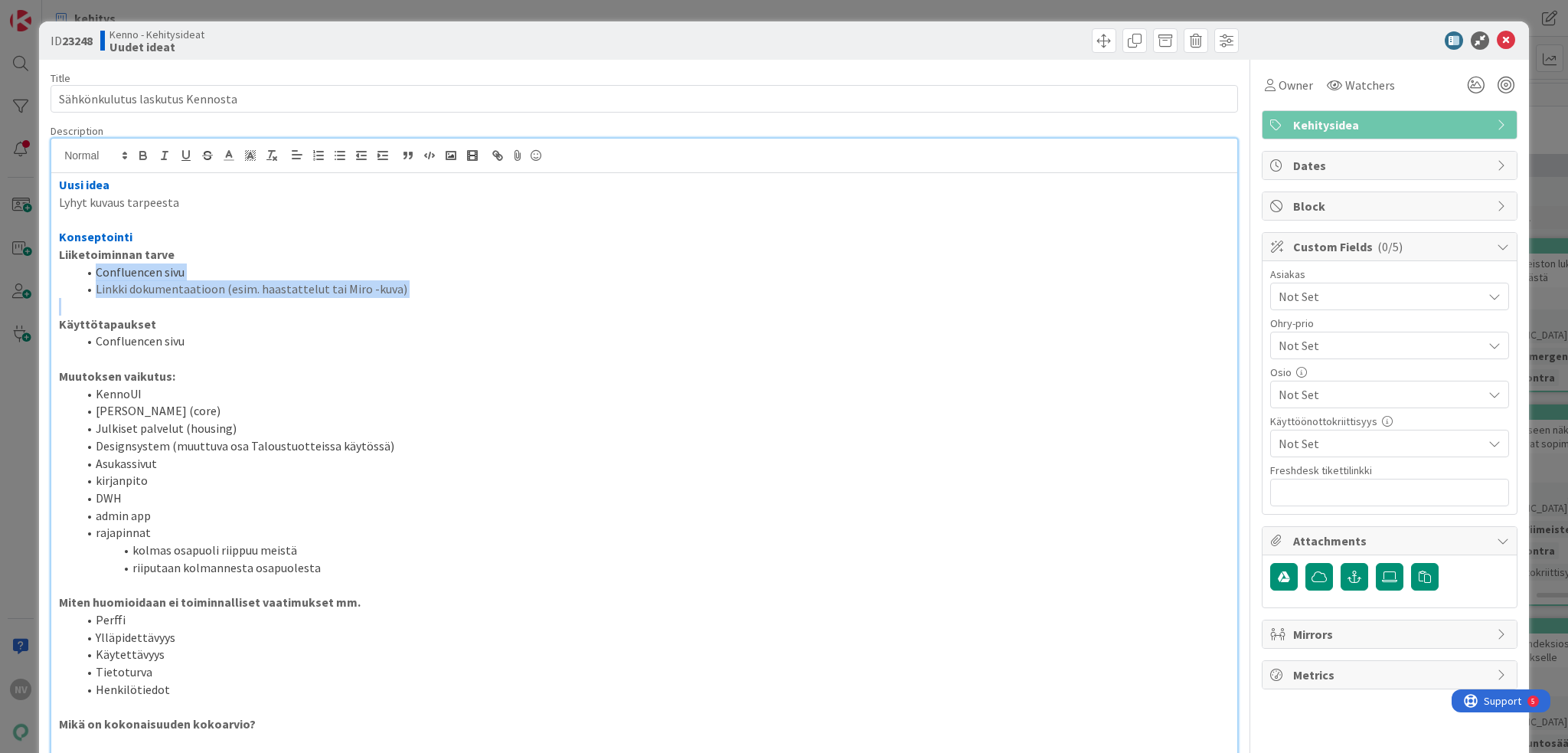
drag, startPoint x: 88, startPoint y: 266, endPoint x: 455, endPoint y: 306, distance: 369.2
click at [455, 306] on div "Uusi idea Lyhyt kuvaus tarpeesta Konseptointi Liiketoiminnan tarve Confluencen …" at bounding box center [645, 634] width 1186 height 923
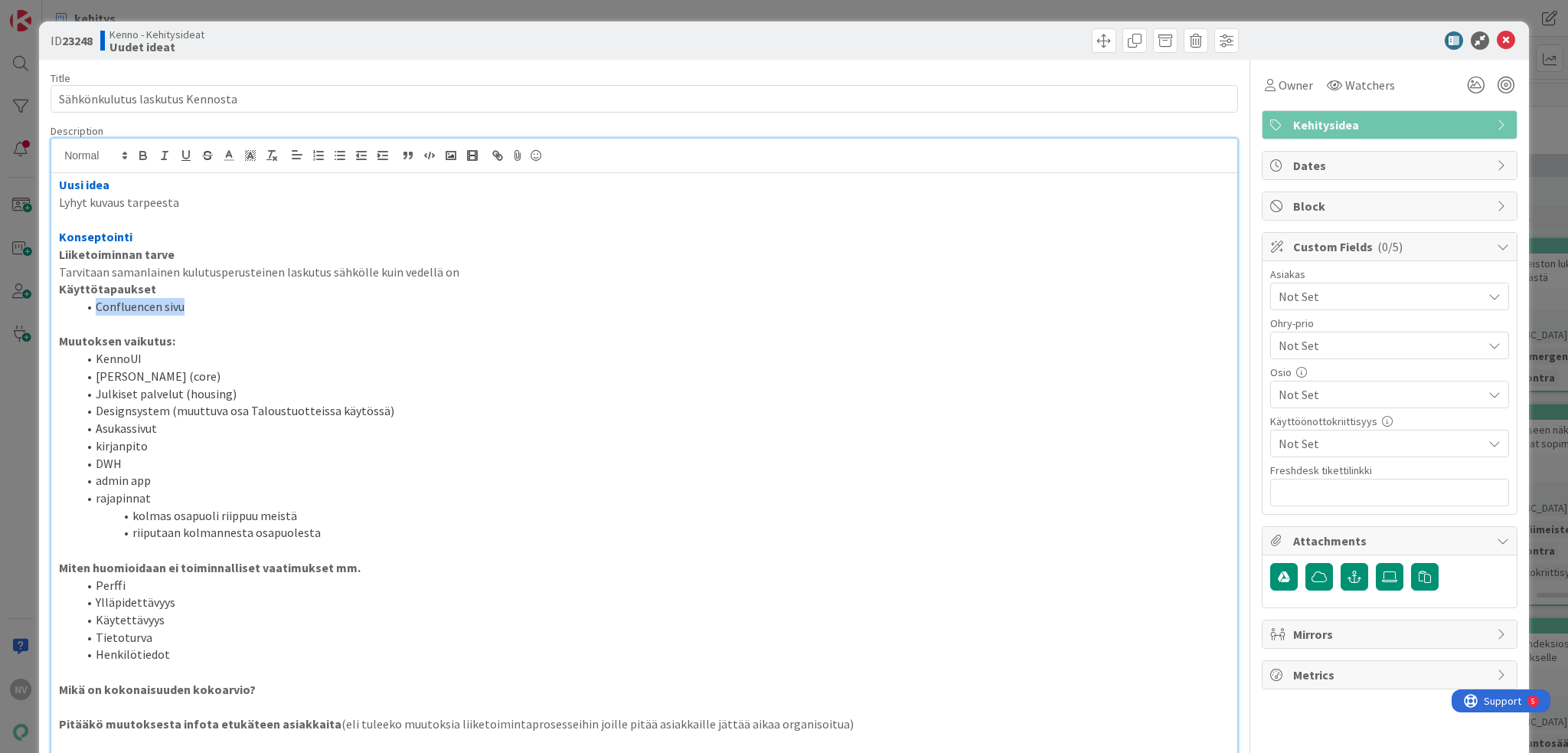
drag, startPoint x: 206, startPoint y: 301, endPoint x: 79, endPoint y: 309, distance: 127.3
click at [79, 309] on li "Confluencen sivu" at bounding box center [653, 306] width 1153 height 17
click at [1176, 292] on span "Not Set" at bounding box center [1380, 296] width 204 height 18
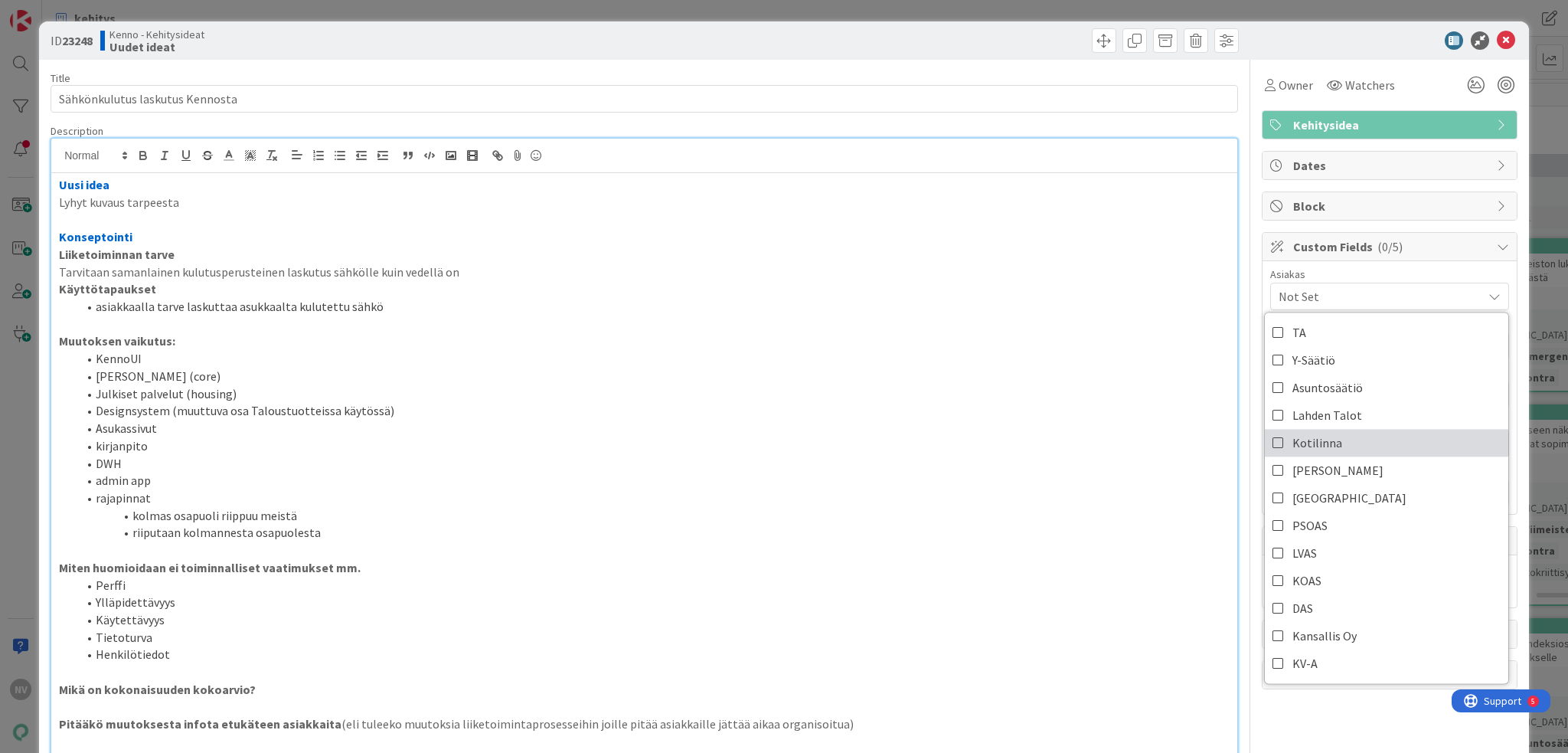
click at [1176, 437] on link "Kotilinna" at bounding box center [1386, 442] width 243 height 28
click at [1153, 406] on li "Designsystem (muuttuva osa Taloustuotteissa käytössä)" at bounding box center [653, 411] width 1153 height 17
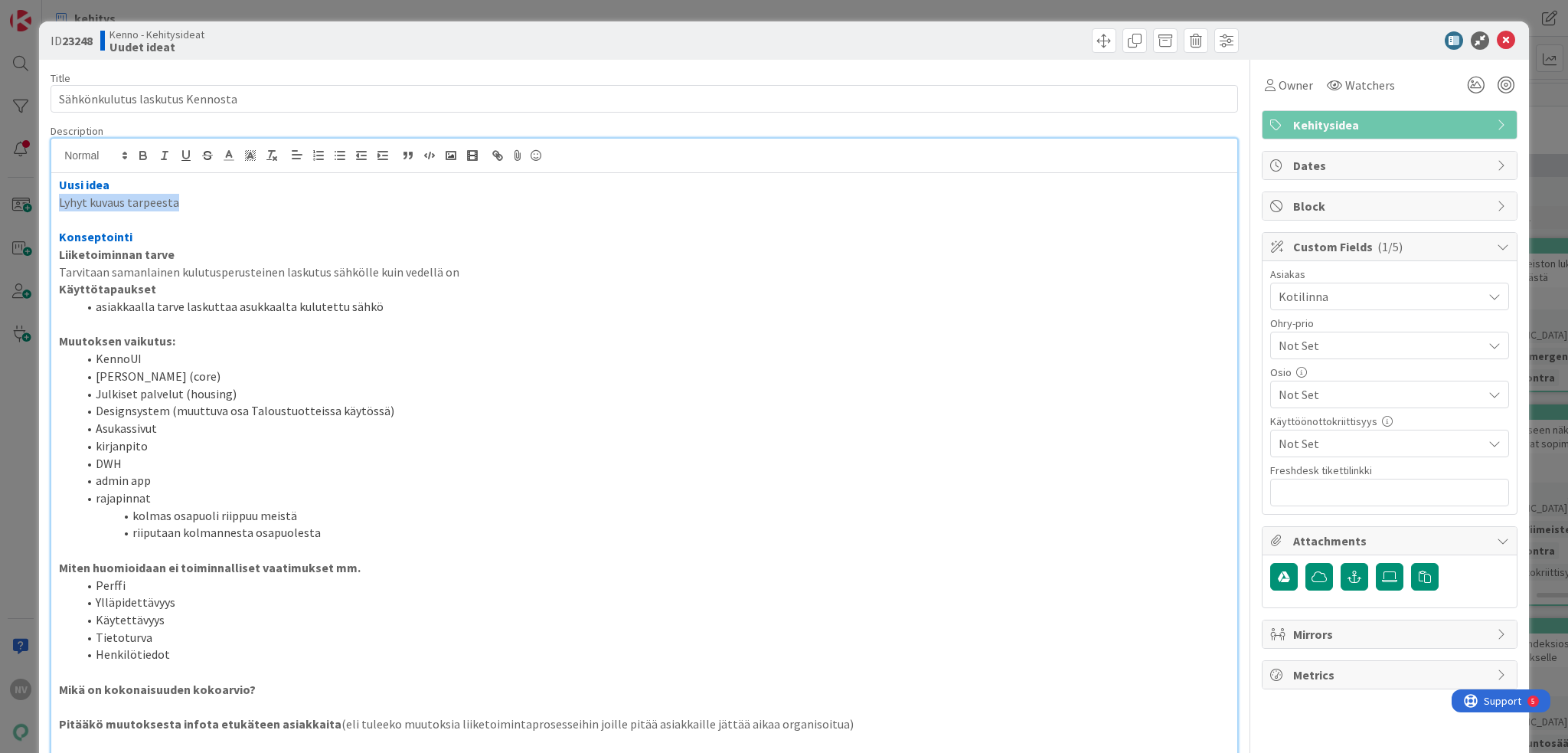
drag, startPoint x: 191, startPoint y: 203, endPoint x: 43, endPoint y: 194, distance: 148.3
click at [38, 193] on div "ID 23248 Kenno - Kehitysideat Uudet ideat Title 31 / 128 Sähkönkulutus laskutus…" at bounding box center [784, 376] width 1568 height 753
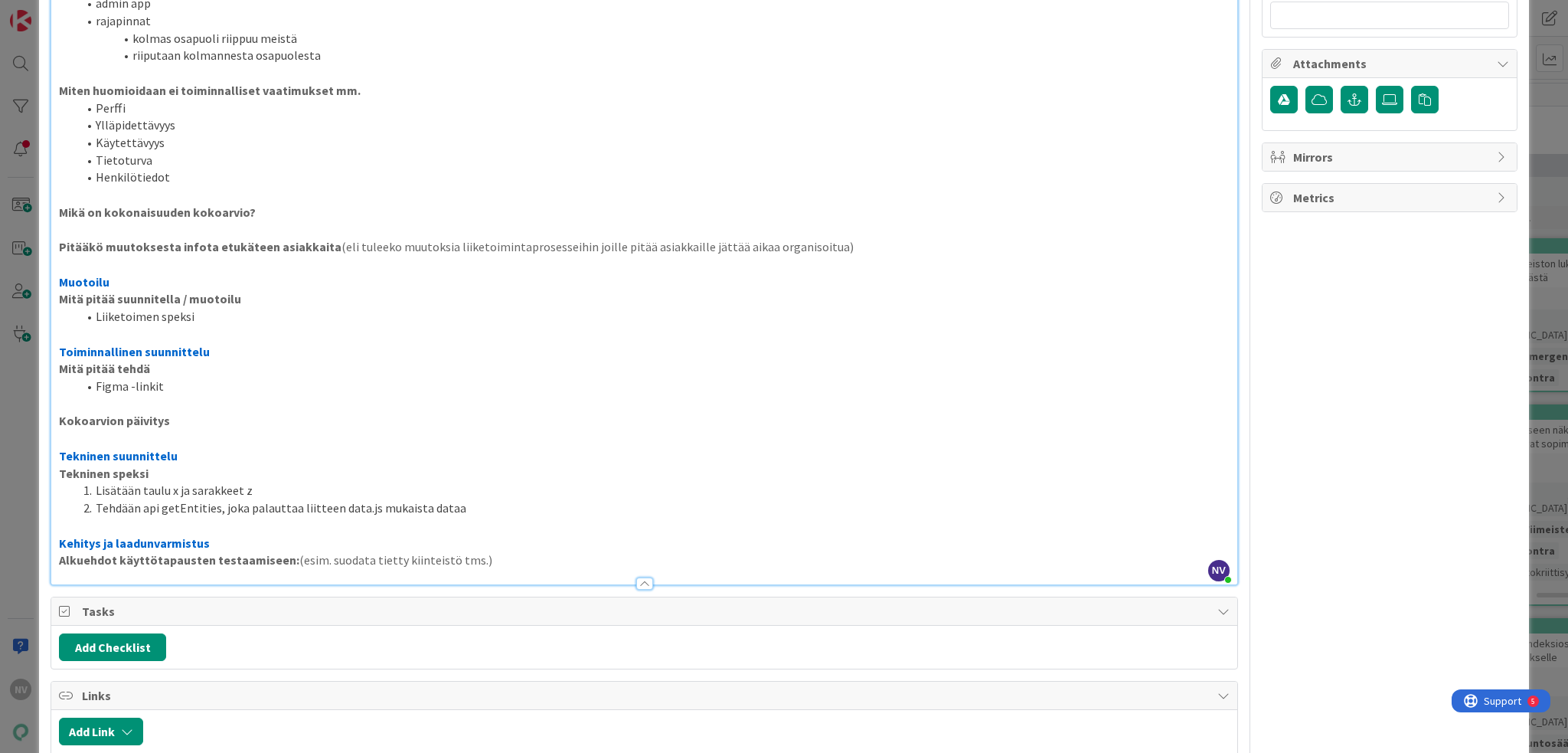
scroll to position [544, 0]
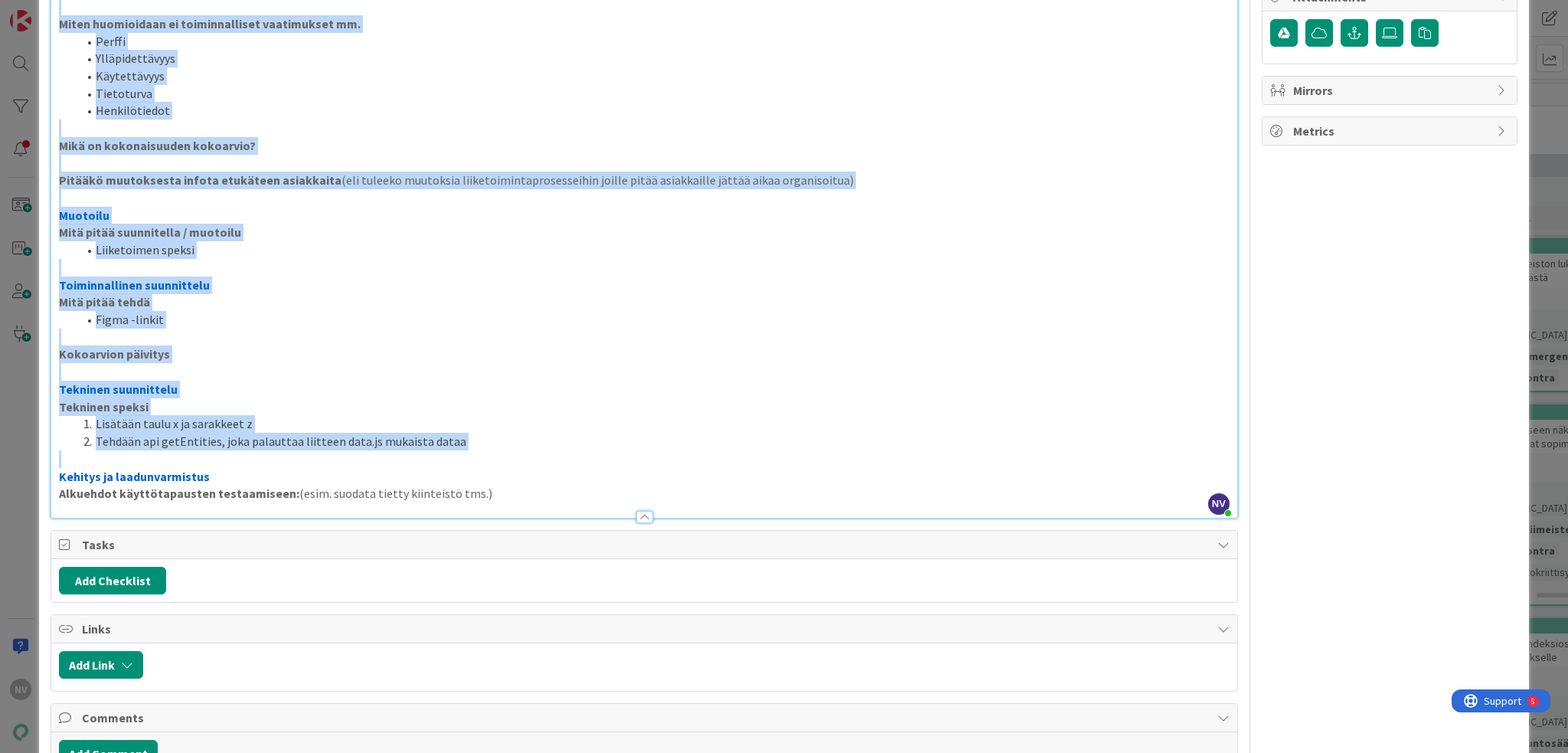
drag, startPoint x: 58, startPoint y: 261, endPoint x: 670, endPoint y: 465, distance: 645.1
click at [670, 465] on div "Uusi idea Mahdollistetaan Kennosta sähkön kulutuslaskutus Konseptointi Liiketoi…" at bounding box center [645, 74] width 1186 height 888
click at [673, 465] on p at bounding box center [644, 459] width 1171 height 17
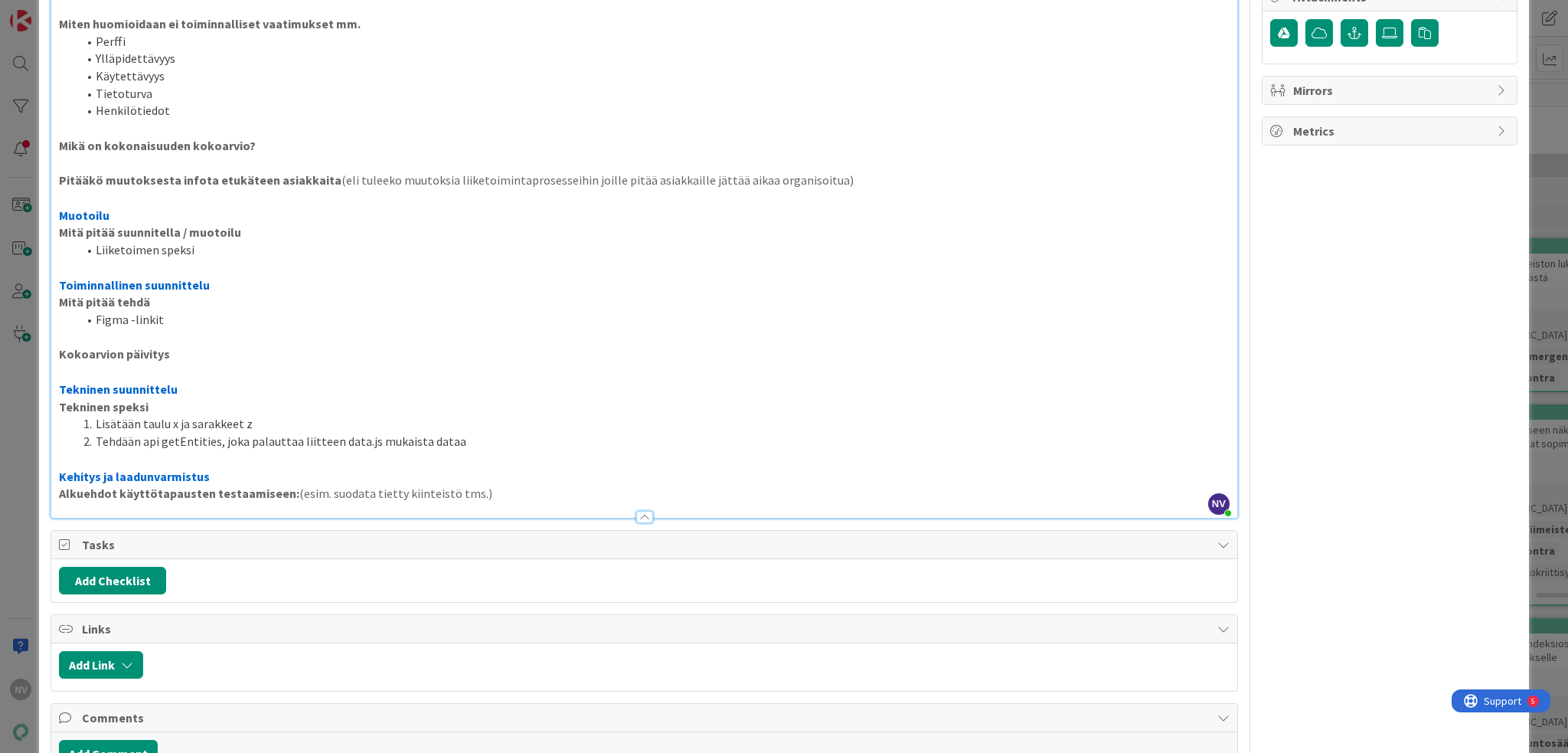
scroll to position [0, 0]
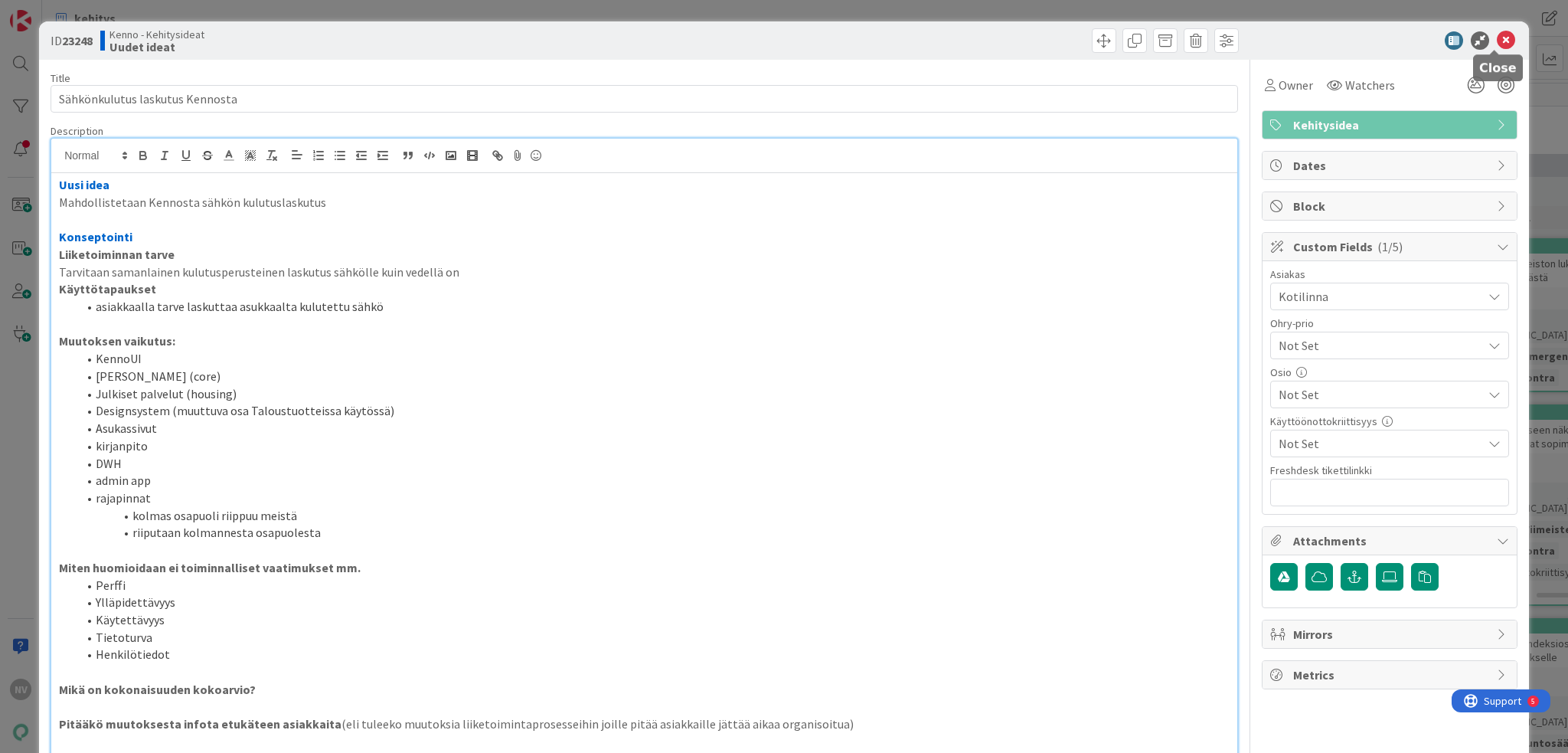
click at [1176, 42] on icon at bounding box center [1506, 40] width 18 height 18
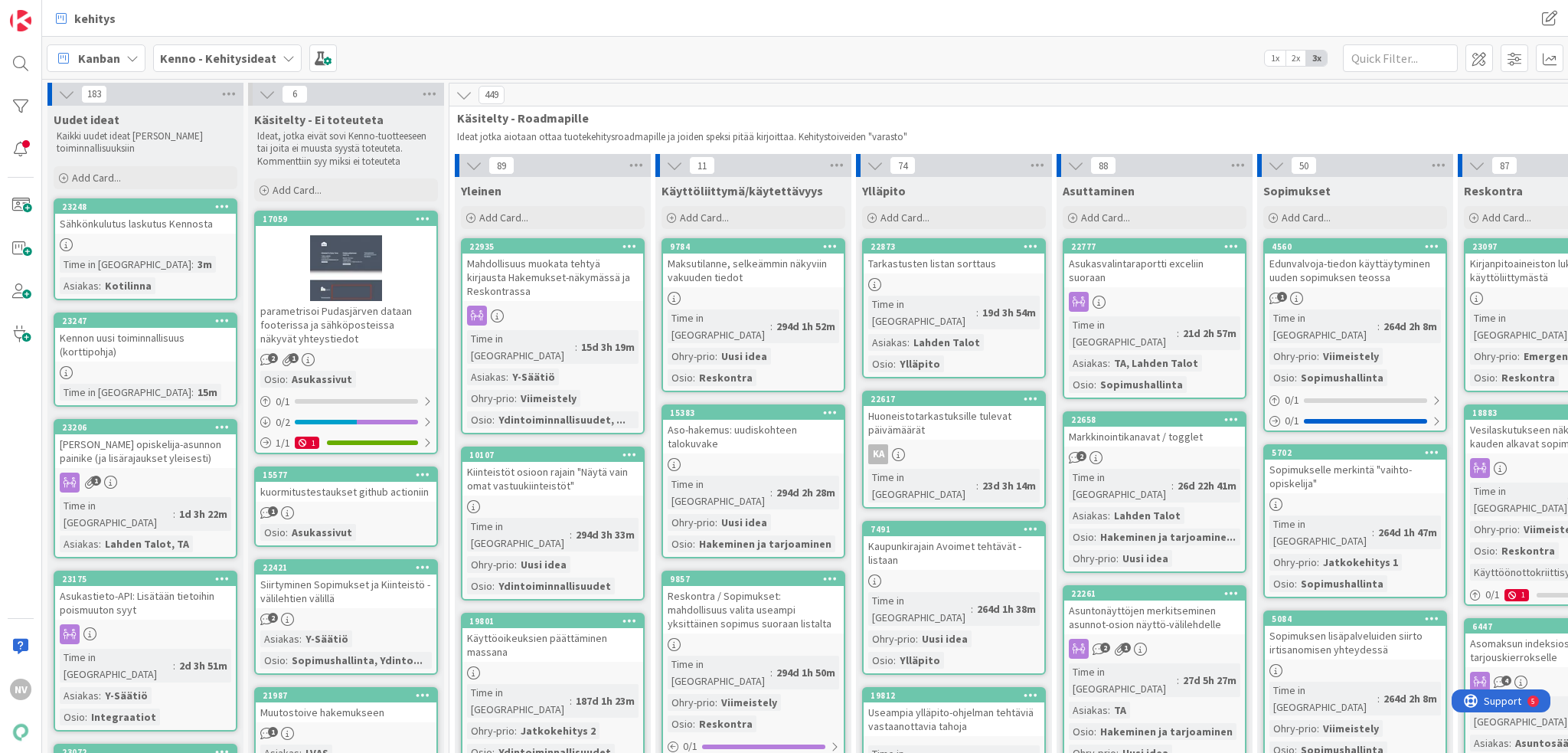
click at [170, 342] on div "Kennon uusi toiminnallisuus (korttipohja)" at bounding box center [145, 344] width 181 height 34
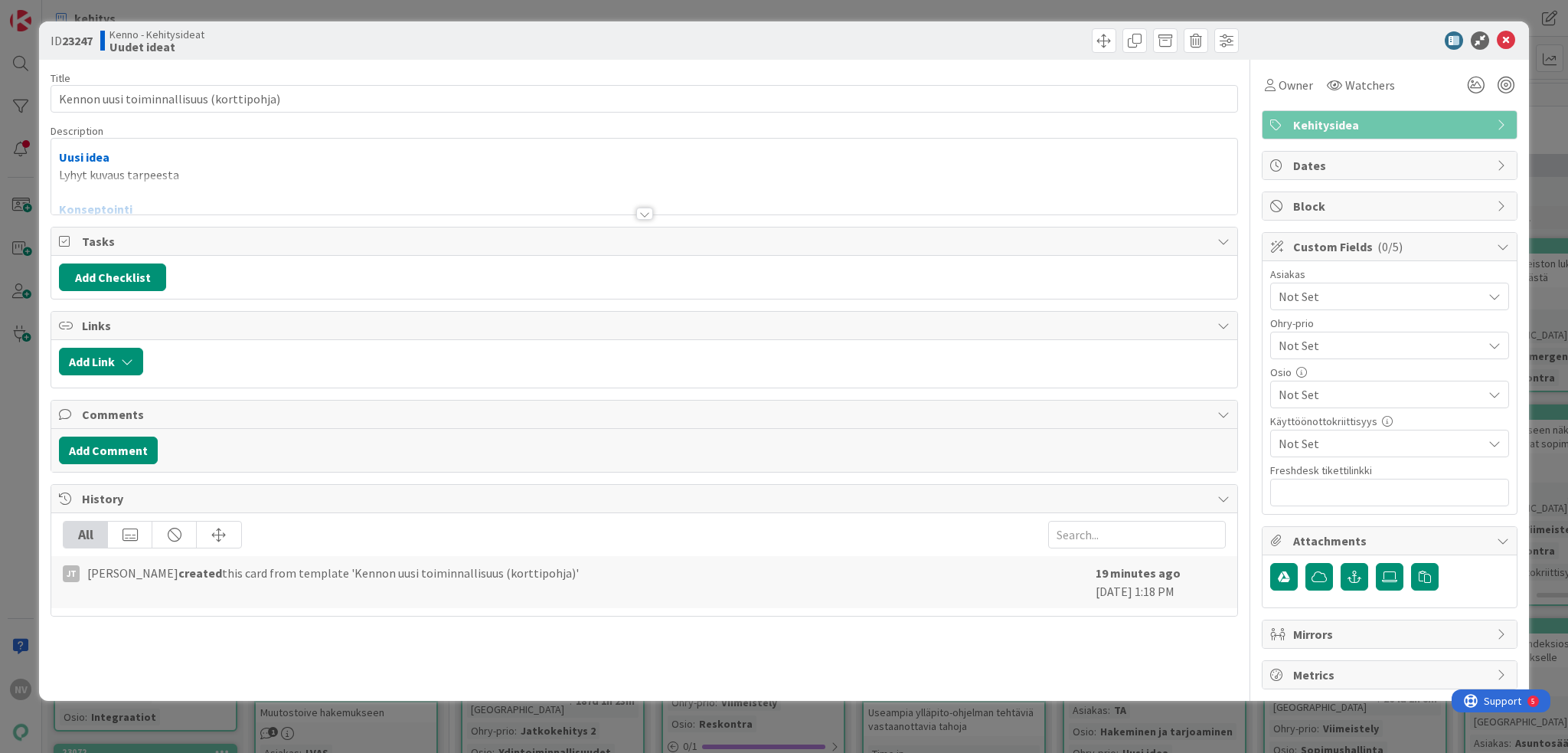
click at [646, 212] on div at bounding box center [645, 213] width 17 height 12
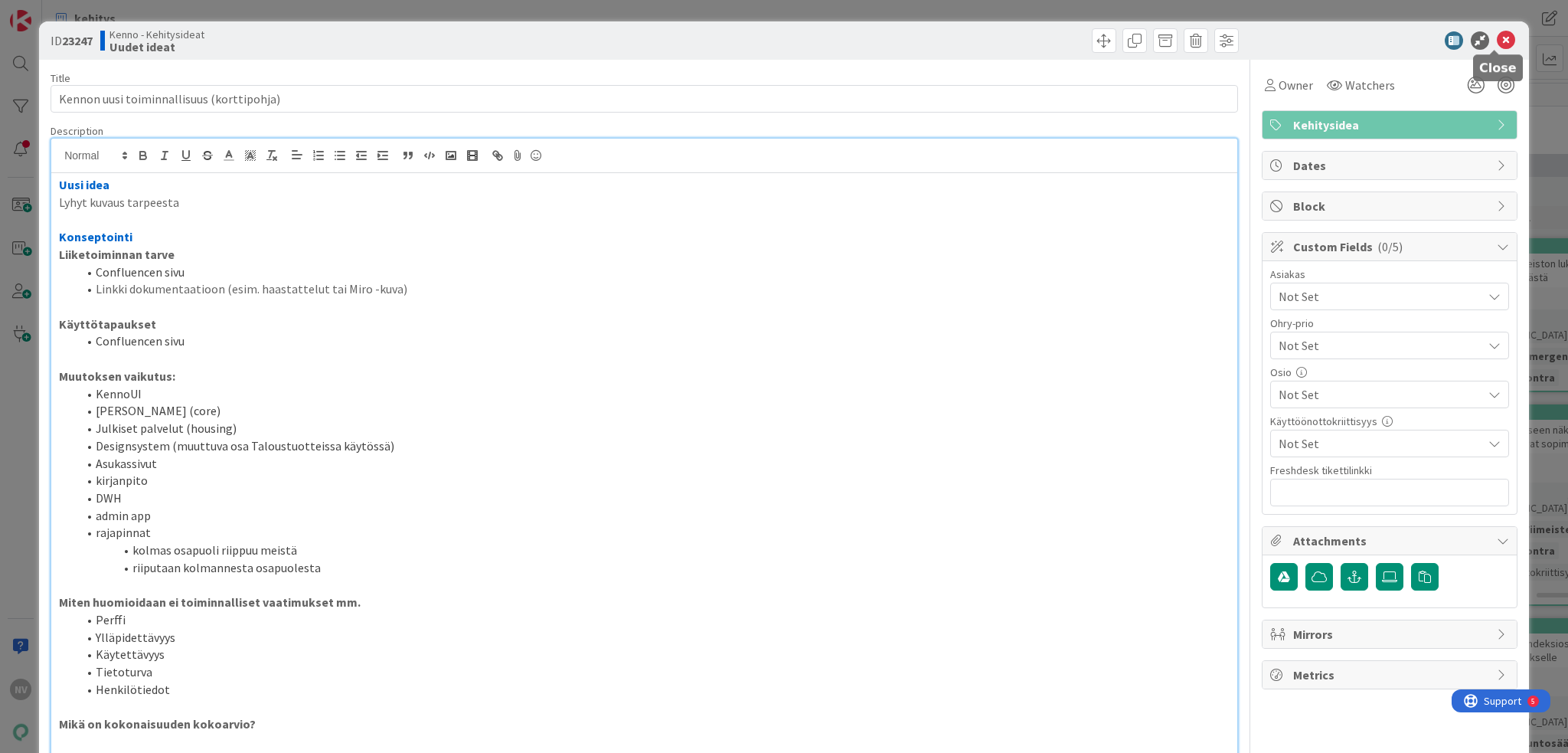
click at [1176, 39] on icon at bounding box center [1506, 40] width 18 height 18
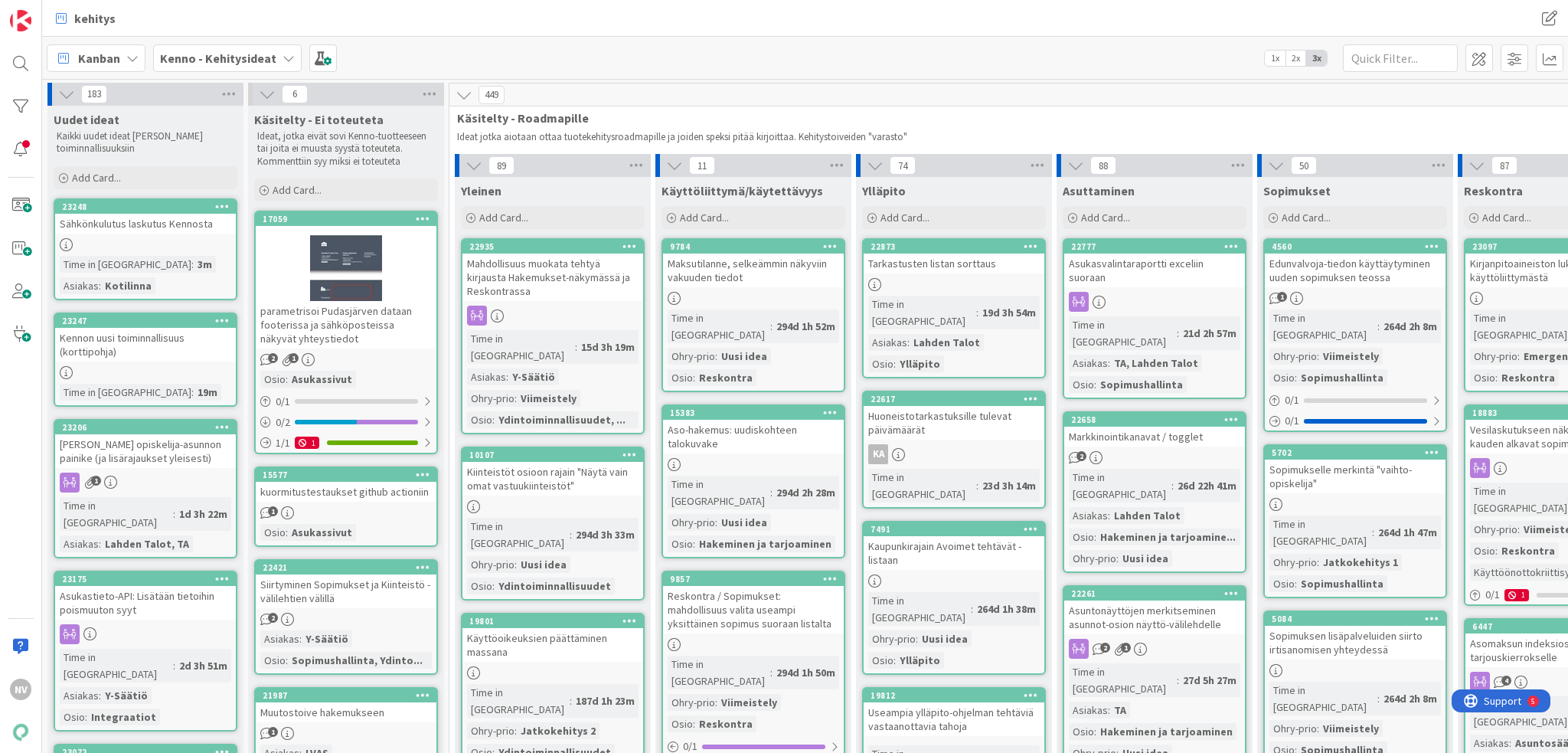
click at [221, 320] on icon at bounding box center [223, 320] width 15 height 11
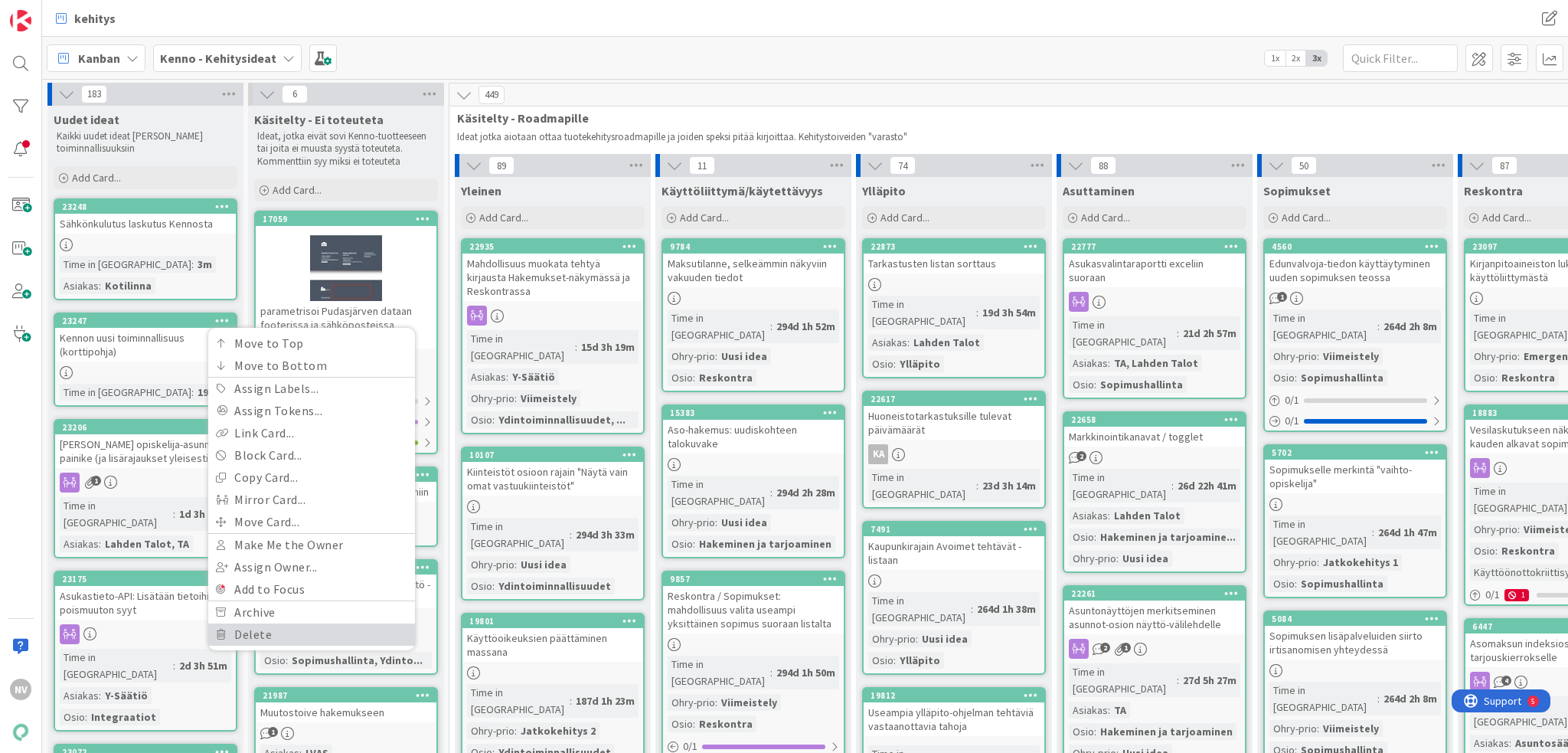
click at [280, 605] on link "Delete" at bounding box center [311, 634] width 206 height 22
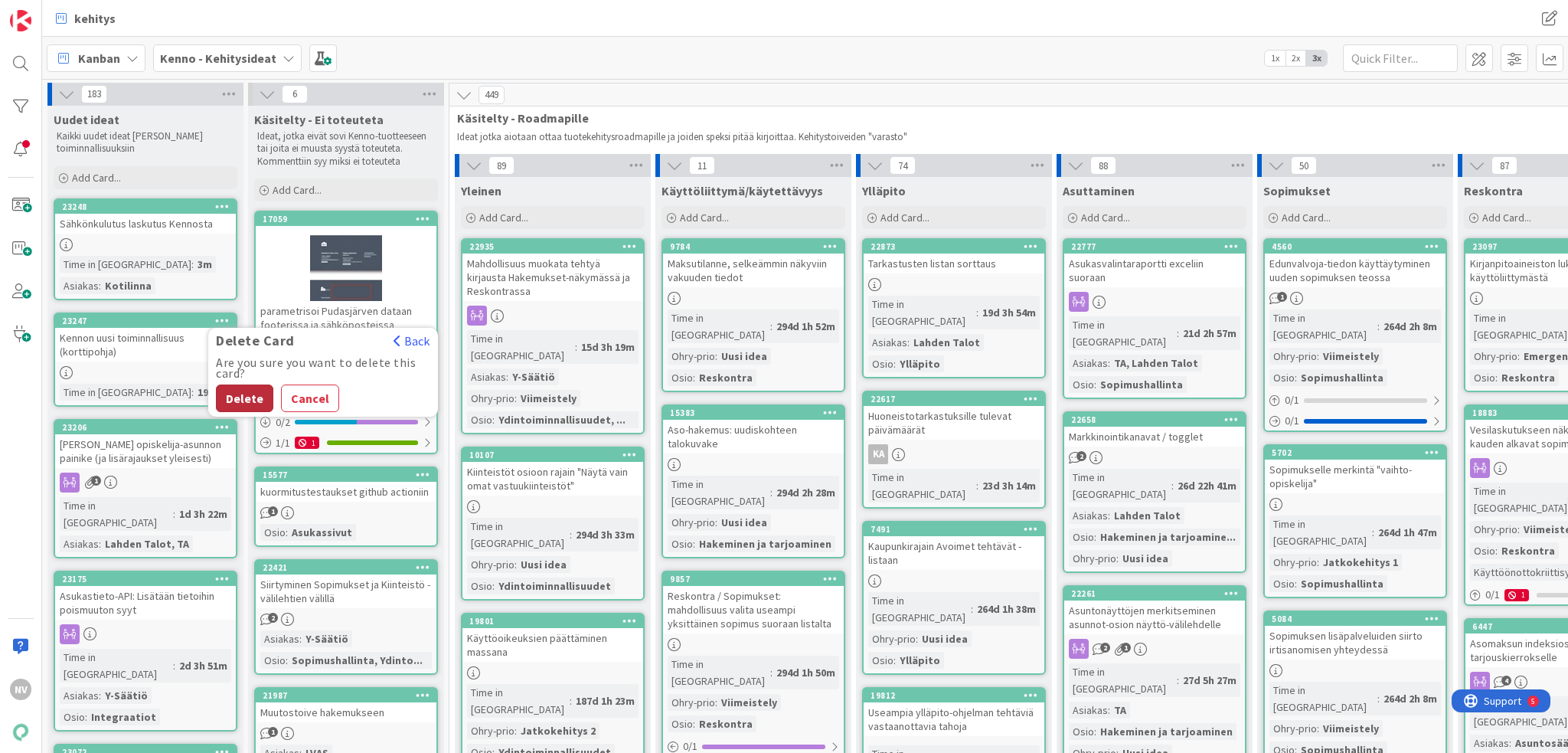
click at [256, 397] on button "Delete" at bounding box center [245, 398] width 57 height 28
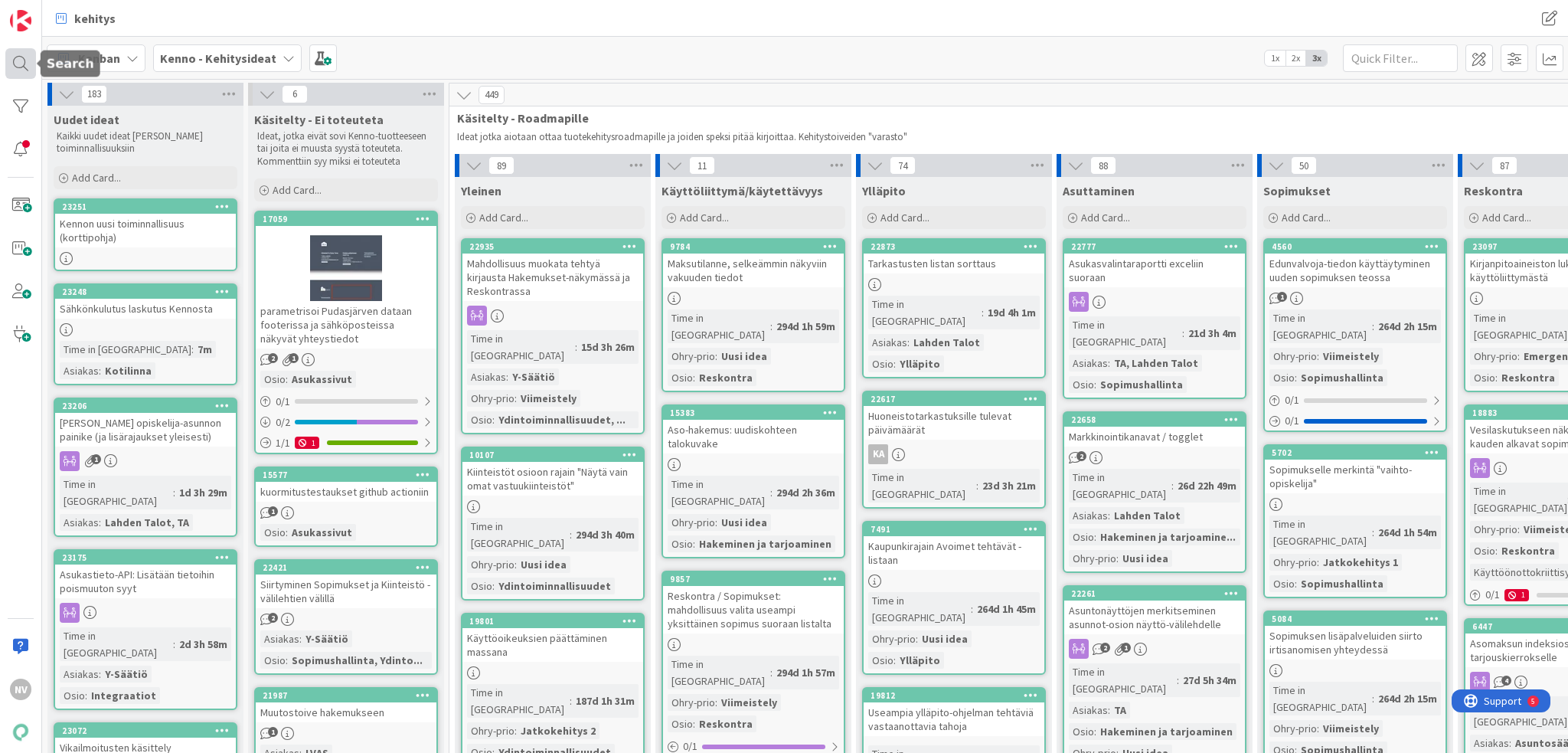
click at [22, 64] on div at bounding box center [20, 63] width 30 height 30
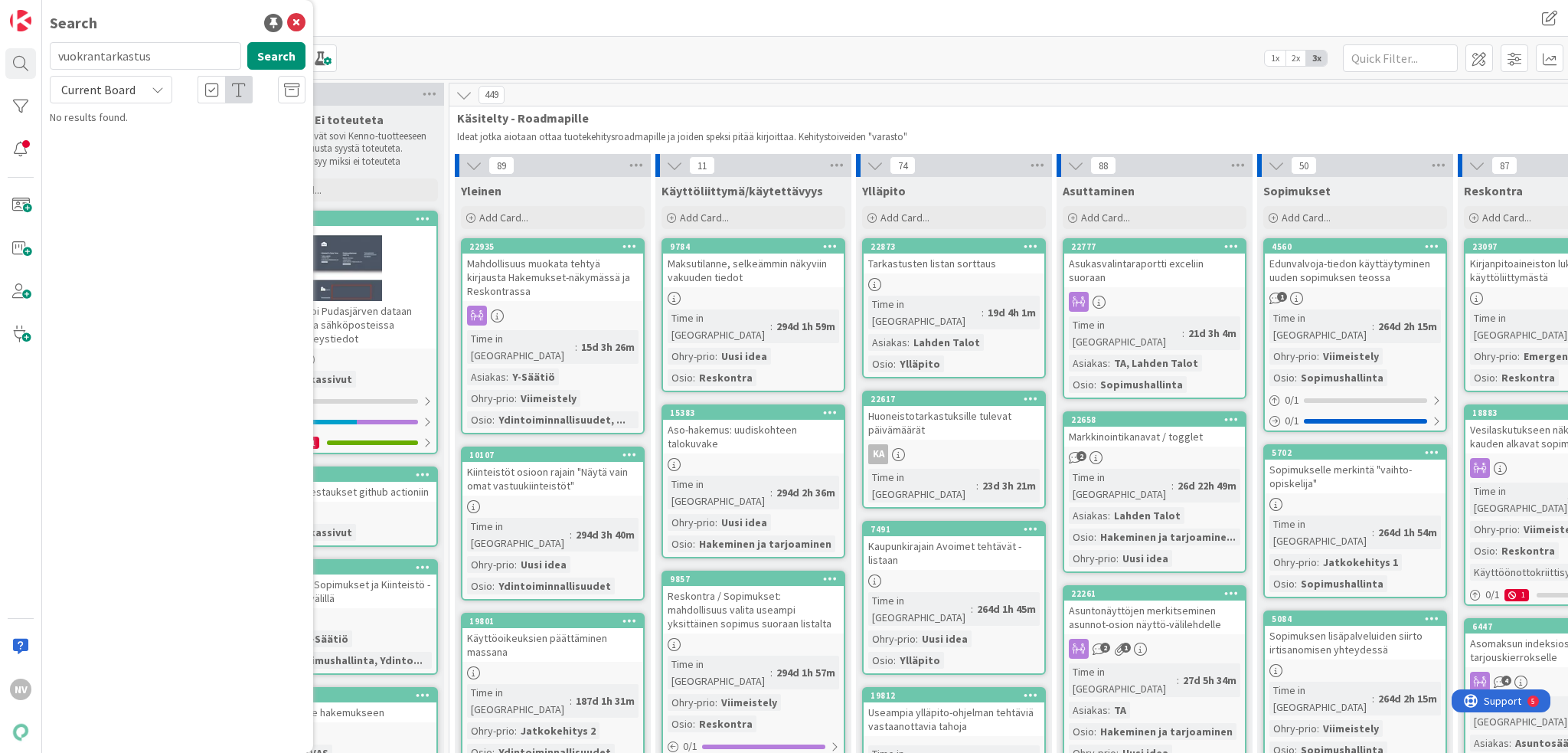
drag, startPoint x: 164, startPoint y: 57, endPoint x: 43, endPoint y: 65, distance: 121.3
click at [43, 65] on div "vuokrantarkastus Search" at bounding box center [178, 58] width 274 height 34
type input "22638"
click at [148, 88] on div "Current Board" at bounding box center [111, 90] width 123 height 28
click at [147, 162] on span "All Boards" at bounding box center [138, 153] width 159 height 23
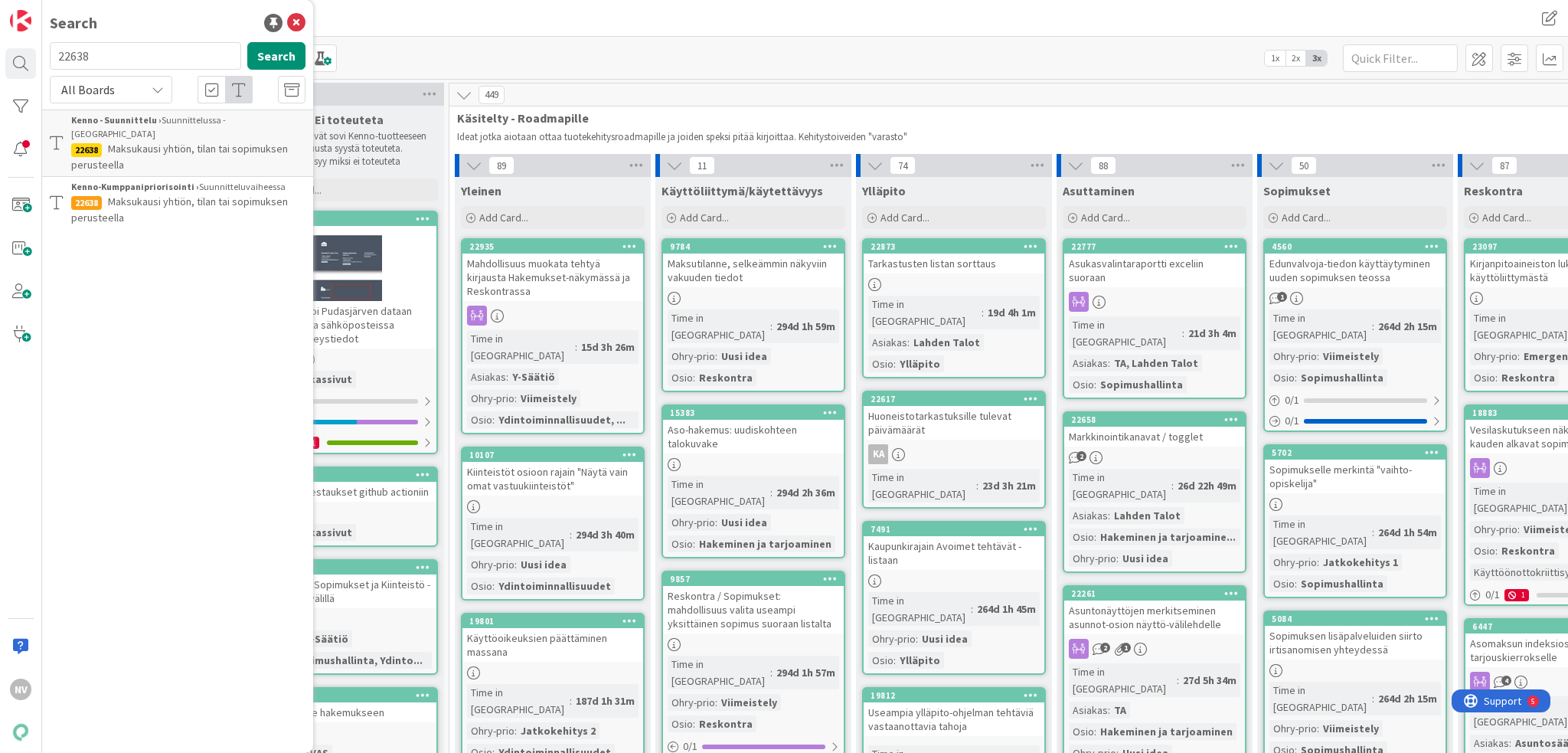
click at [245, 142] on span "Maksukausi yhtiön, tilan tai sopimuksen perusteella" at bounding box center [179, 156] width 217 height 29
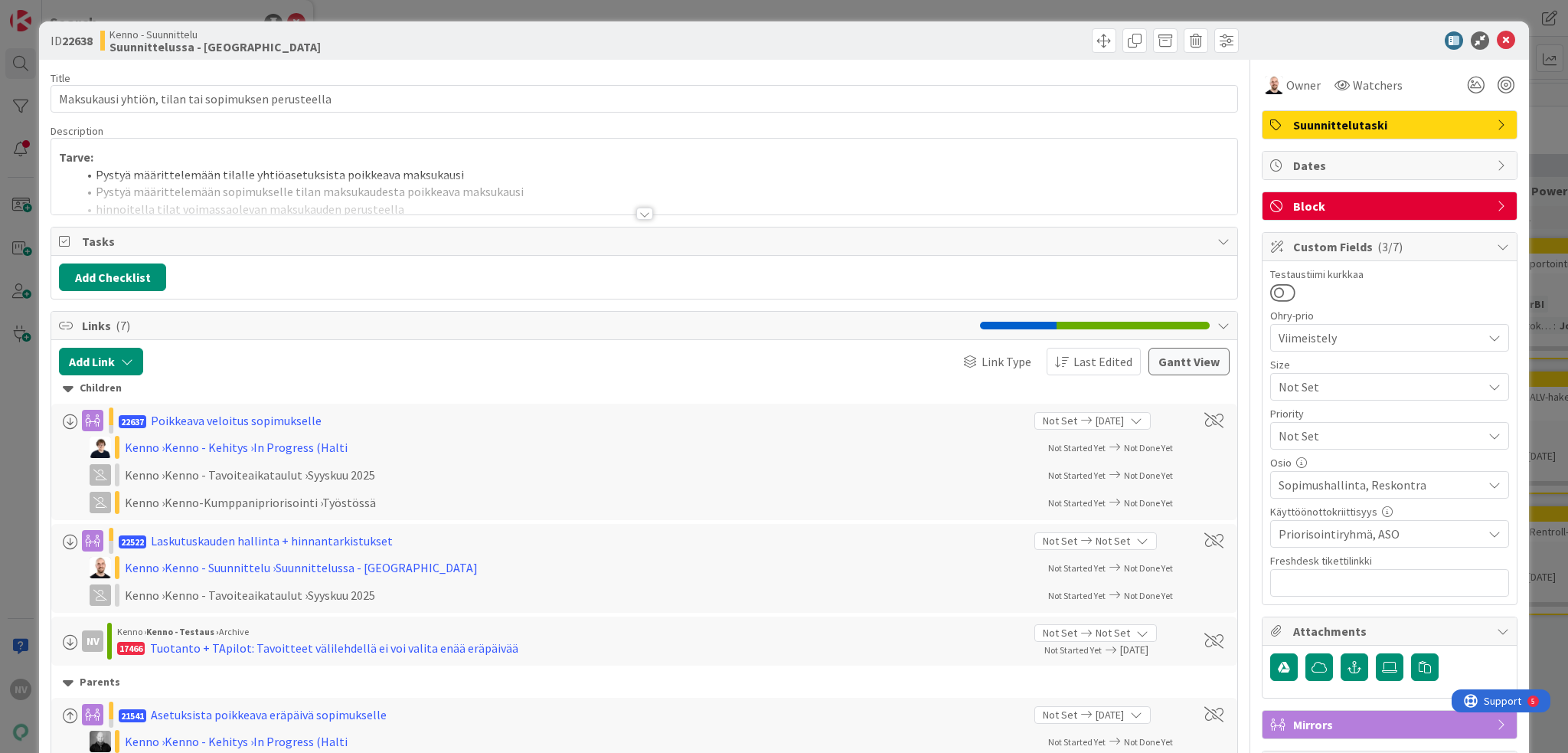
click at [640, 214] on div at bounding box center [645, 213] width 17 height 12
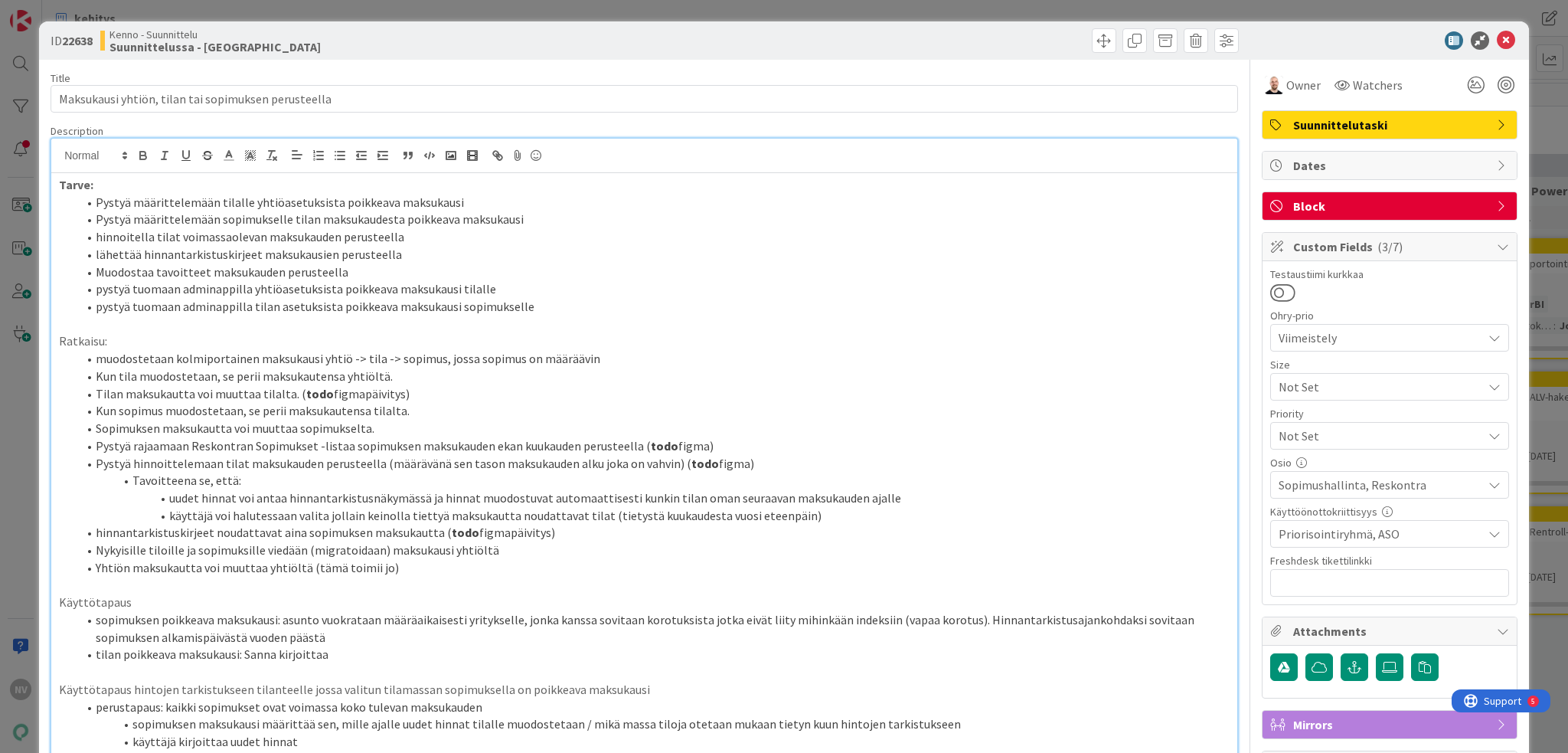
drag, startPoint x: 1504, startPoint y: 34, endPoint x: 1495, endPoint y: 39, distance: 10.3
click at [1176, 35] on div at bounding box center [1382, 40] width 271 height 18
click at [1176, 39] on icon at bounding box center [1506, 40] width 18 height 18
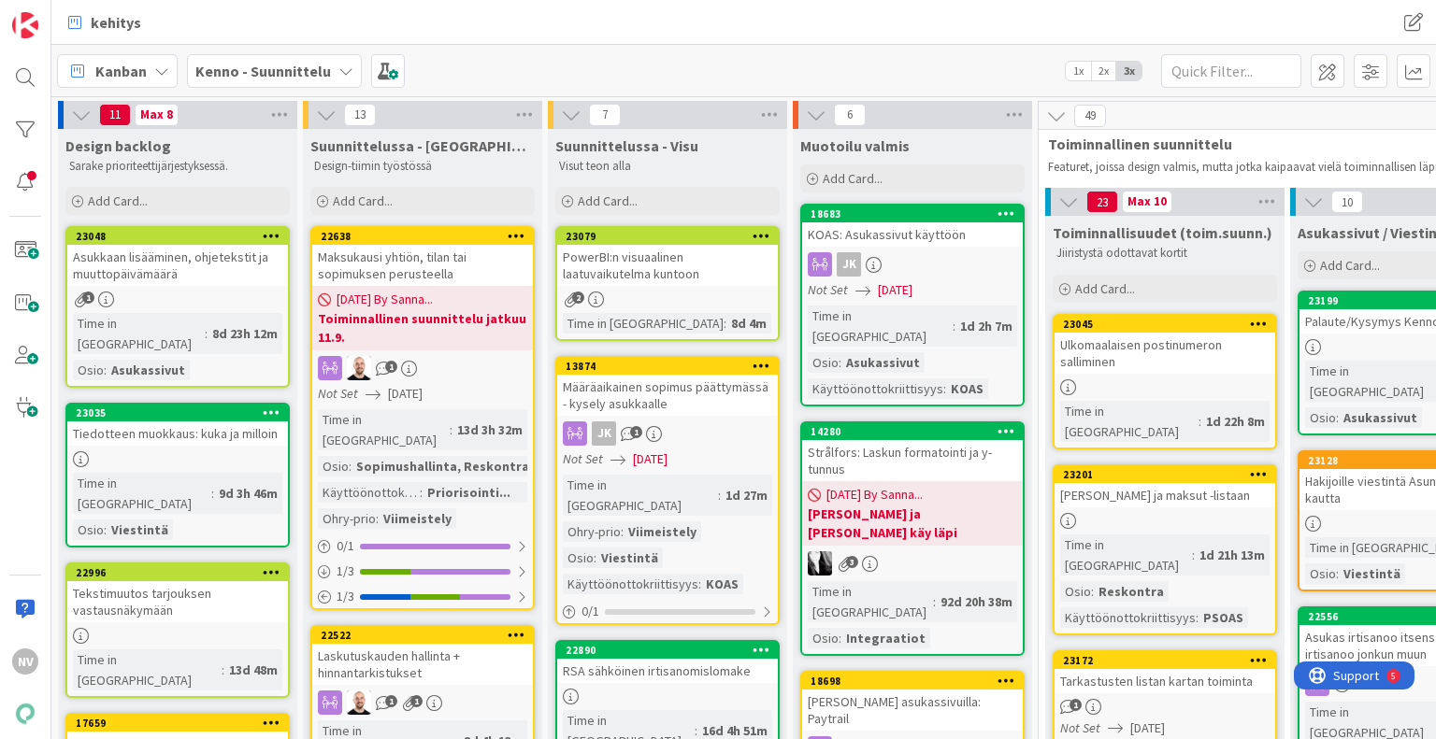
click at [324, 66] on b "Kenno - Suunnittelu" at bounding box center [263, 71] width 136 height 19
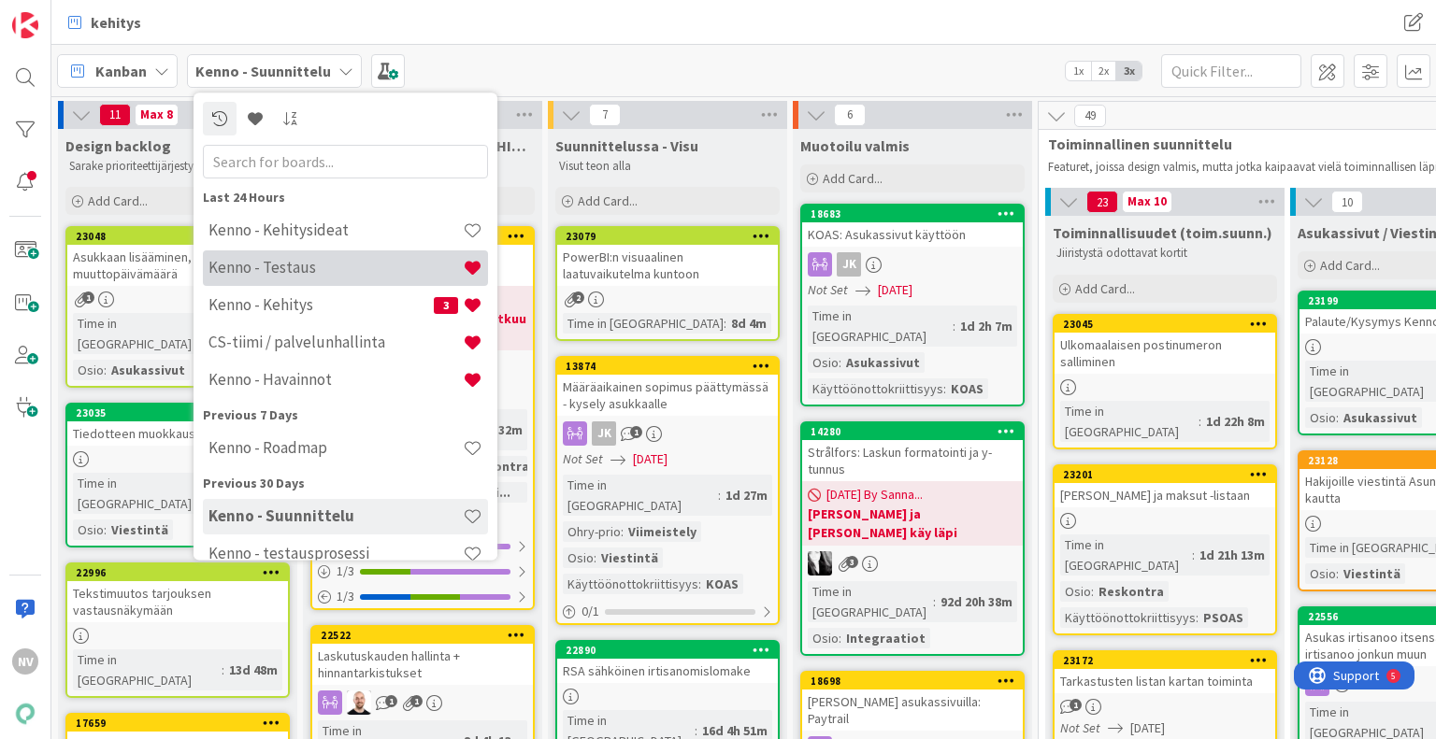
click at [318, 261] on h4 "Kenno - Testaus" at bounding box center [335, 268] width 254 height 19
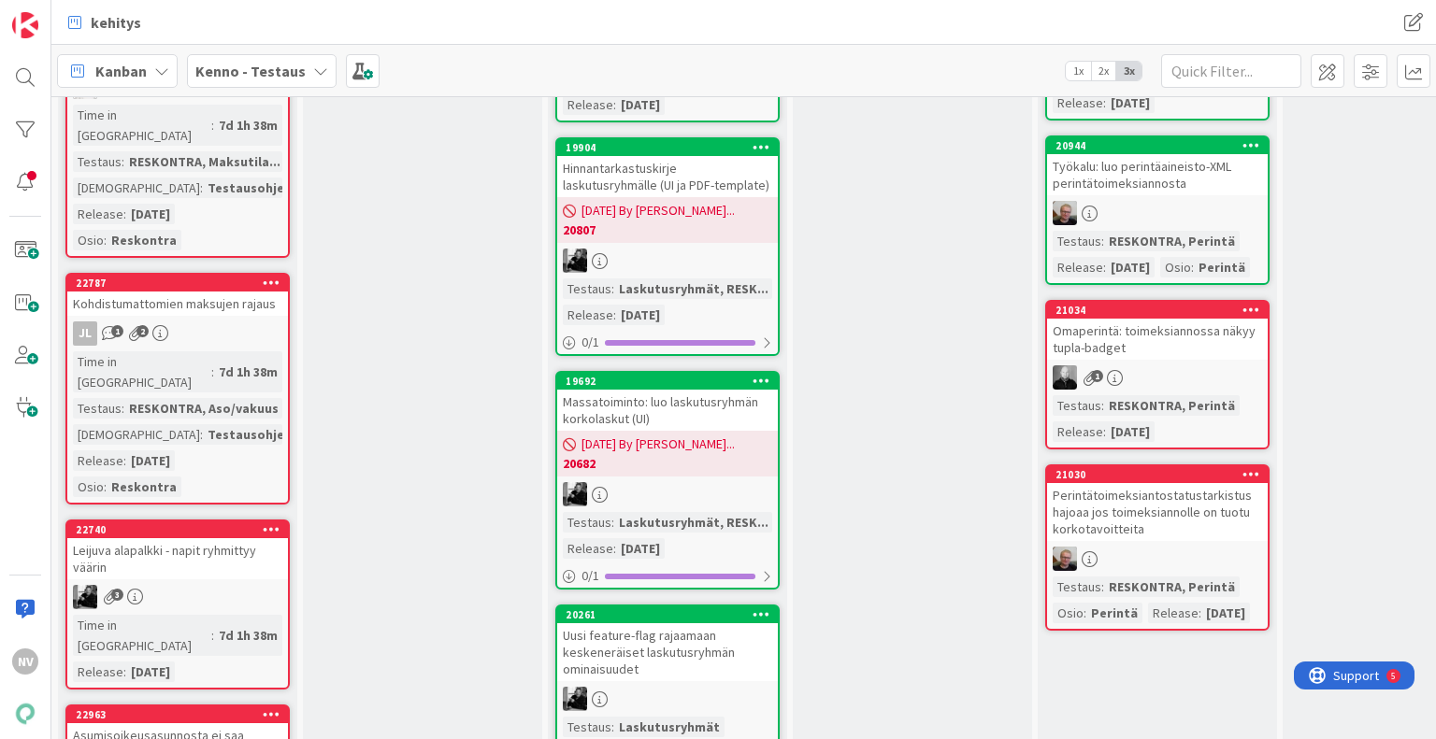
scroll to position [3543, 0]
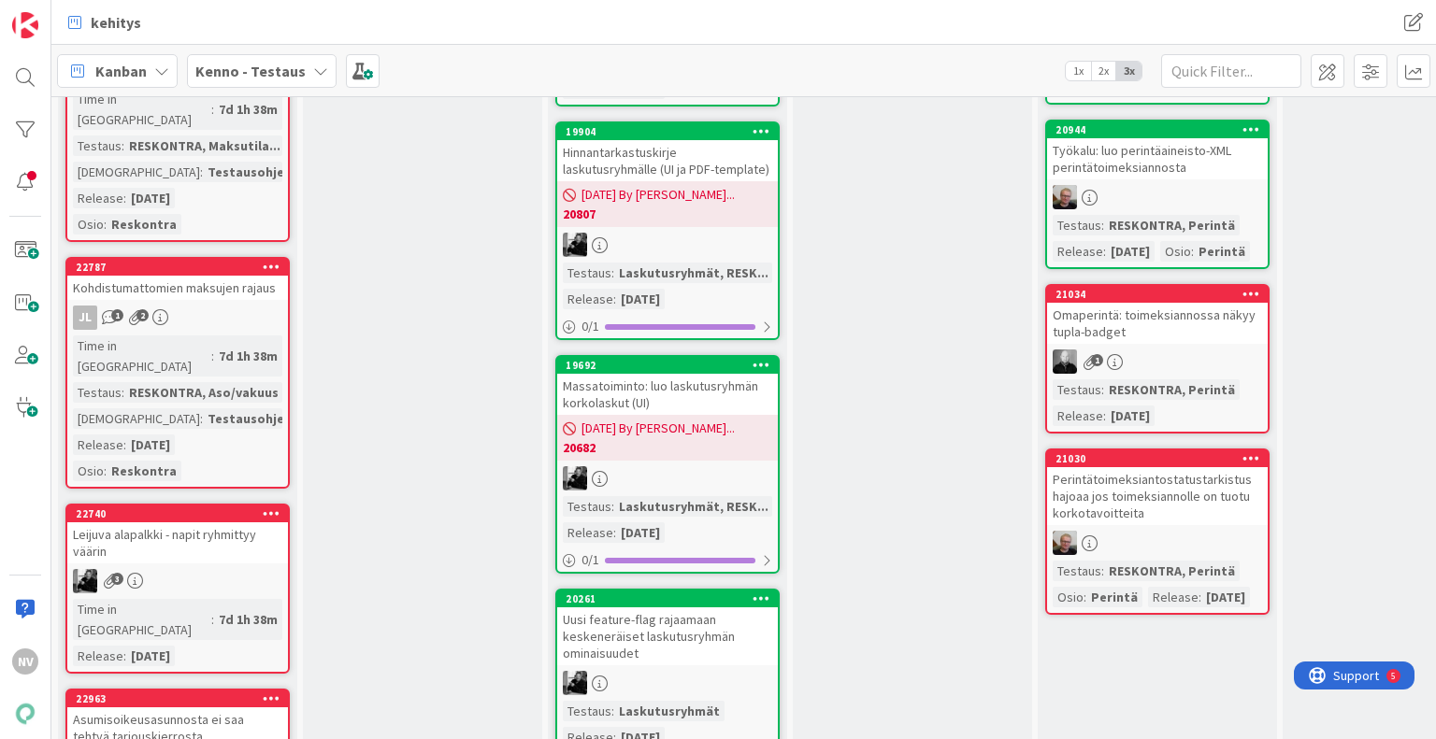
click at [186, 522] on div "Leijuva alapalkki - napit ryhmittyy väärin" at bounding box center [177, 542] width 221 height 41
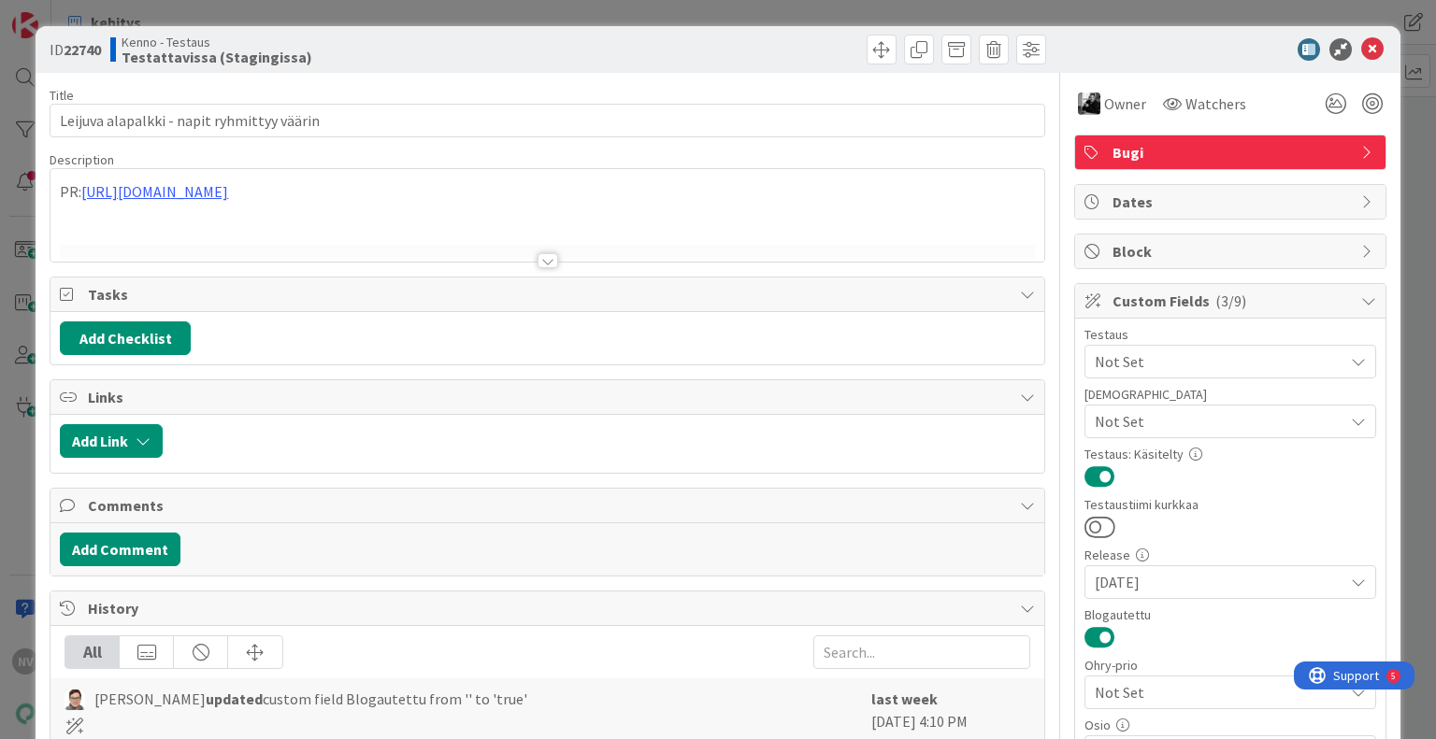
click at [542, 264] on div at bounding box center [547, 260] width 21 height 15
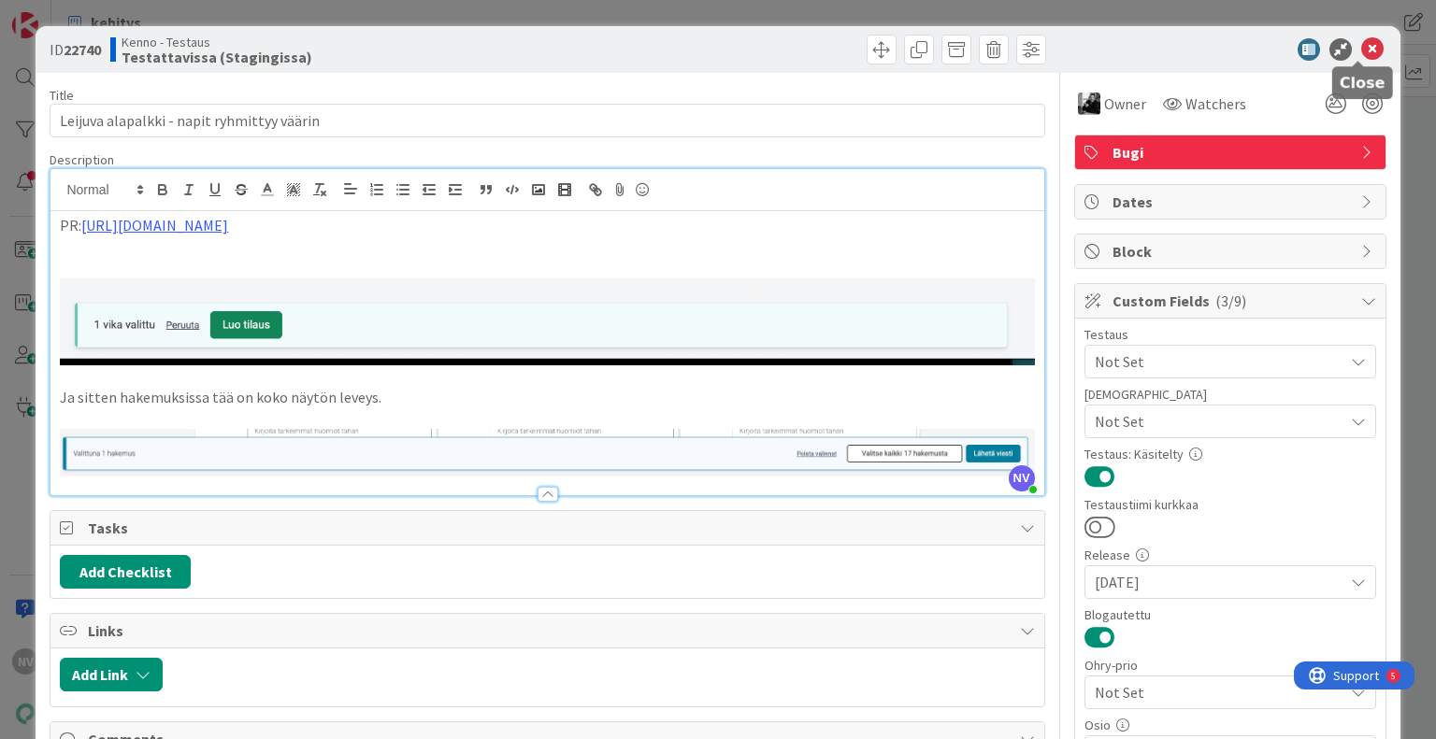
click at [1362, 45] on icon at bounding box center [1372, 49] width 22 height 22
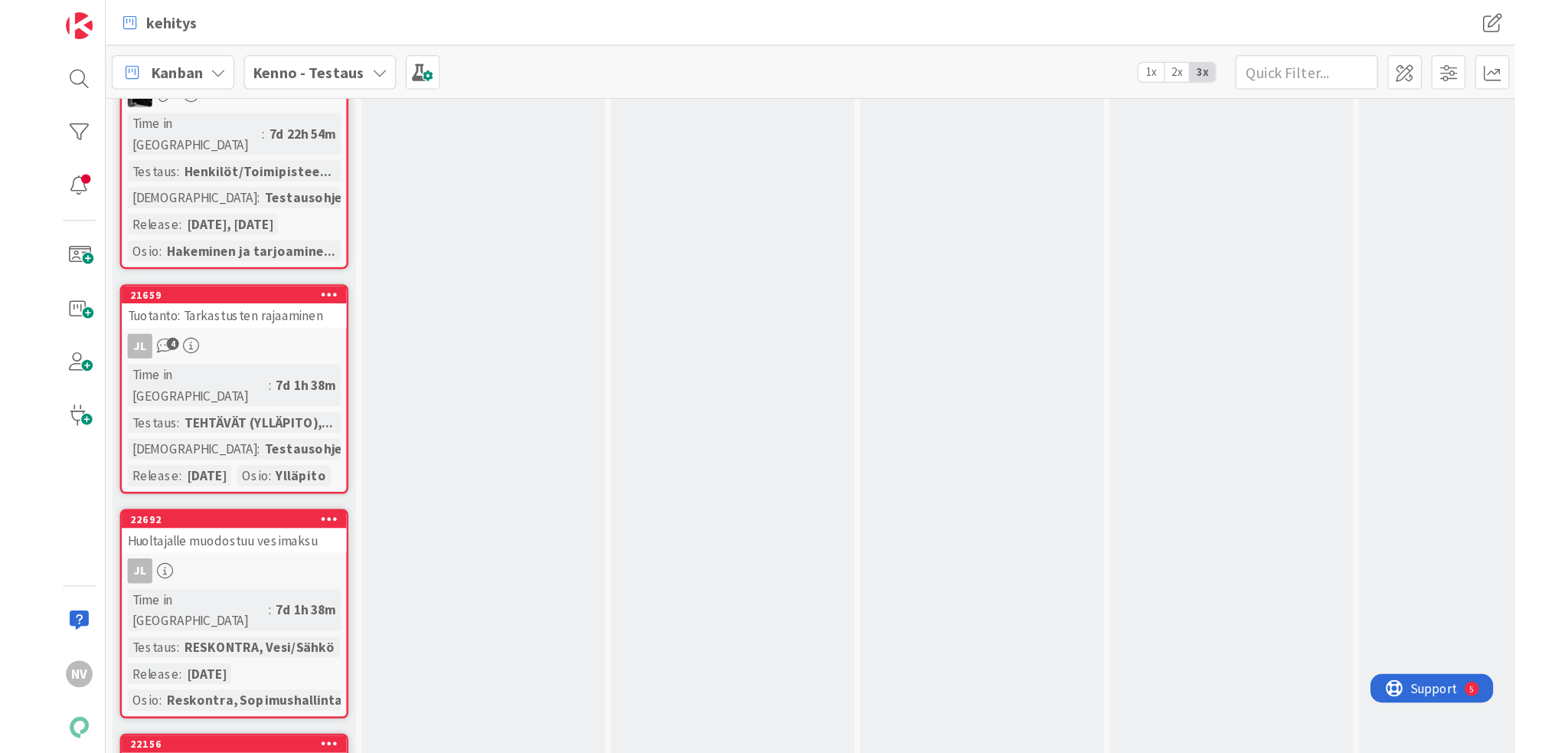
scroll to position [3944, 0]
